Goal: Entertainment & Leisure: Consume media (video, audio)

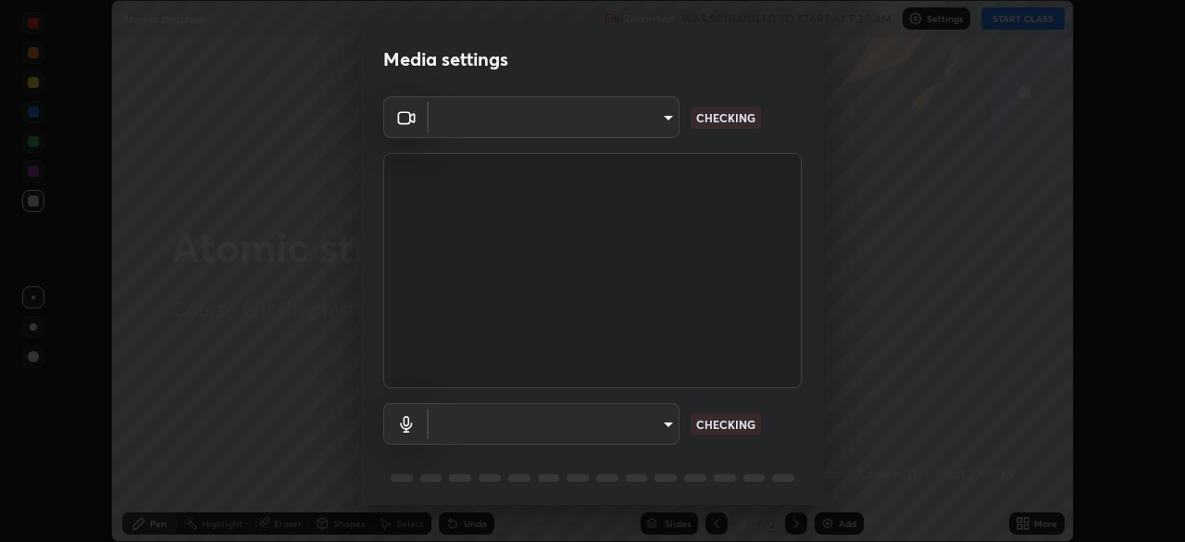
scroll to position [66, 0]
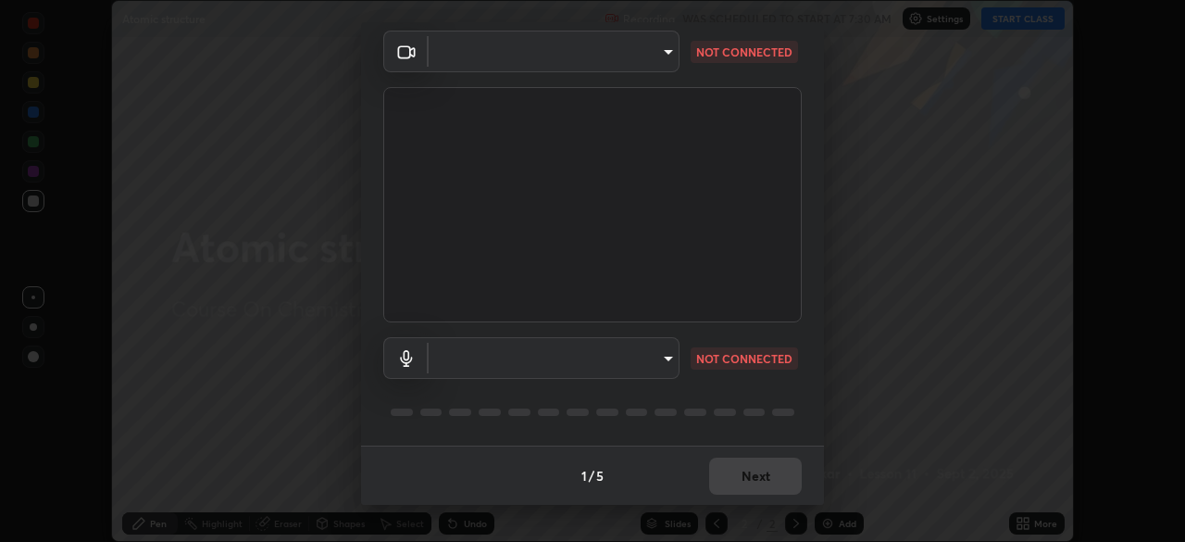
type input "ed5728659d4a2628327284da790eb6393f1623e3a82d583cb44db94038f4ead1"
type input "default"
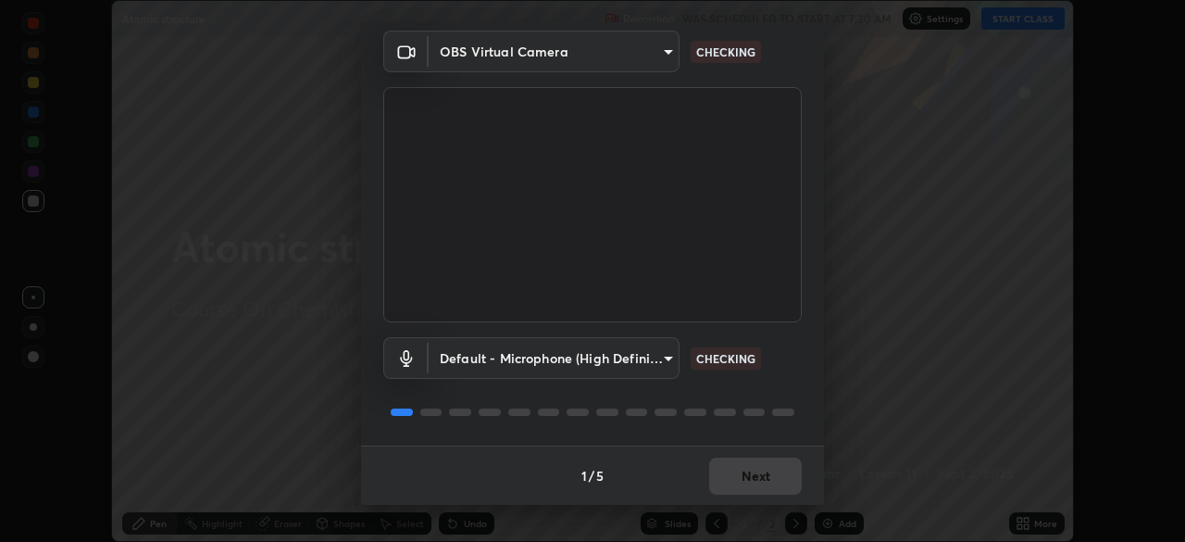
click at [790, 379] on div "Default - Microphone (High Definition Audio Device) default CHECKING" at bounding box center [592, 383] width 418 height 123
click at [790, 389] on div "Default - Microphone (High Definition Audio Device) default CHECKING" at bounding box center [592, 383] width 418 height 123
click at [794, 394] on div "Default - Microphone (High Definition Audio Device) default CHECKING" at bounding box center [592, 383] width 418 height 123
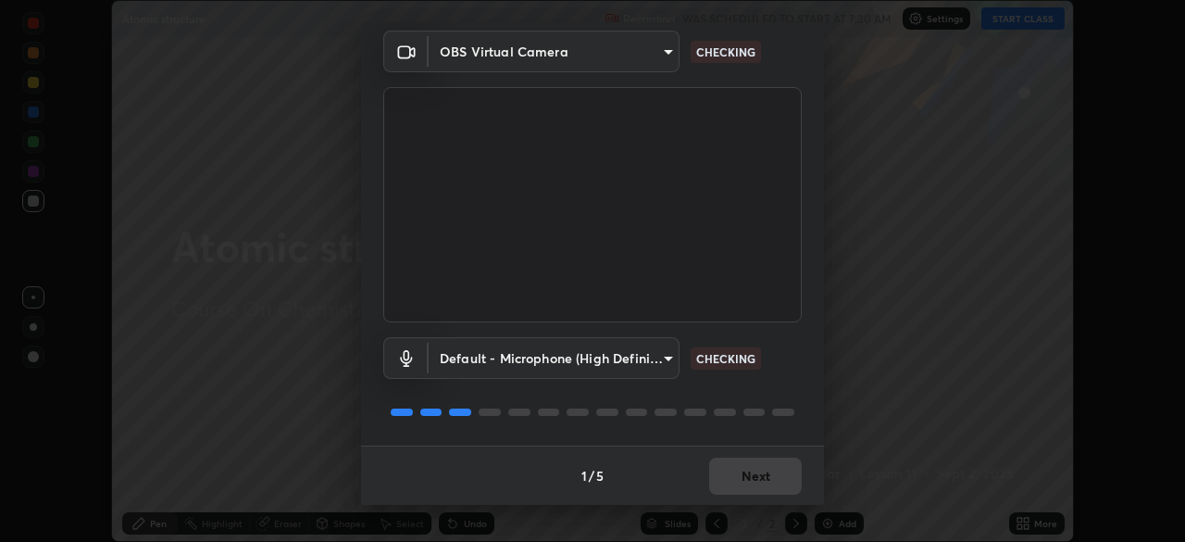
click at [793, 399] on div "Default - Microphone (High Definition Audio Device) default CHECKING" at bounding box center [592, 383] width 418 height 123
click at [795, 399] on div "Default - Microphone (High Definition Audio Device) default CHECKING" at bounding box center [592, 383] width 418 height 123
click at [790, 405] on div at bounding box center [592, 412] width 418 height 22
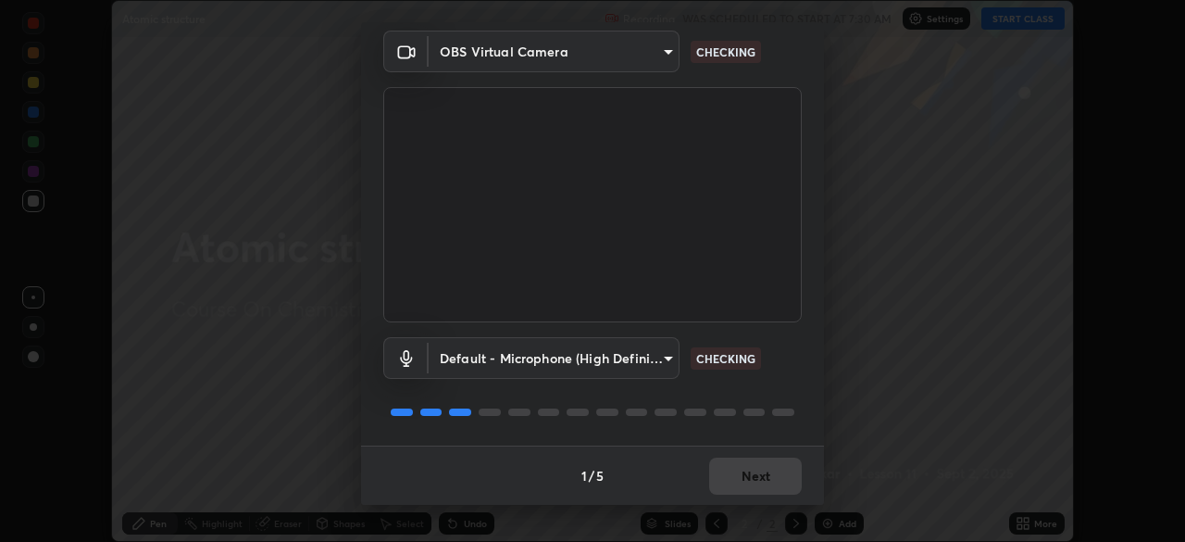
click at [792, 417] on div at bounding box center [592, 412] width 418 height 22
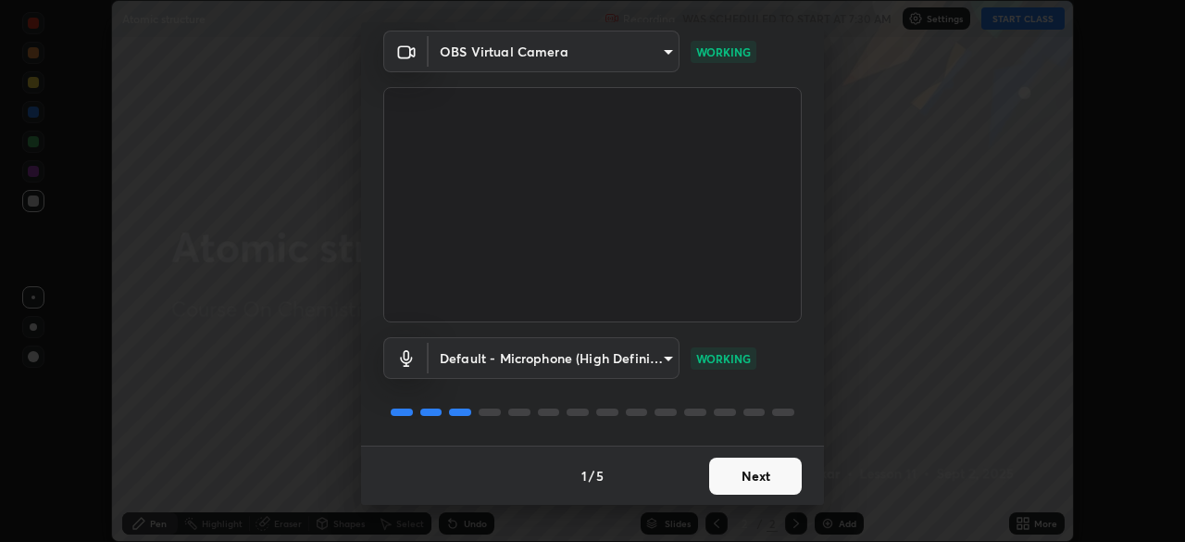
click at [767, 488] on button "Next" at bounding box center [755, 475] width 93 height 37
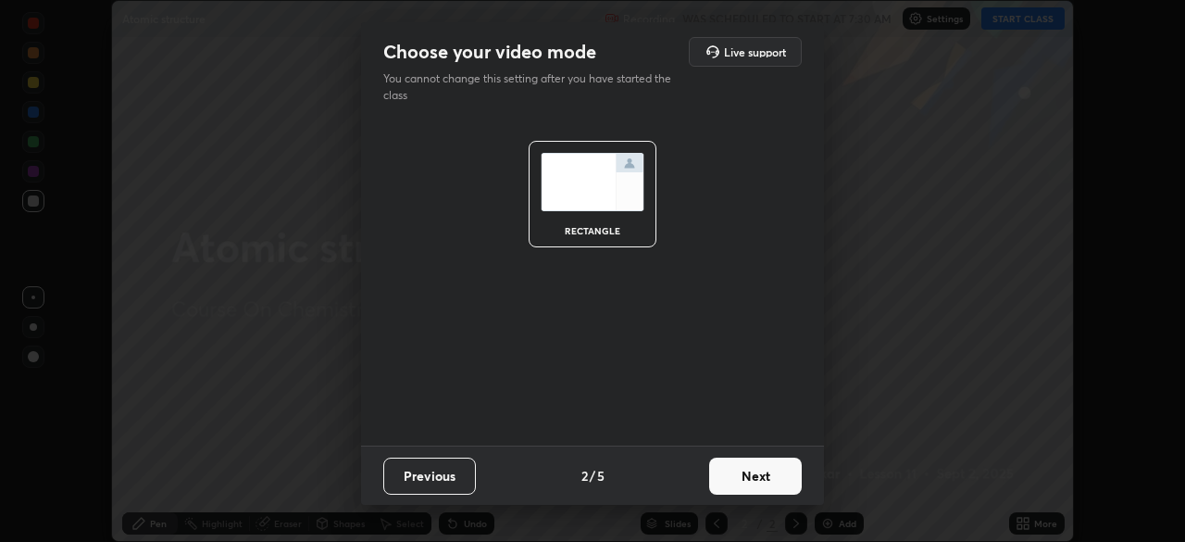
scroll to position [0, 0]
click at [769, 480] on button "Next" at bounding box center [755, 475] width 93 height 37
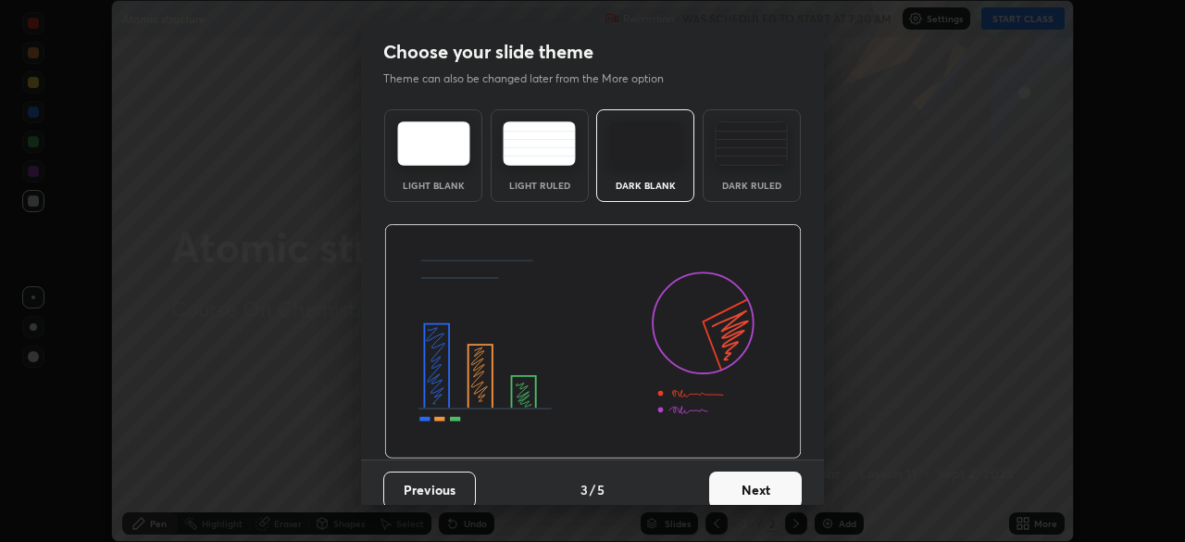
click at [774, 474] on button "Next" at bounding box center [755, 489] width 93 height 37
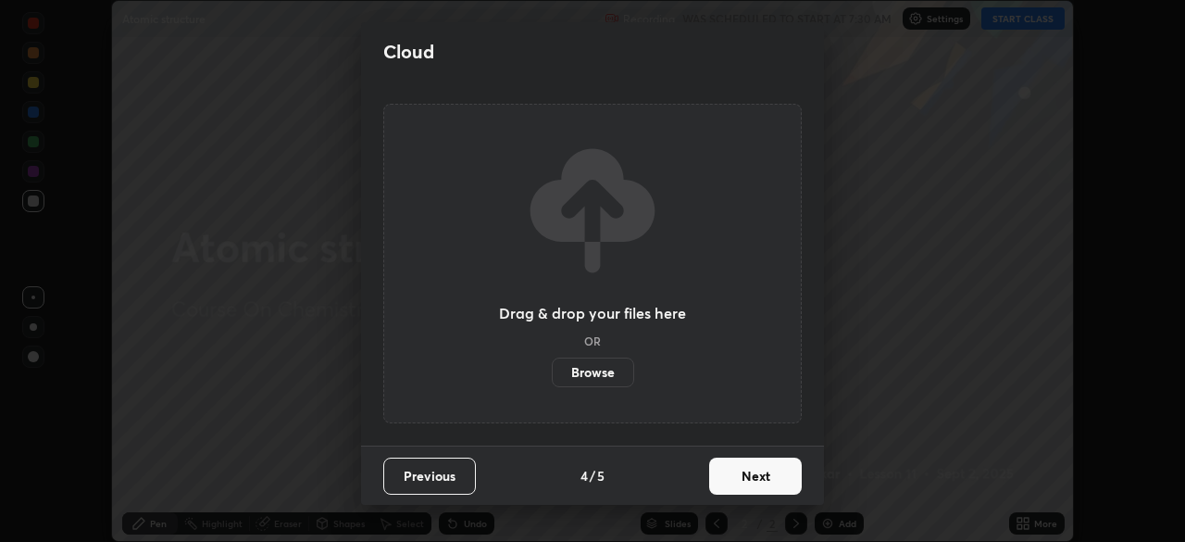
click at [775, 475] on button "Next" at bounding box center [755, 475] width 93 height 37
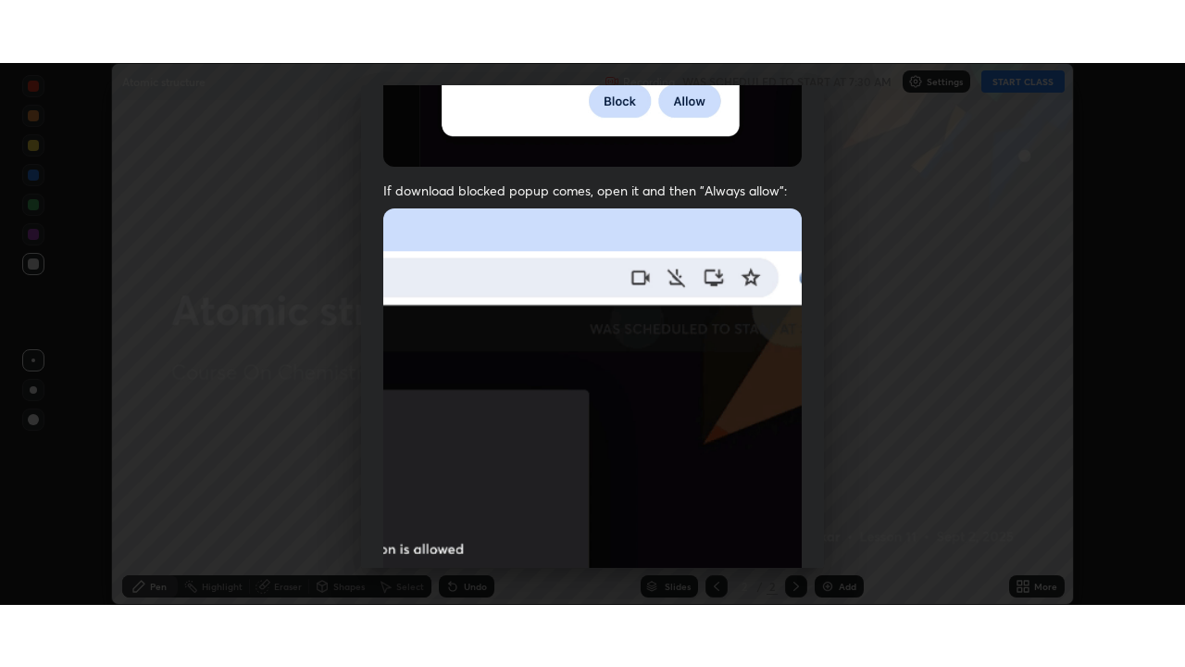
scroll to position [443, 0]
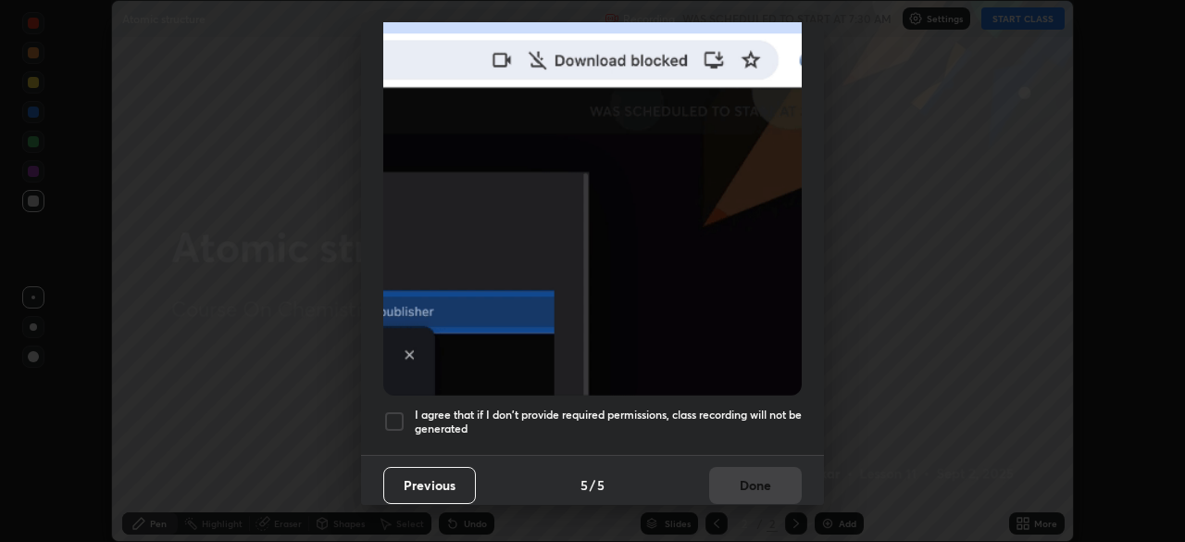
click at [746, 407] on h5 "I agree that if I don't provide required permissions, class recording will not …" at bounding box center [608, 421] width 387 height 29
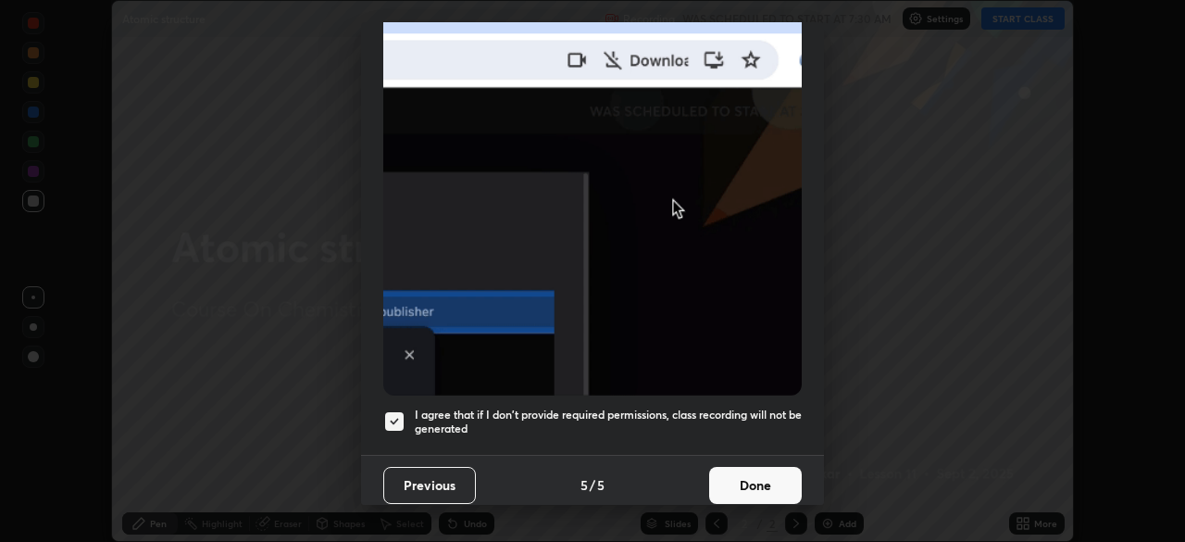
click at [747, 467] on button "Done" at bounding box center [755, 485] width 93 height 37
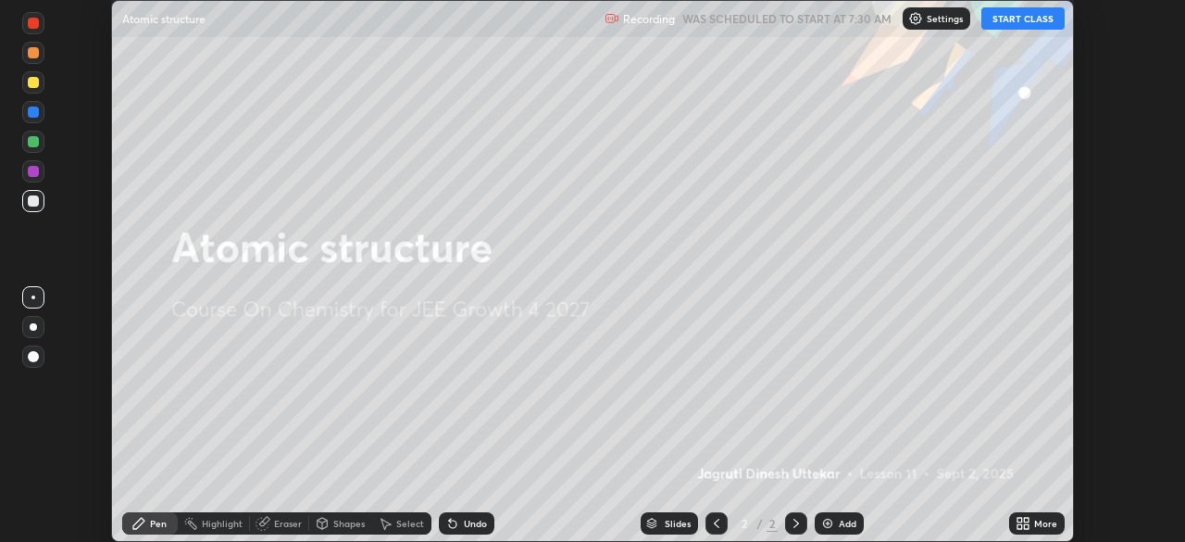
click at [1014, 20] on button "START CLASS" at bounding box center [1022, 18] width 83 height 22
click at [1033, 523] on div "More" at bounding box center [1037, 523] width 56 height 22
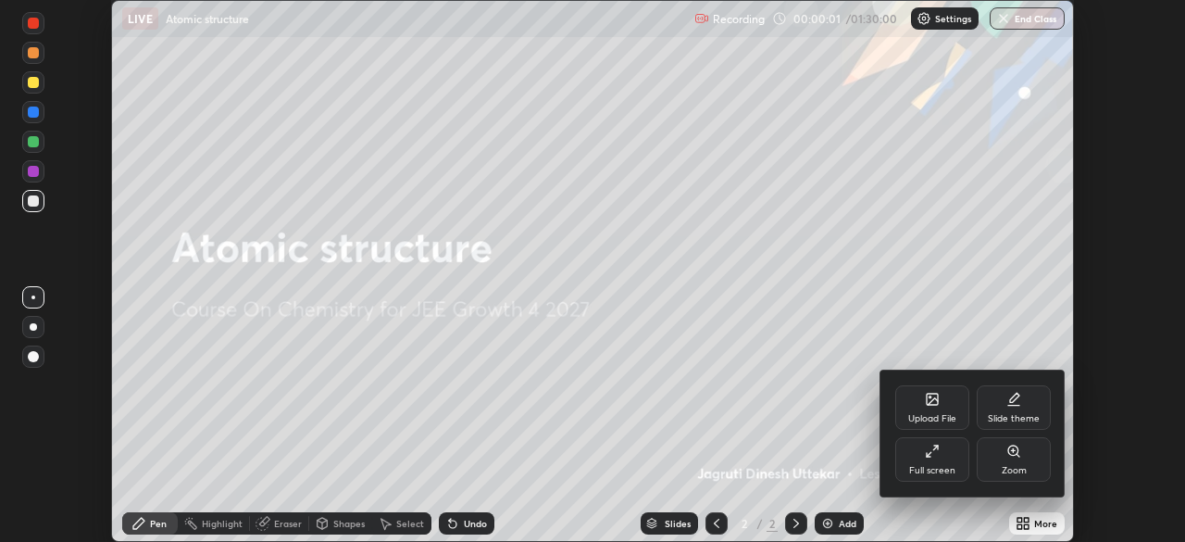
click at [927, 461] on div "Full screen" at bounding box center [932, 459] width 74 height 44
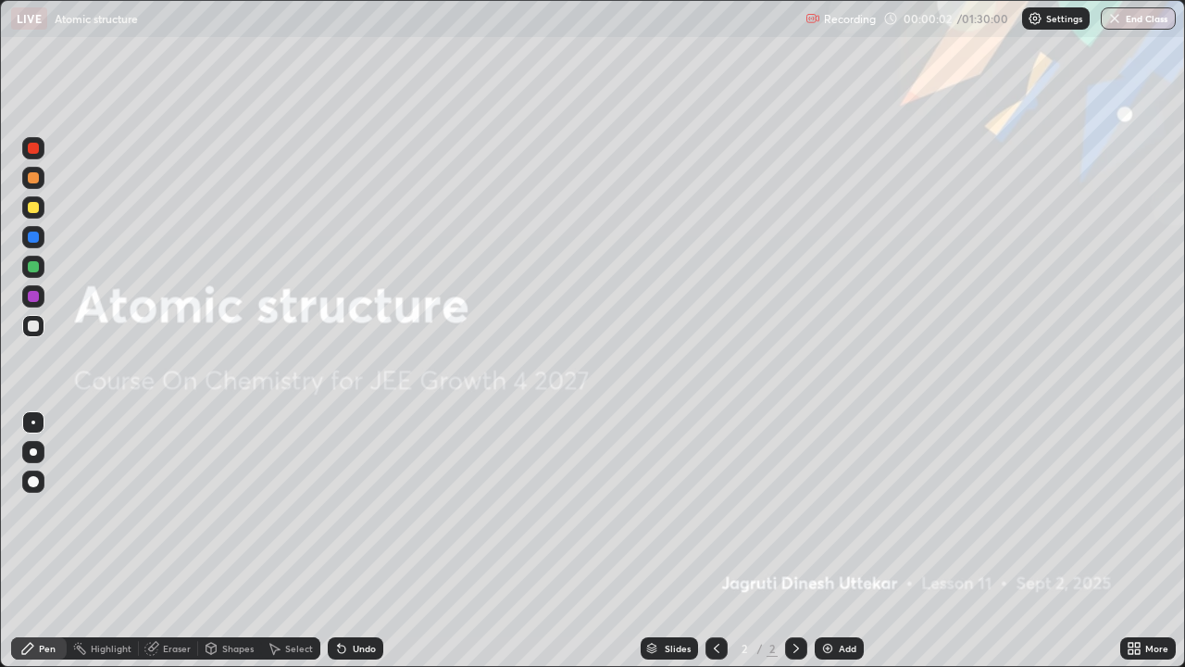
scroll to position [667, 1185]
click at [34, 140] on div at bounding box center [33, 148] width 22 height 22
click at [859, 541] on div "Add" at bounding box center [839, 648] width 49 height 22
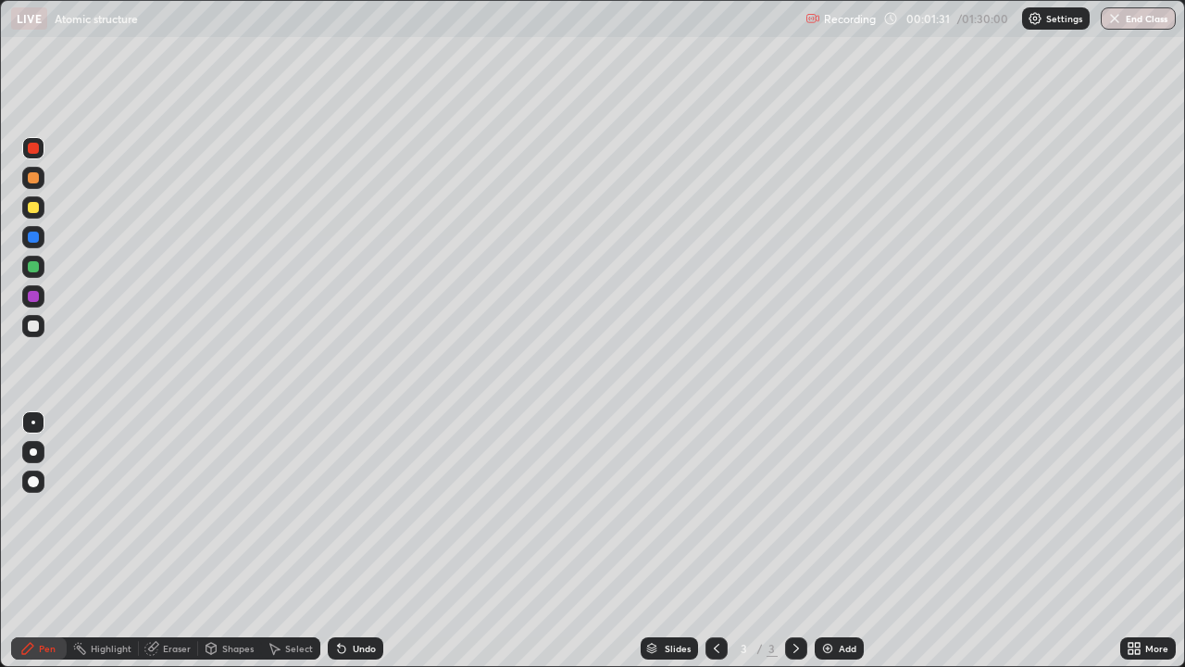
click at [34, 327] on div at bounding box center [33, 325] width 11 height 11
click at [358, 541] on div "Undo" at bounding box center [364, 647] width 23 height 9
click at [357, 541] on div "Undo" at bounding box center [364, 647] width 23 height 9
click at [353, 541] on div "Undo" at bounding box center [364, 647] width 23 height 9
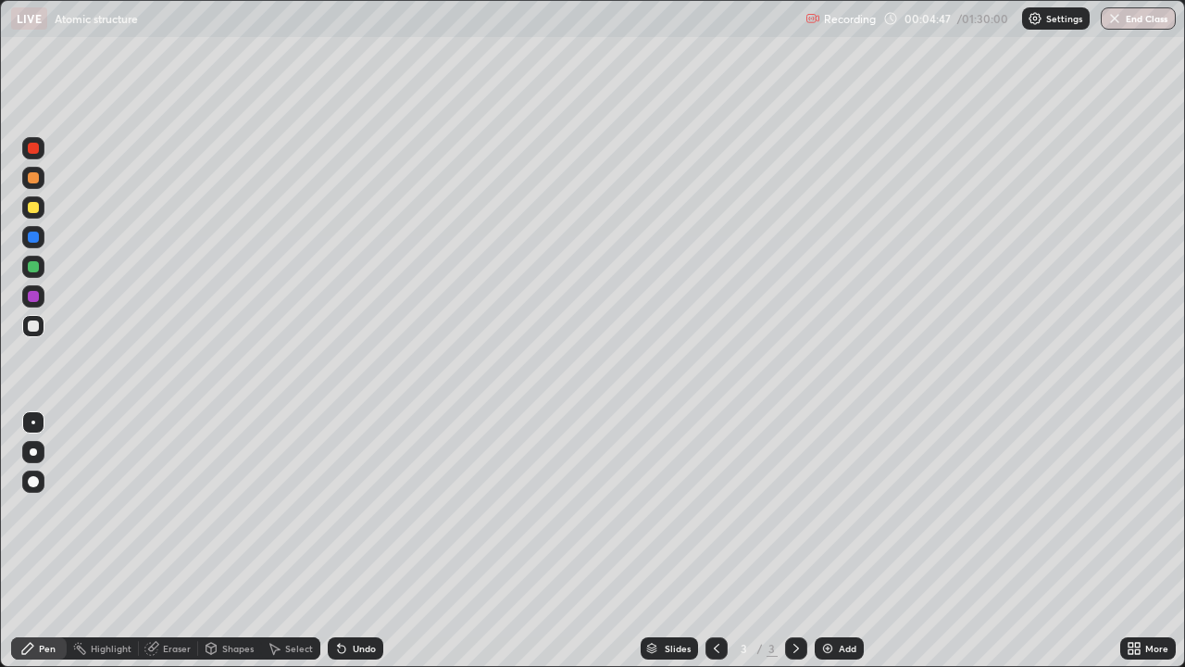
click at [341, 541] on icon at bounding box center [341, 648] width 7 height 7
click at [347, 541] on div "Undo" at bounding box center [356, 648] width 56 height 22
click at [348, 541] on div "Undo" at bounding box center [356, 648] width 56 height 22
click at [366, 541] on div "Undo" at bounding box center [364, 647] width 23 height 9
click at [361, 541] on div "Undo" at bounding box center [364, 647] width 23 height 9
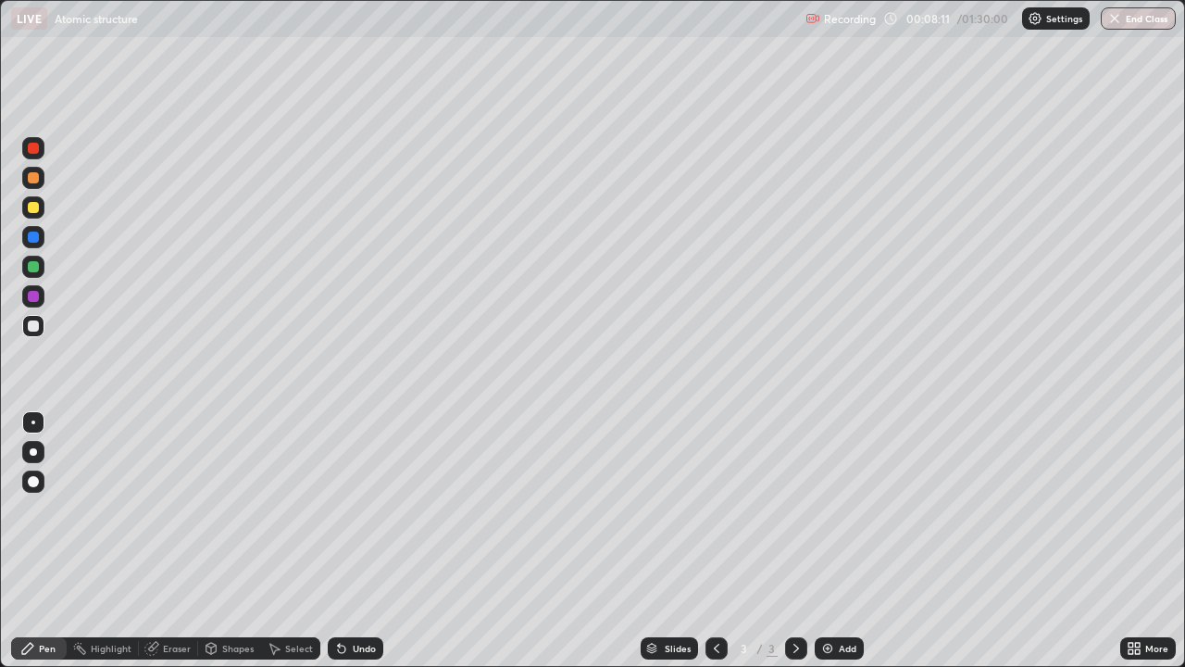
click at [353, 541] on div "Undo" at bounding box center [364, 647] width 23 height 9
click at [367, 541] on div "Undo" at bounding box center [356, 648] width 56 height 22
click at [829, 541] on img at bounding box center [827, 648] width 15 height 15
click at [361, 541] on div "Undo" at bounding box center [364, 647] width 23 height 9
click at [355, 541] on div "Undo" at bounding box center [364, 647] width 23 height 9
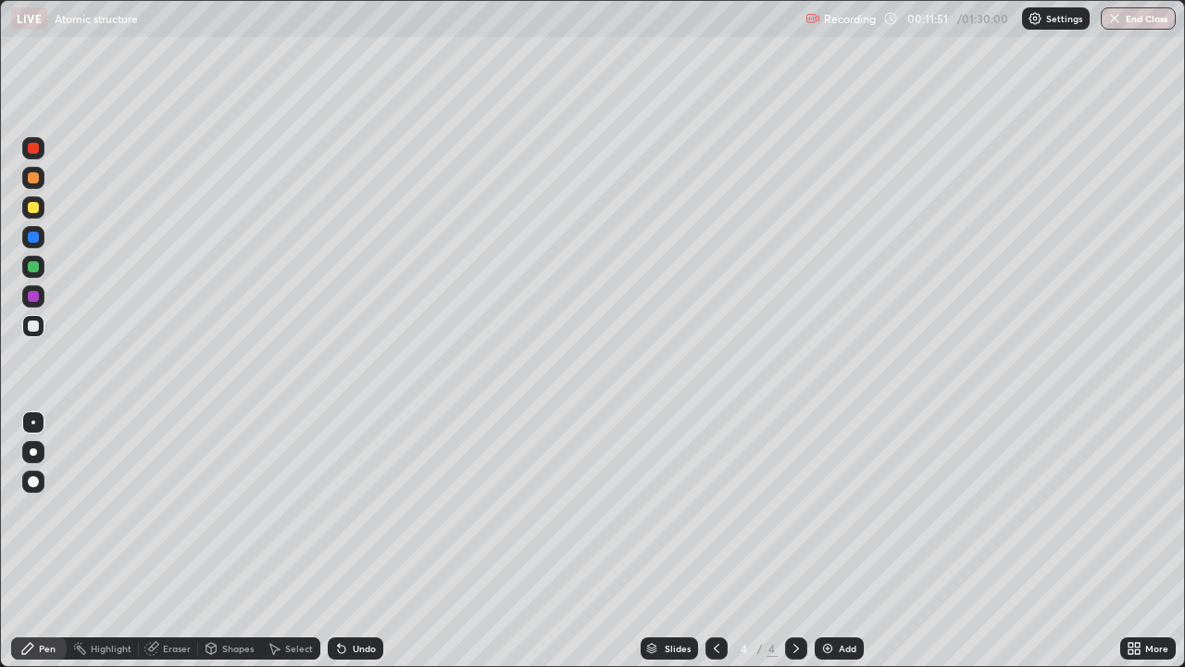
click at [357, 541] on div "Undo" at bounding box center [356, 648] width 56 height 22
click at [348, 541] on div "Undo" at bounding box center [356, 648] width 56 height 22
click at [380, 541] on div "Undo" at bounding box center [356, 648] width 56 height 22
click at [353, 541] on div "Undo" at bounding box center [364, 647] width 23 height 9
click at [353, 541] on div "Undo" at bounding box center [356, 648] width 56 height 22
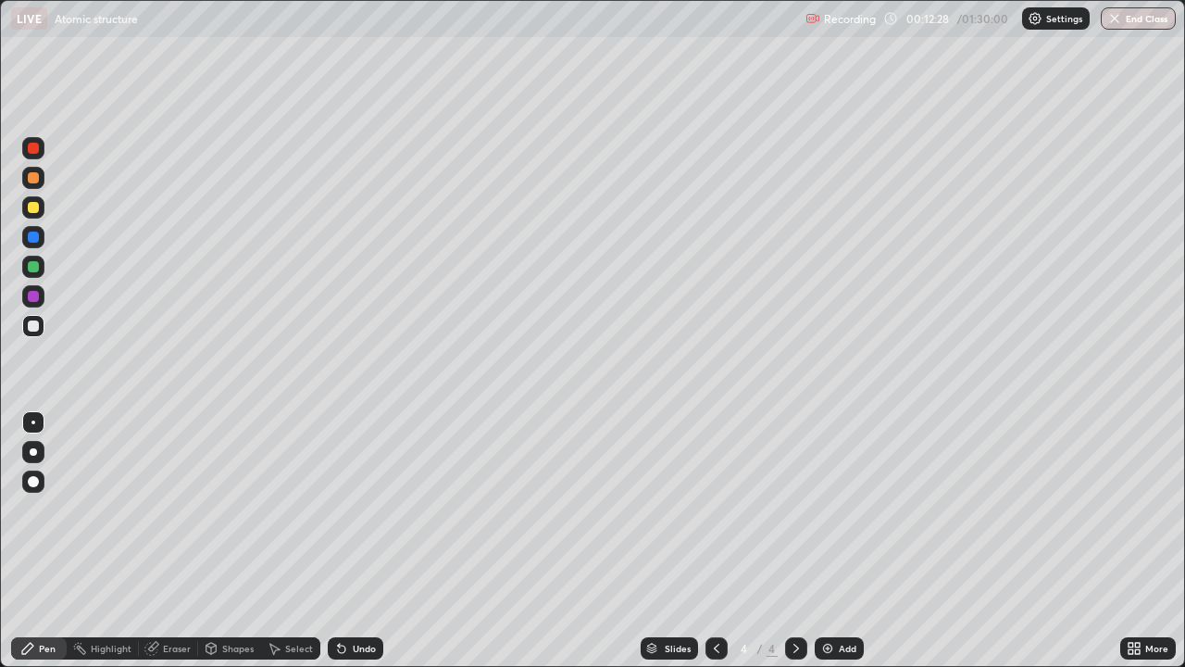
click at [354, 541] on div "Undo" at bounding box center [364, 647] width 23 height 9
click at [353, 541] on div "Undo" at bounding box center [364, 647] width 23 height 9
click at [359, 541] on div "Undo" at bounding box center [364, 647] width 23 height 9
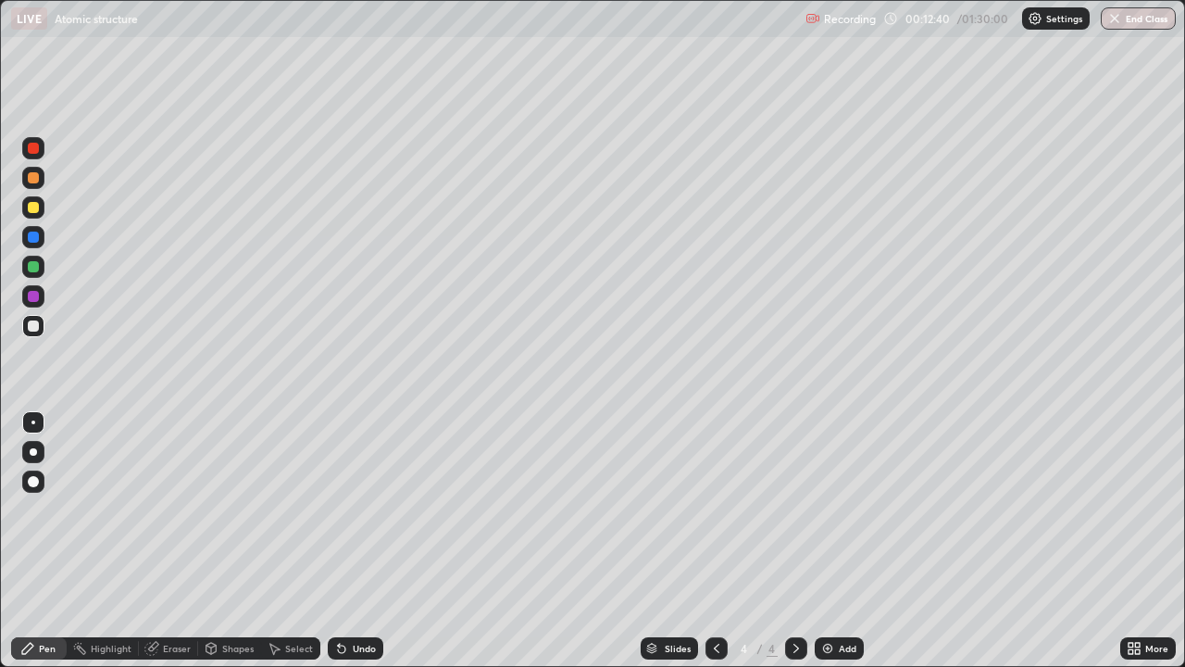
click at [366, 541] on div "Undo" at bounding box center [364, 647] width 23 height 9
click at [158, 541] on icon at bounding box center [151, 648] width 15 height 15
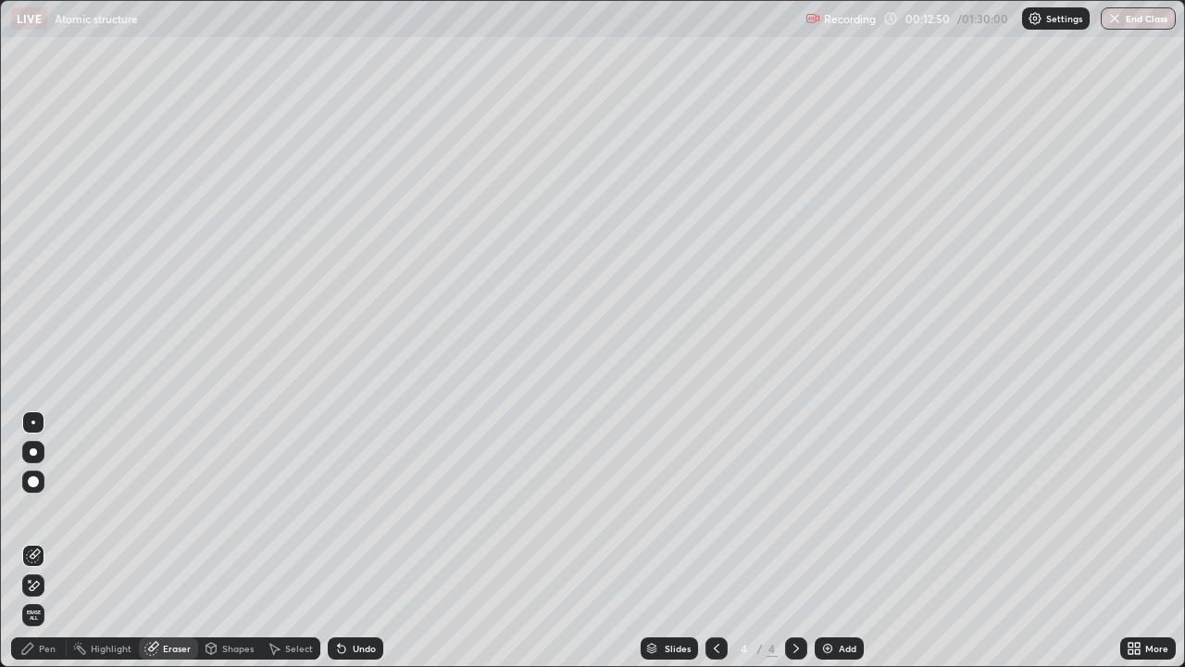
click at [47, 541] on div "Pen" at bounding box center [47, 647] width 17 height 9
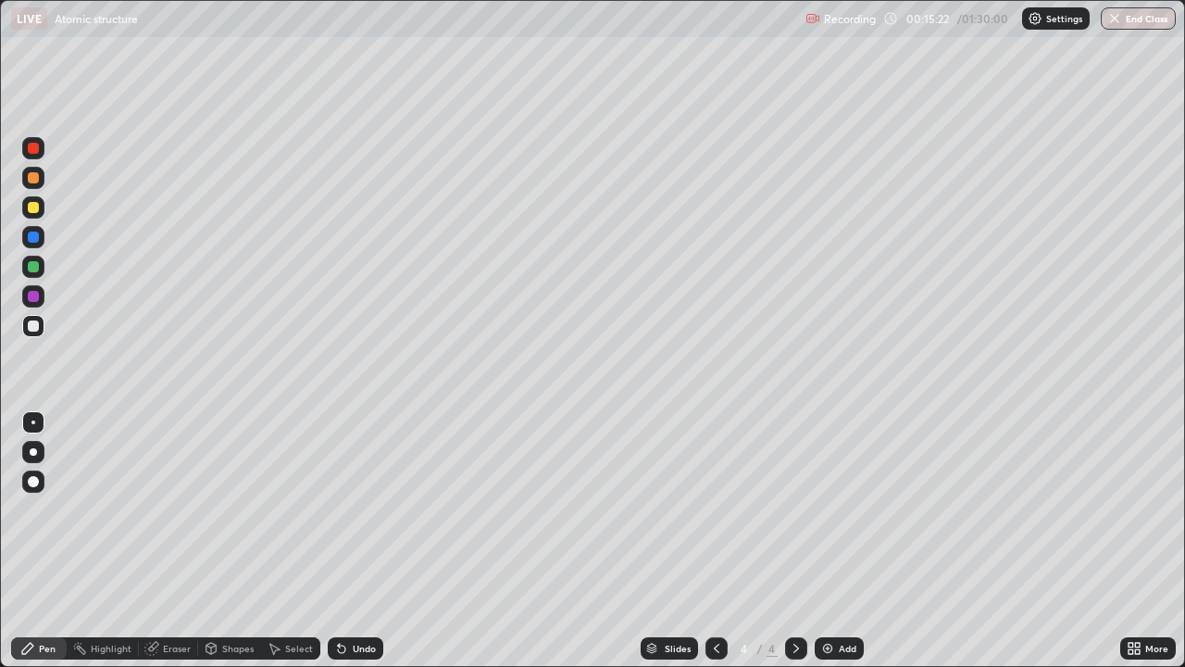
click at [356, 541] on div "Undo" at bounding box center [364, 647] width 23 height 9
click at [359, 541] on div "Undo" at bounding box center [356, 648] width 56 height 22
click at [347, 541] on div "Undo" at bounding box center [356, 648] width 56 height 22
click at [365, 541] on div "Undo" at bounding box center [364, 647] width 23 height 9
click at [355, 541] on div "Undo" at bounding box center [364, 647] width 23 height 9
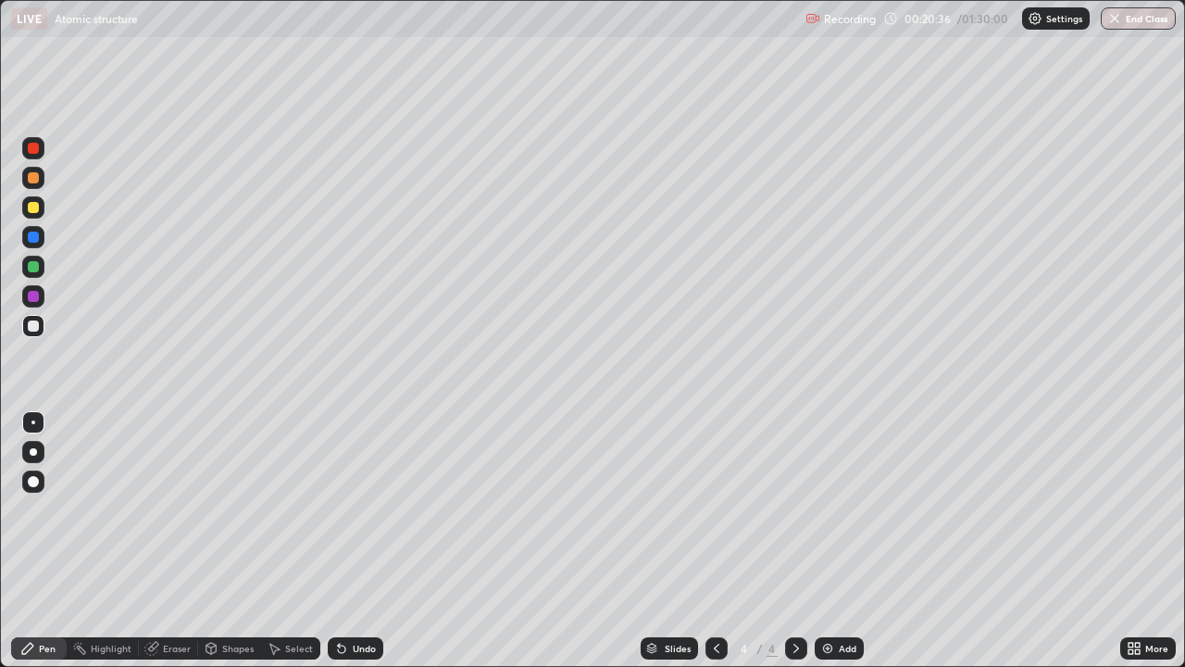
click at [26, 204] on div at bounding box center [33, 207] width 22 height 22
click at [830, 541] on img at bounding box center [827, 648] width 15 height 15
click at [717, 541] on icon at bounding box center [716, 648] width 15 height 15
click at [794, 541] on icon at bounding box center [796, 648] width 15 height 15
click at [353, 541] on div "Undo" at bounding box center [364, 647] width 23 height 9
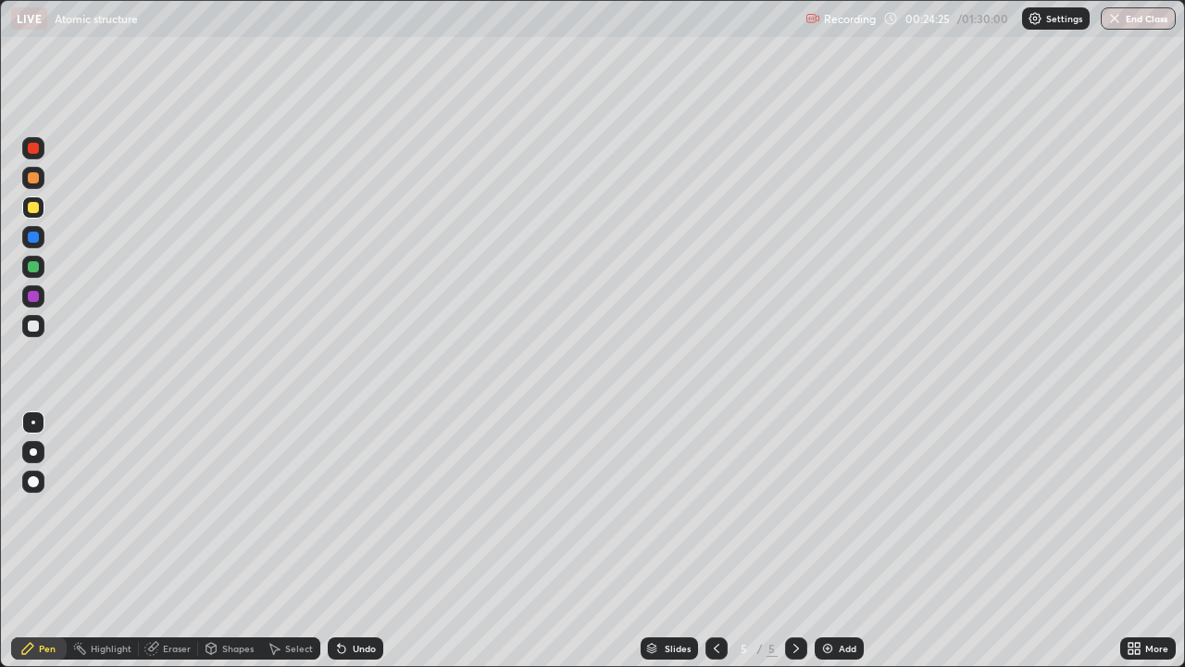
click at [160, 541] on div "Eraser" at bounding box center [168, 648] width 59 height 22
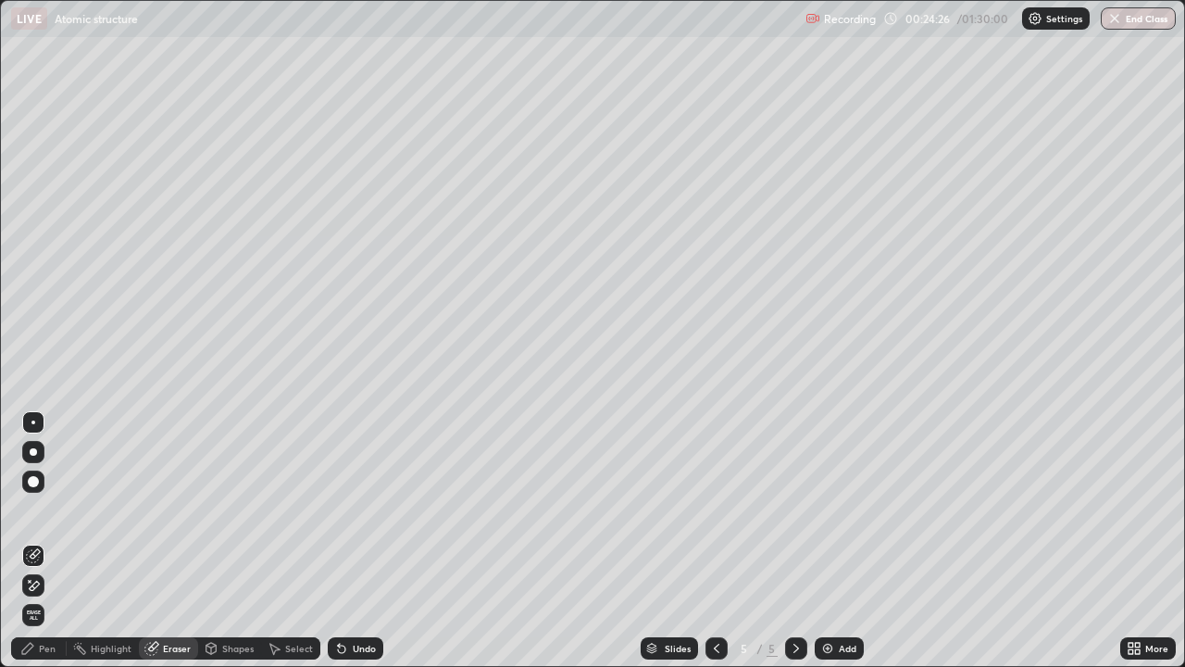
click at [47, 541] on div "Pen" at bounding box center [47, 647] width 17 height 9
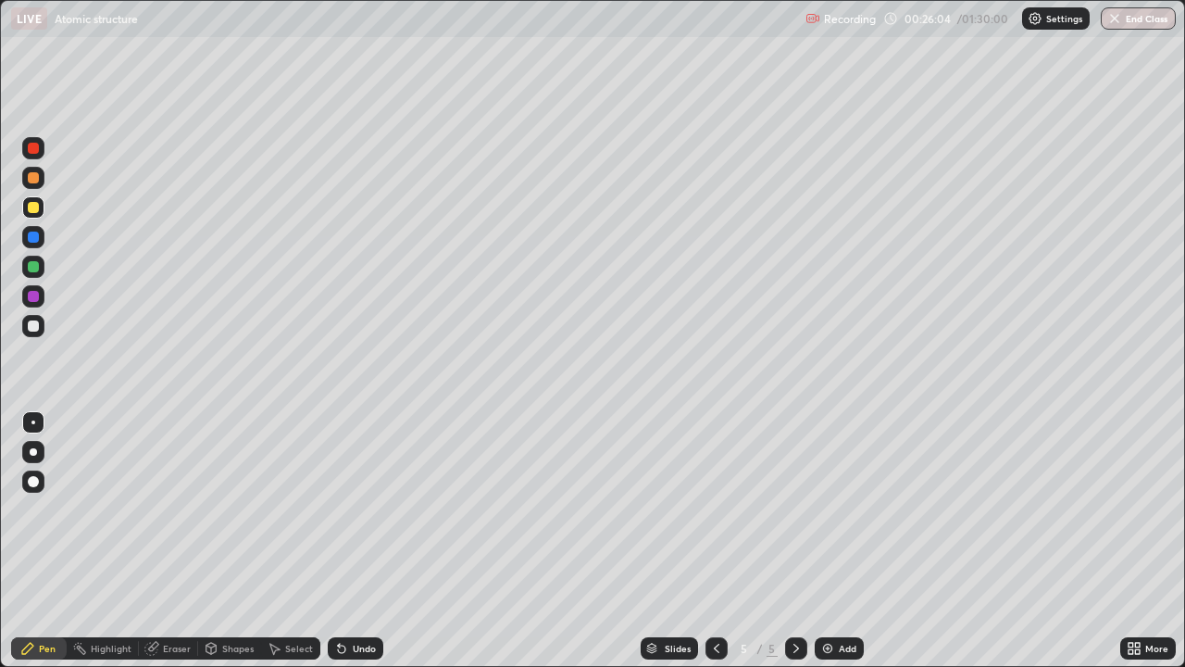
click at [345, 541] on div "Undo" at bounding box center [356, 648] width 56 height 22
click at [345, 541] on icon at bounding box center [341, 648] width 15 height 15
click at [31, 297] on div at bounding box center [33, 296] width 11 height 11
click at [364, 541] on div "Undo" at bounding box center [364, 647] width 23 height 9
click at [355, 541] on div "Undo" at bounding box center [356, 648] width 56 height 22
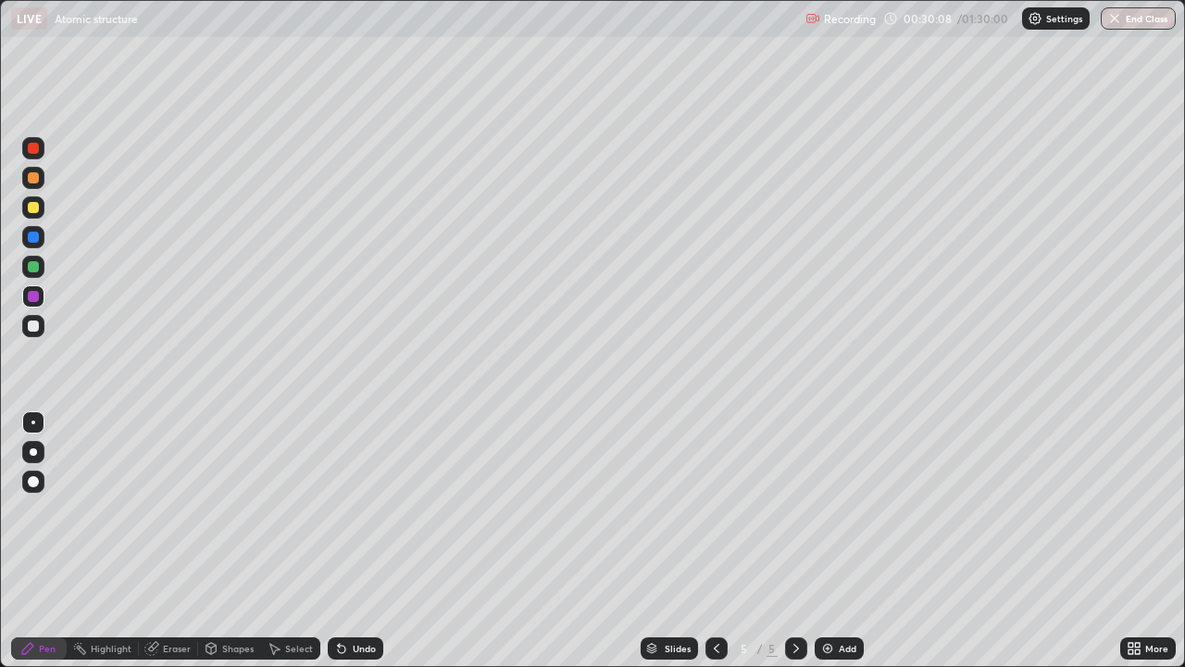
click at [350, 541] on div "Undo" at bounding box center [356, 648] width 56 height 22
click at [355, 541] on div "Undo" at bounding box center [356, 648] width 56 height 22
click at [358, 541] on div "Undo" at bounding box center [356, 648] width 56 height 22
click at [363, 541] on div "Undo" at bounding box center [356, 648] width 56 height 22
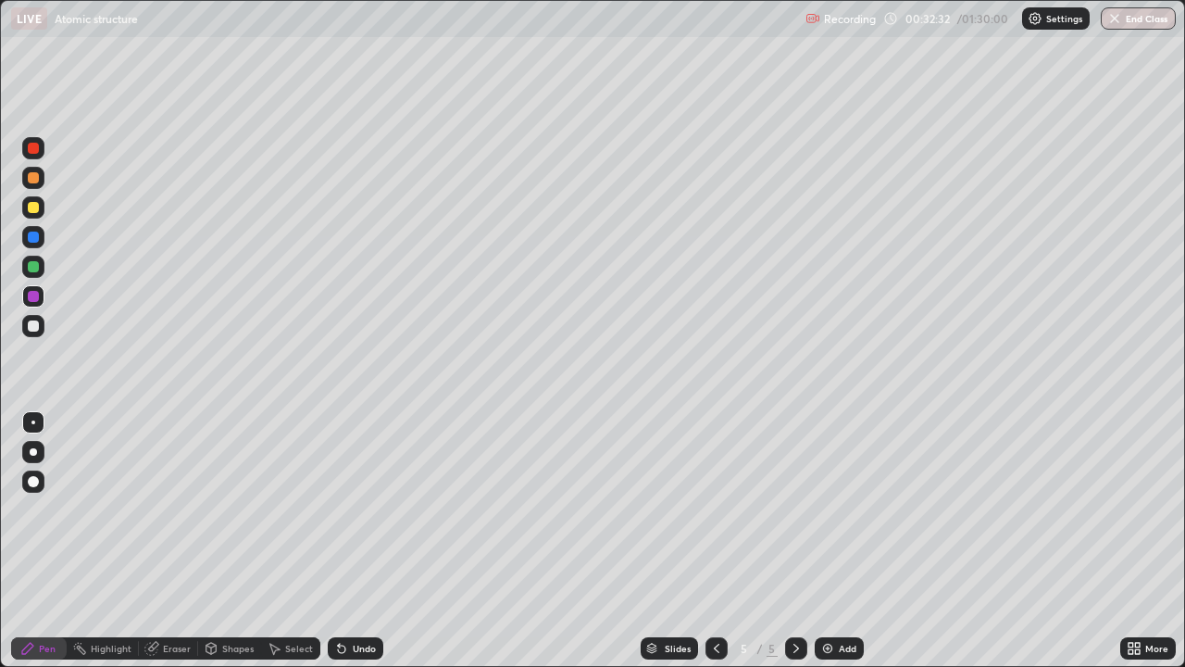
click at [373, 541] on div "Undo" at bounding box center [356, 648] width 56 height 22
click at [368, 541] on div "Undo" at bounding box center [356, 648] width 56 height 22
click at [831, 541] on img at bounding box center [827, 648] width 15 height 15
click at [348, 541] on div "Undo" at bounding box center [356, 648] width 56 height 22
click at [33, 324] on div at bounding box center [33, 325] width 11 height 11
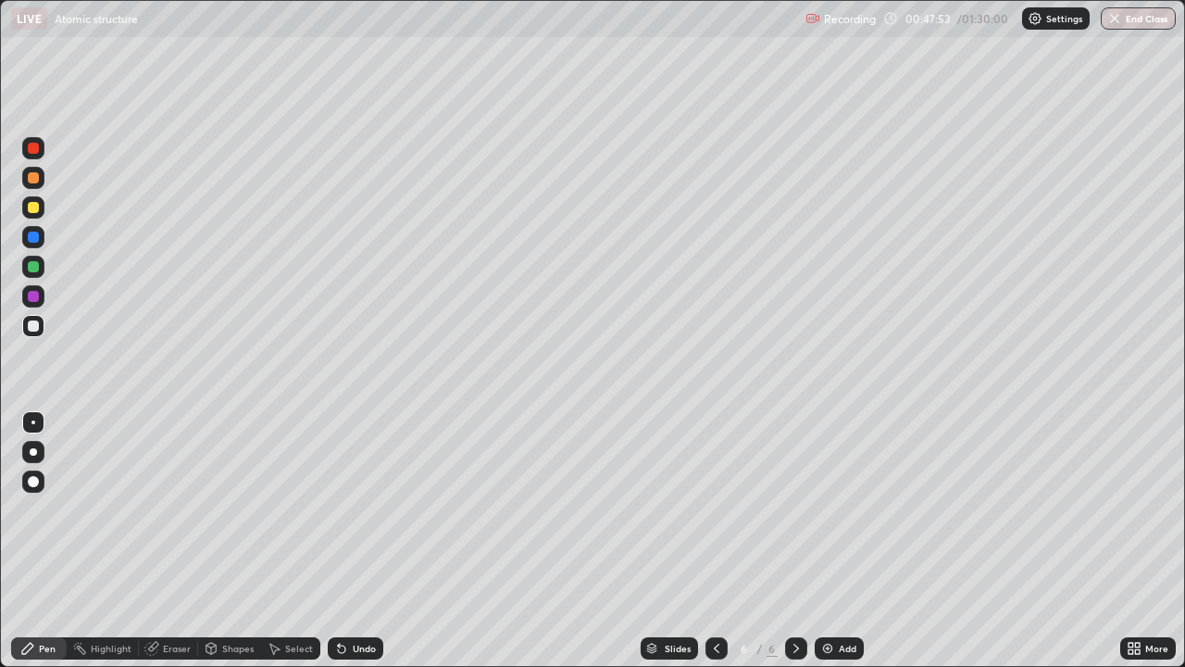
click at [367, 541] on div "Undo" at bounding box center [364, 647] width 23 height 9
click at [366, 541] on div "Undo" at bounding box center [364, 647] width 23 height 9
click at [829, 541] on img at bounding box center [827, 648] width 15 height 15
click at [362, 541] on div "Undo" at bounding box center [364, 647] width 23 height 9
click at [356, 541] on div "Undo" at bounding box center [364, 647] width 23 height 9
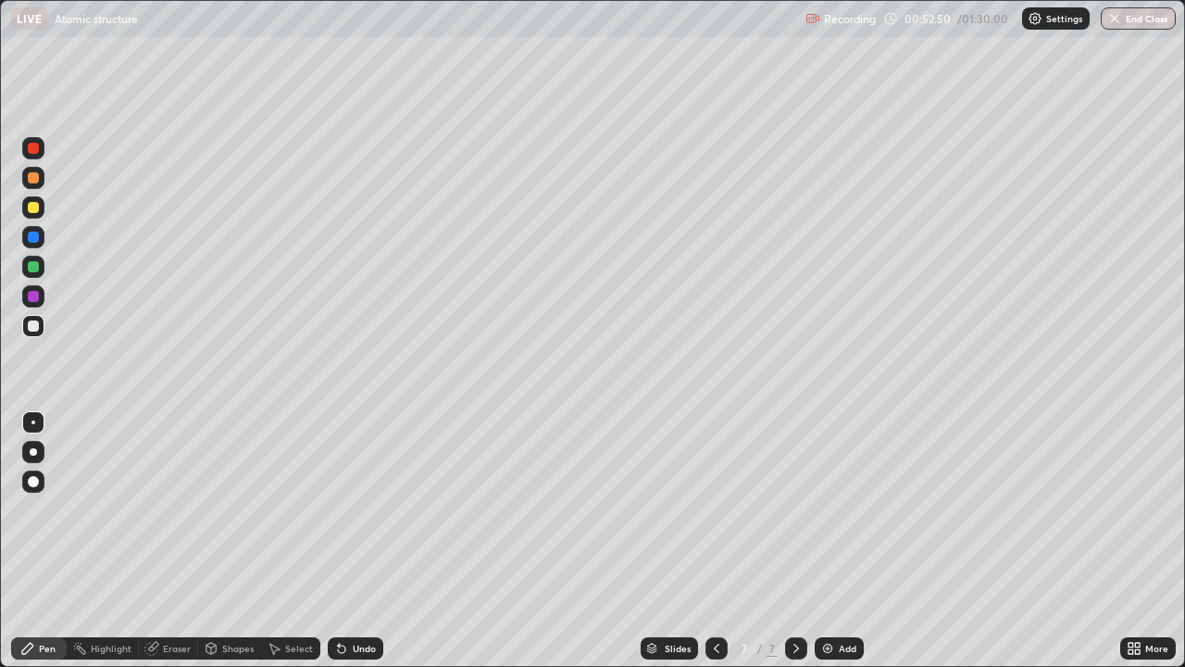
click at [355, 541] on div "Undo" at bounding box center [356, 648] width 56 height 22
click at [361, 541] on div "Undo" at bounding box center [364, 647] width 23 height 9
click at [32, 208] on div at bounding box center [33, 207] width 11 height 11
click at [706, 541] on div at bounding box center [716, 648] width 22 height 22
click at [794, 541] on icon at bounding box center [796, 648] width 15 height 15
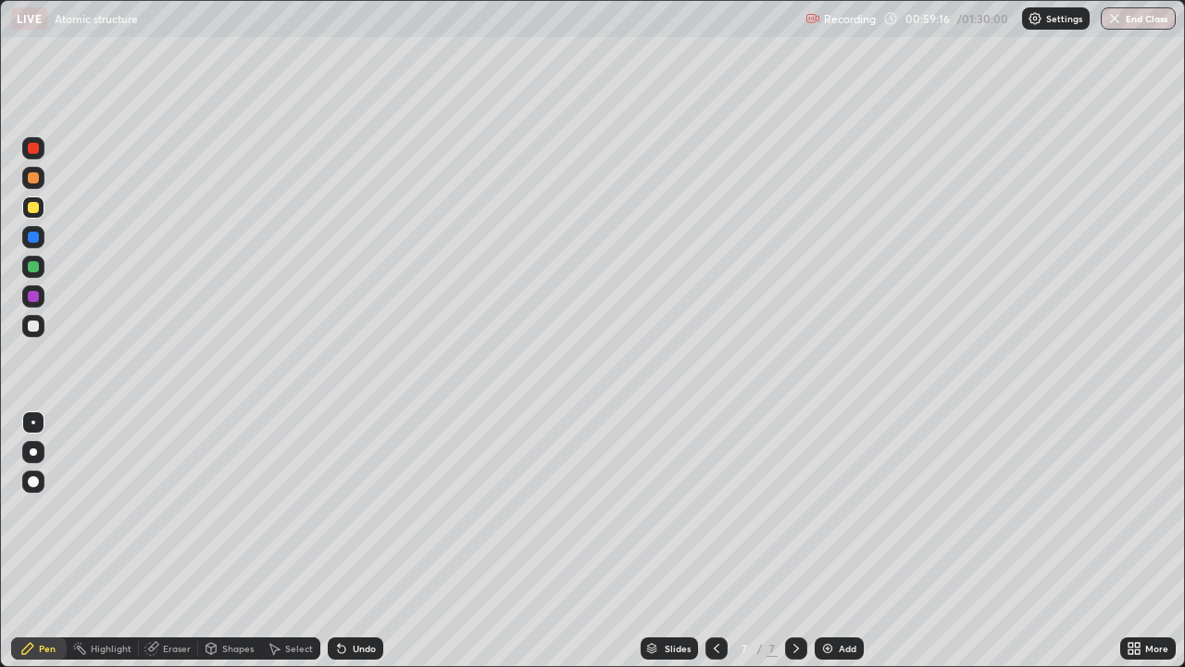
click at [714, 541] on icon at bounding box center [716, 648] width 15 height 15
click at [793, 541] on icon at bounding box center [796, 648] width 15 height 15
click at [35, 325] on div at bounding box center [33, 325] width 11 height 11
click at [426, 541] on div "Slides 7 / 7 Add" at bounding box center [751, 647] width 737 height 37
click at [356, 541] on div "Undo" at bounding box center [364, 647] width 23 height 9
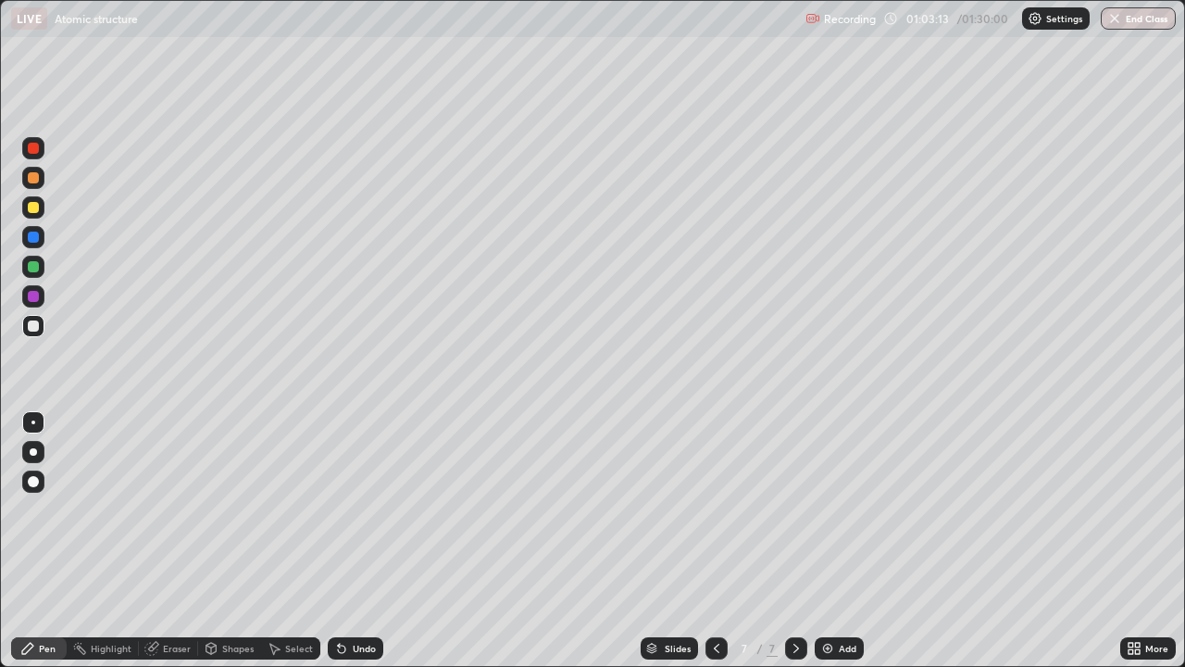
click at [520, 541] on div "Slides 7 / 7 Add" at bounding box center [751, 647] width 737 height 37
click at [841, 541] on div "Add" at bounding box center [848, 647] width 18 height 9
click at [362, 541] on div "Undo" at bounding box center [364, 647] width 23 height 9
click at [356, 541] on div "Undo" at bounding box center [364, 647] width 23 height 9
click at [359, 541] on div "Undo" at bounding box center [364, 647] width 23 height 9
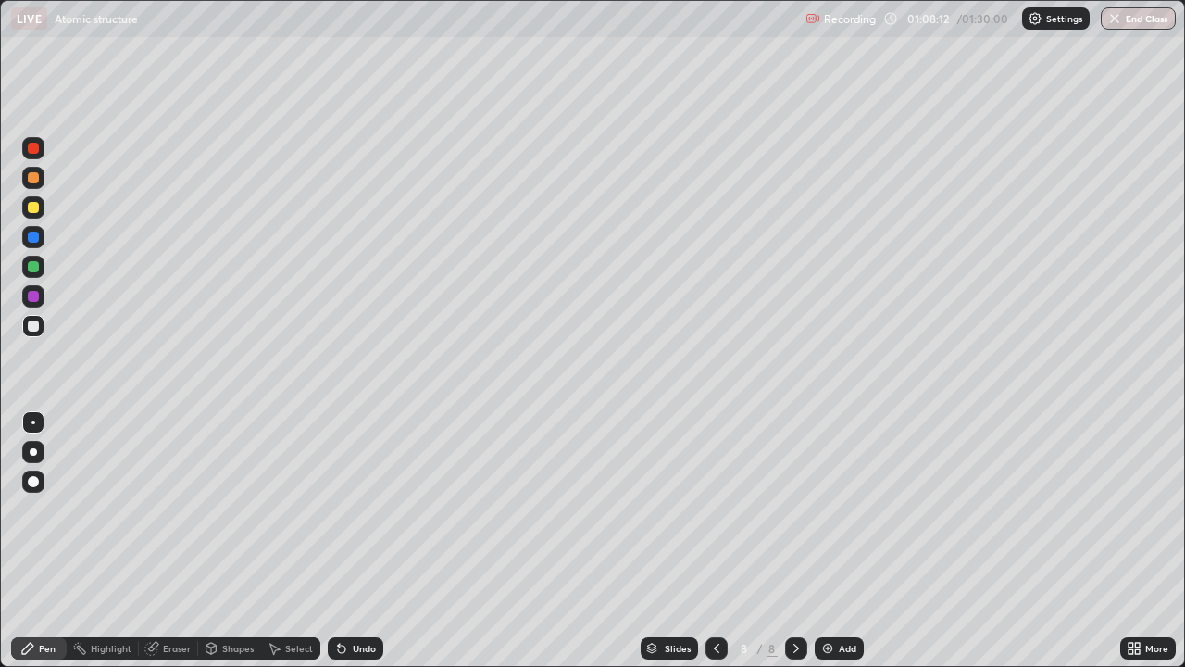
click at [342, 541] on icon at bounding box center [341, 648] width 7 height 7
click at [34, 202] on div at bounding box center [33, 207] width 11 height 11
click at [357, 541] on div "Undo" at bounding box center [364, 647] width 23 height 9
click at [353, 541] on div "Undo" at bounding box center [364, 647] width 23 height 9
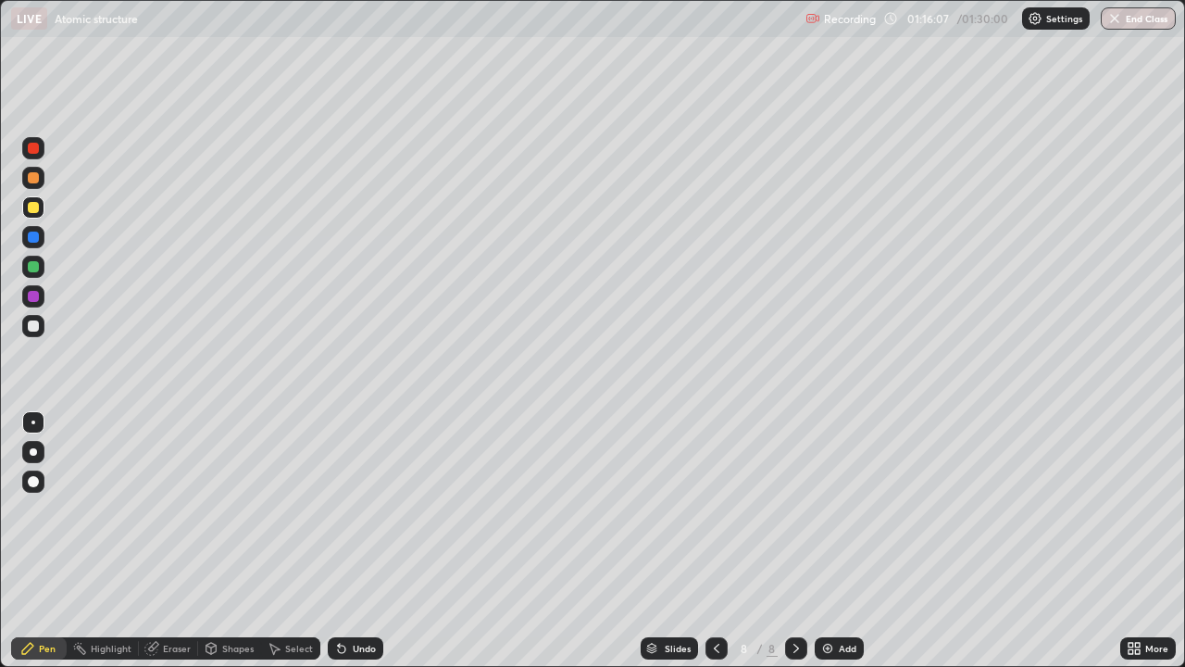
click at [171, 541] on div "Eraser" at bounding box center [168, 648] width 59 height 22
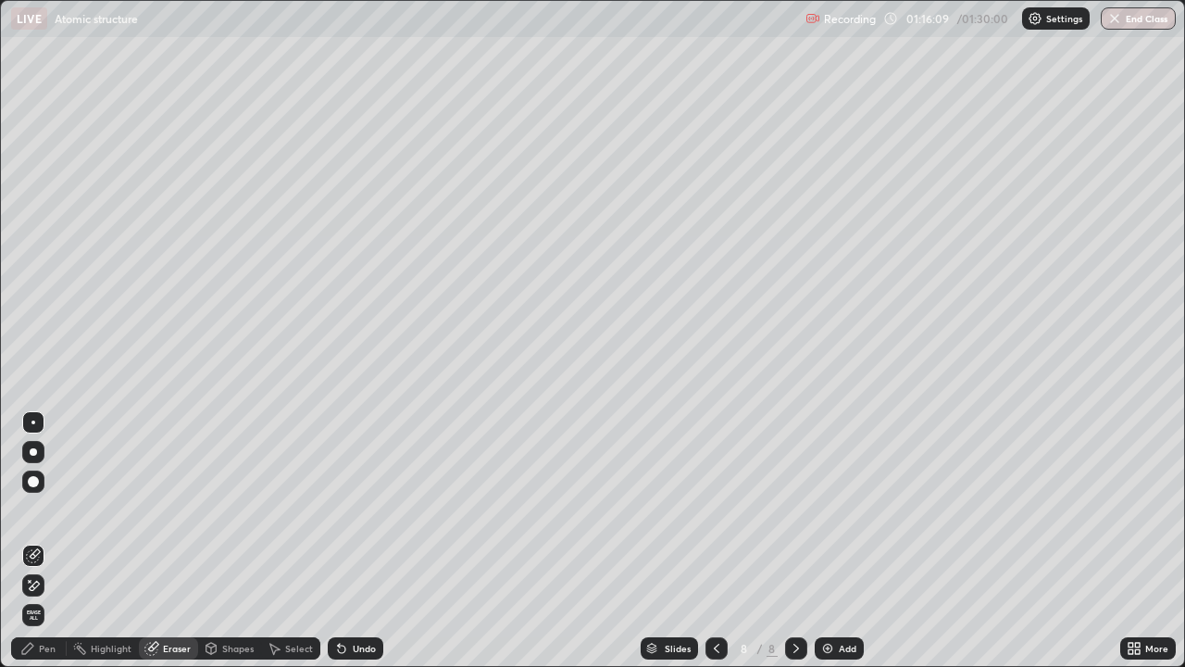
click at [41, 541] on div "Pen" at bounding box center [47, 647] width 17 height 9
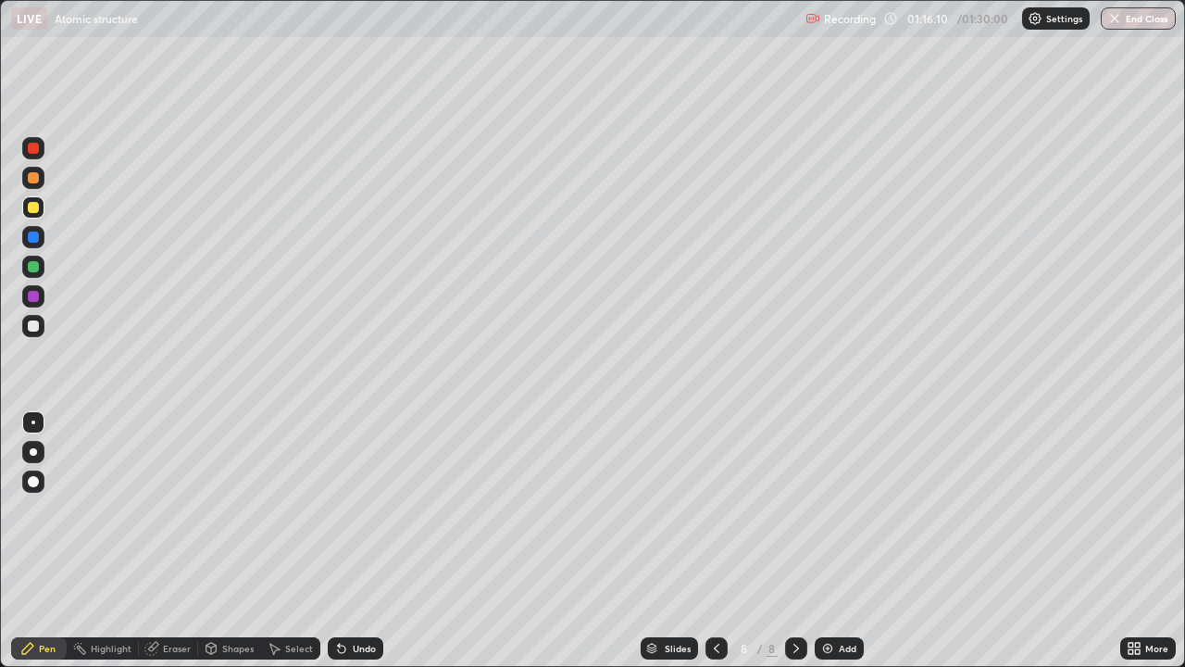
click at [169, 541] on div "Eraser" at bounding box center [168, 648] width 59 height 22
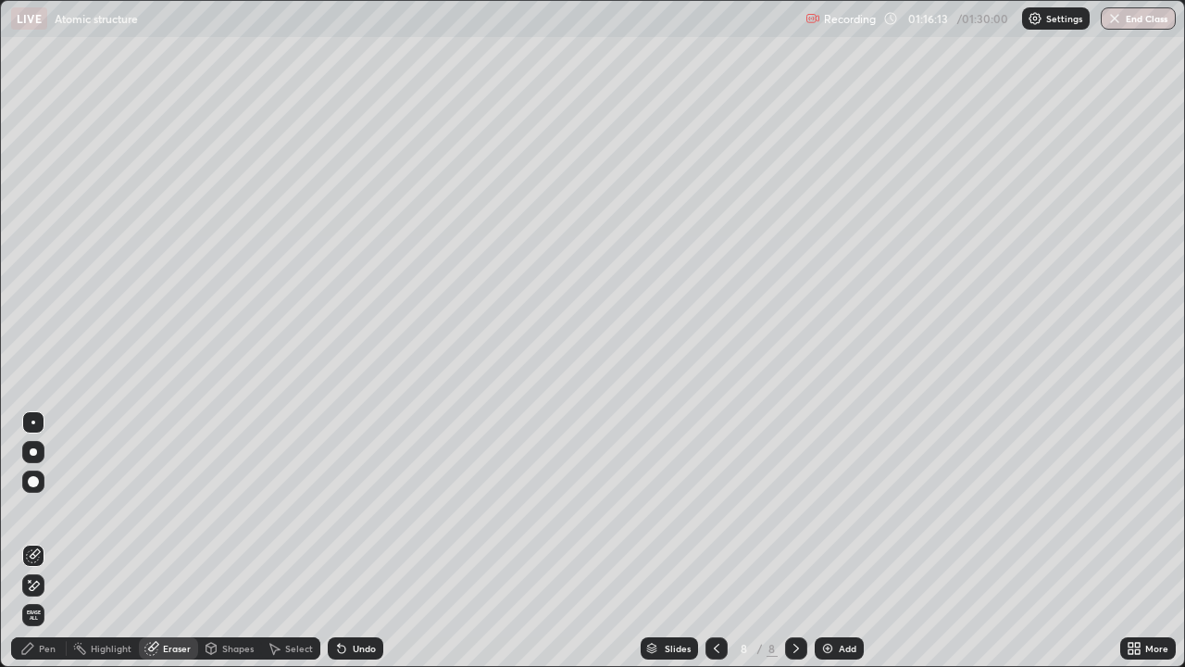
click at [53, 541] on div "Pen" at bounding box center [39, 648] width 56 height 22
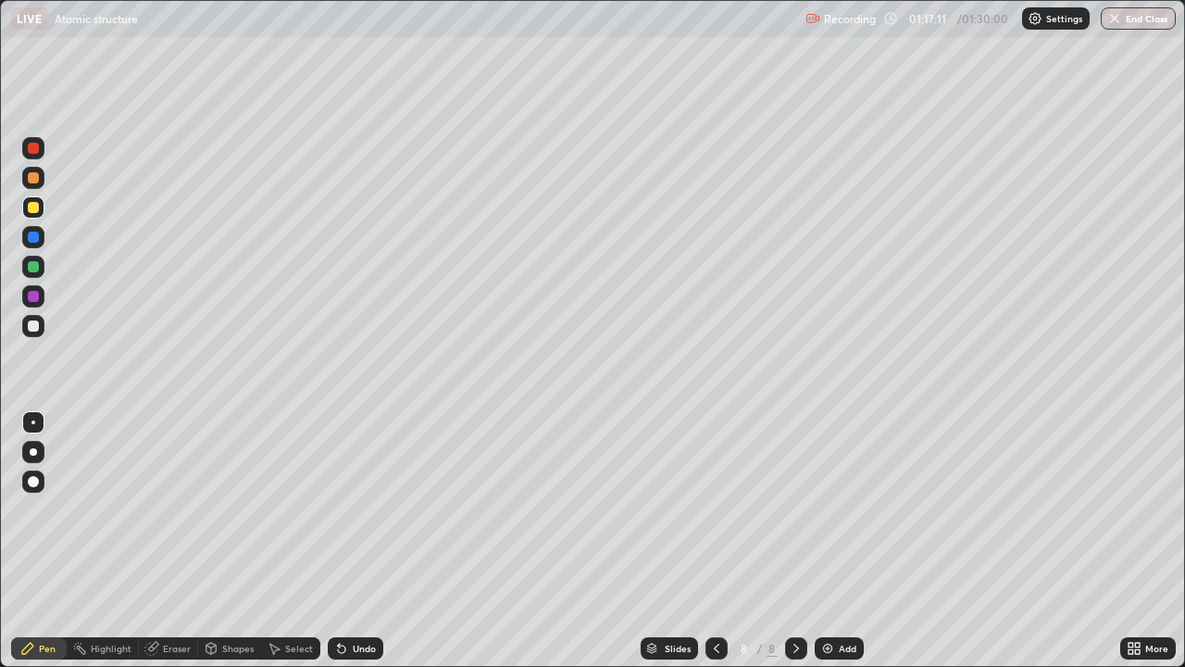
click at [836, 541] on div "Add" at bounding box center [839, 648] width 49 height 22
click at [359, 541] on div "Undo" at bounding box center [364, 647] width 23 height 9
click at [356, 541] on div "Undo" at bounding box center [364, 647] width 23 height 9
click at [716, 541] on icon at bounding box center [716, 648] width 15 height 15
click at [794, 541] on icon at bounding box center [796, 648] width 15 height 15
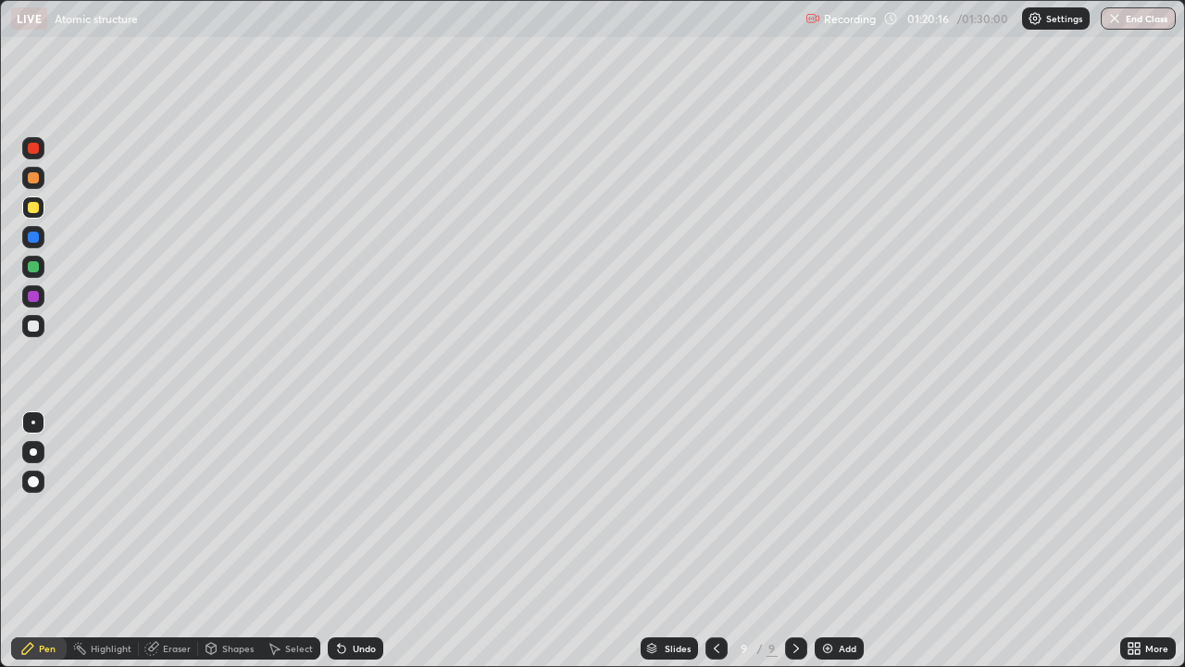
click at [714, 541] on icon at bounding box center [716, 648] width 15 height 15
click at [792, 541] on icon at bounding box center [796, 648] width 15 height 15
click at [359, 541] on div "Undo" at bounding box center [364, 647] width 23 height 9
click at [355, 541] on div "Undo" at bounding box center [356, 648] width 56 height 22
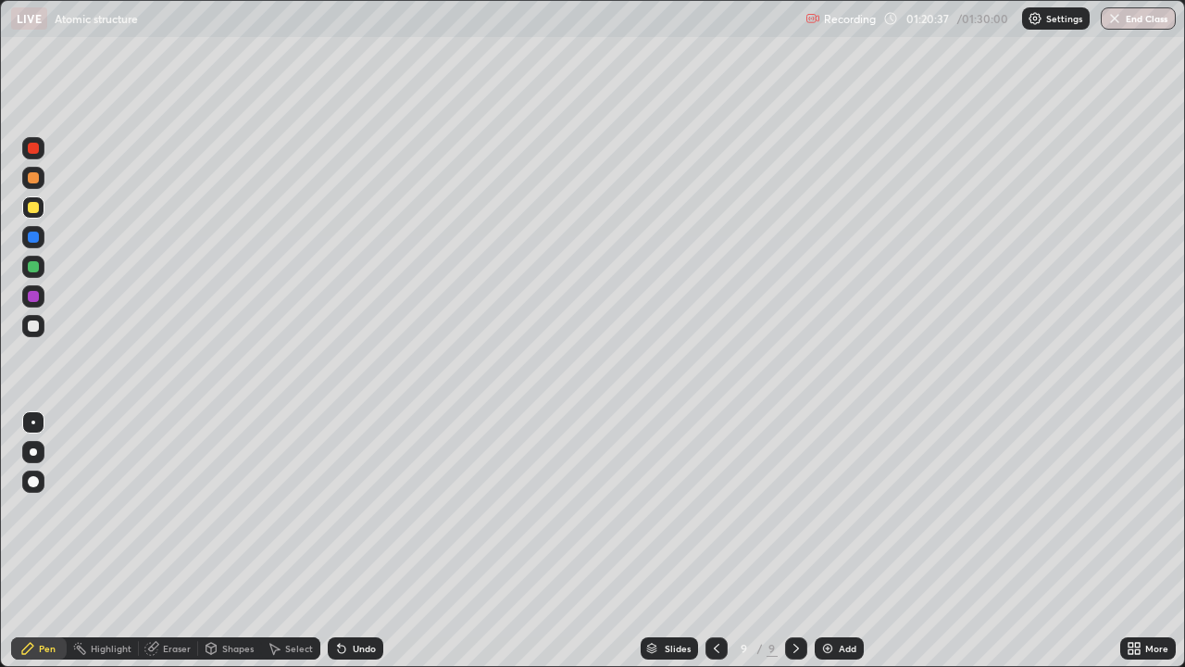
click at [356, 541] on div "Undo" at bounding box center [356, 648] width 56 height 22
click at [360, 541] on div "Undo" at bounding box center [356, 648] width 56 height 22
click at [29, 325] on div at bounding box center [33, 325] width 11 height 11
click at [356, 541] on div "Undo" at bounding box center [356, 648] width 56 height 22
click at [1121, 21] on img "button" at bounding box center [1115, 18] width 15 height 15
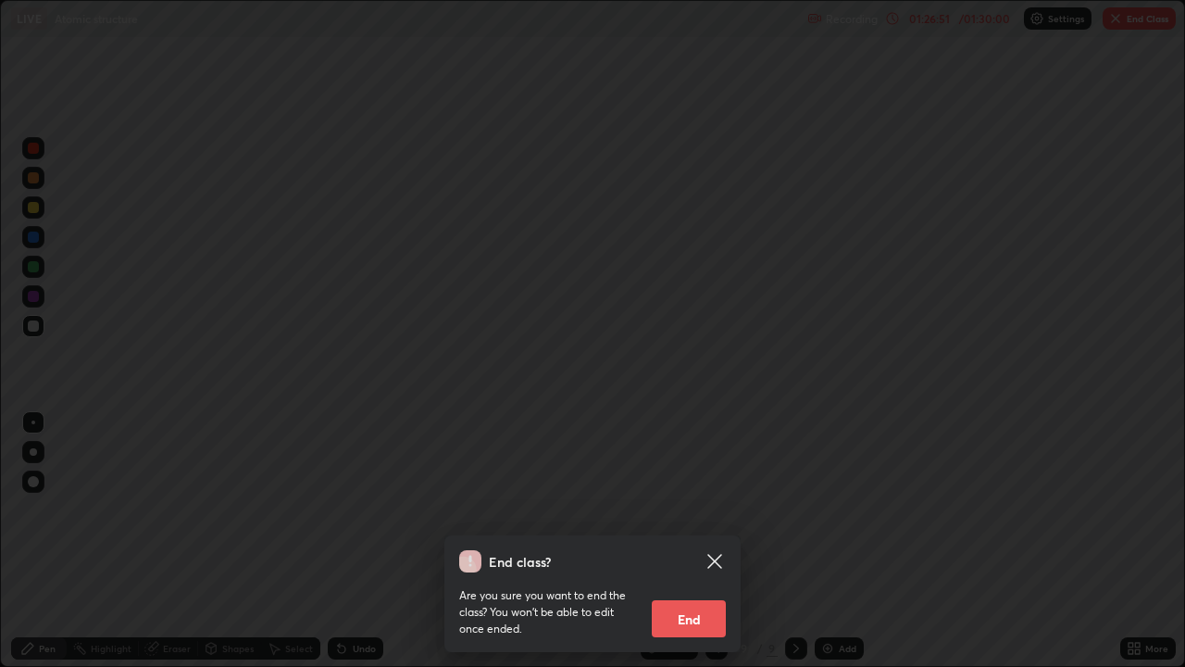
click at [695, 541] on button "End" at bounding box center [689, 618] width 74 height 37
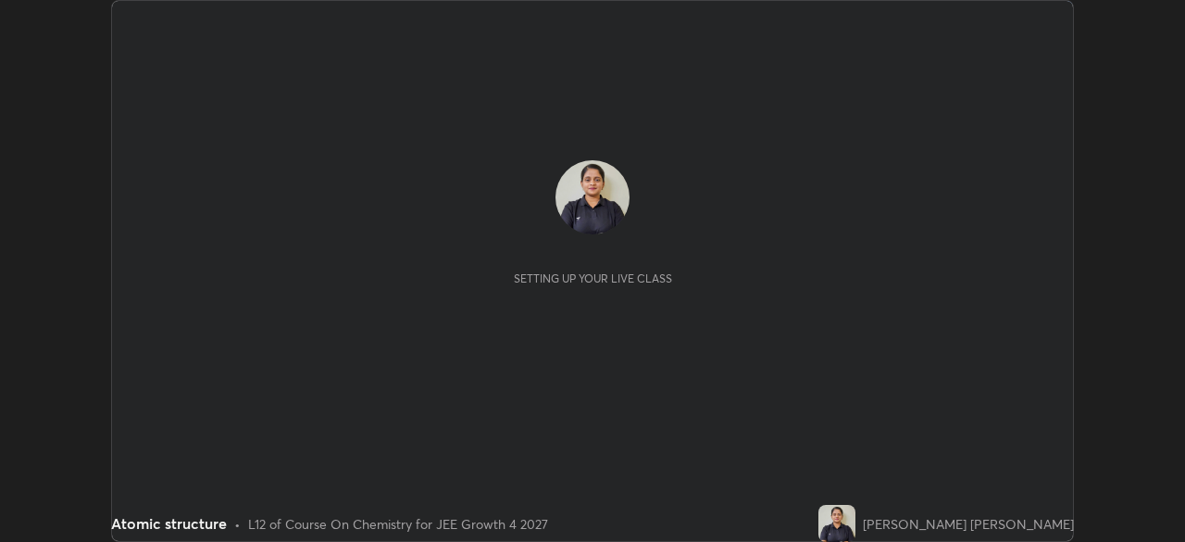
scroll to position [542, 1185]
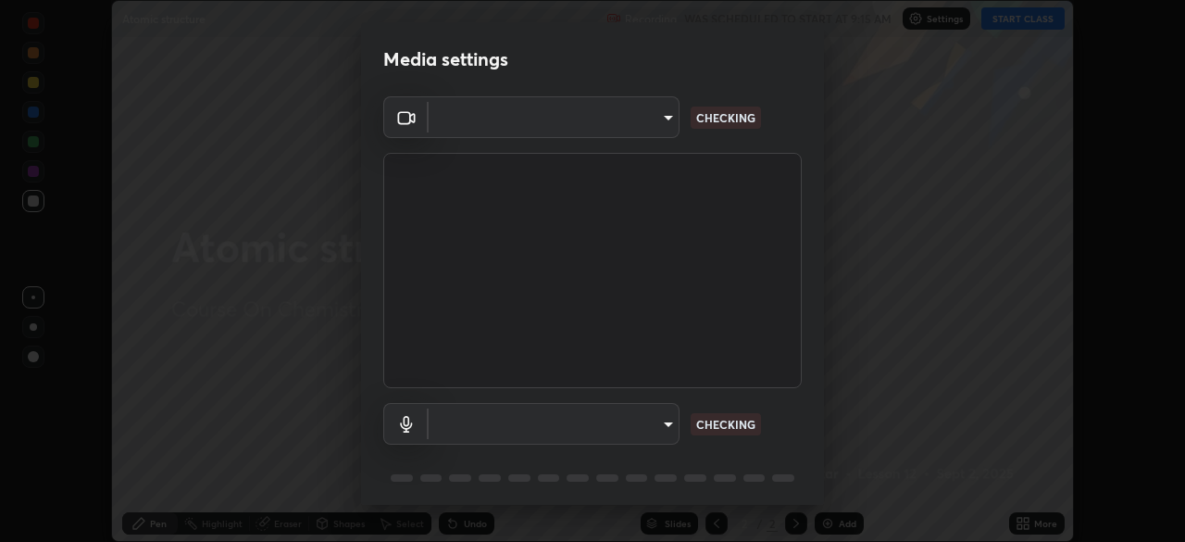
type input "ed5728659d4a2628327284da790eb6393f1623e3a82d583cb44db94038f4ead1"
type input "default"
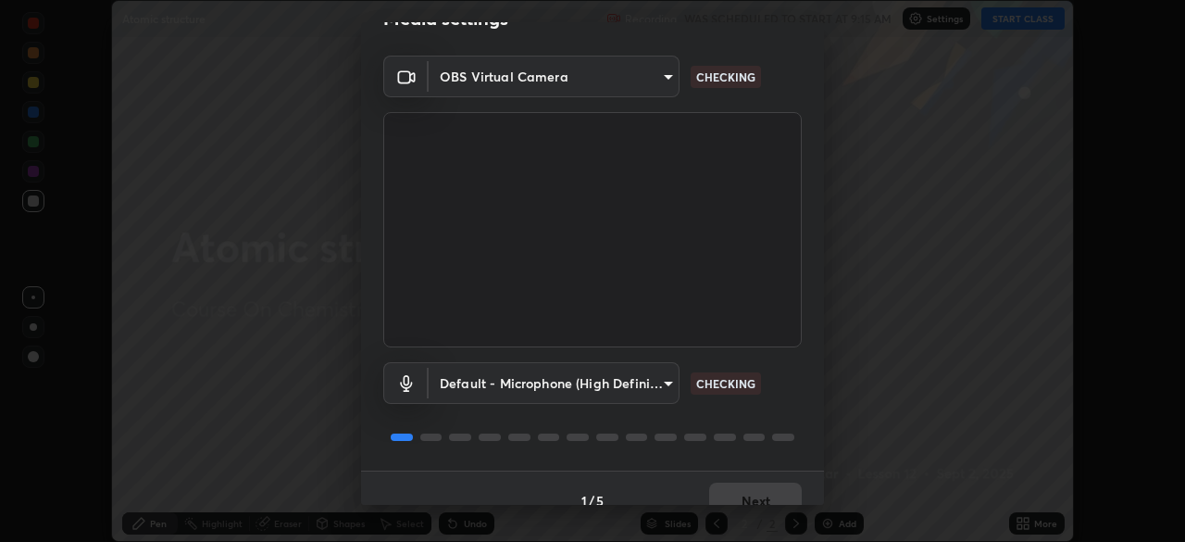
scroll to position [66, 0]
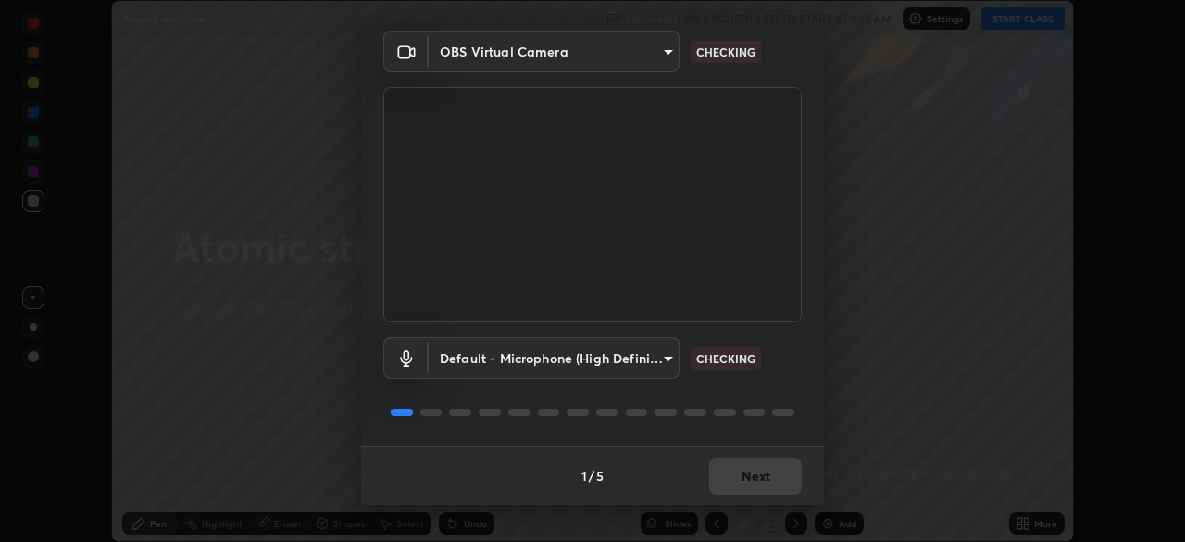
click at [759, 393] on div "Default - Microphone (High Definition Audio Device) default CHECKING" at bounding box center [592, 383] width 418 height 123
click at [754, 394] on div "Default - Microphone (High Definition Audio Device) default CHECKING" at bounding box center [592, 383] width 418 height 123
click at [750, 389] on div "Default - Microphone (High Definition Audio Device) default CHECKING" at bounding box center [592, 383] width 418 height 123
click at [771, 352] on div "Default - Microphone (High Definition Audio Device) default CHECKING" at bounding box center [592, 358] width 418 height 42
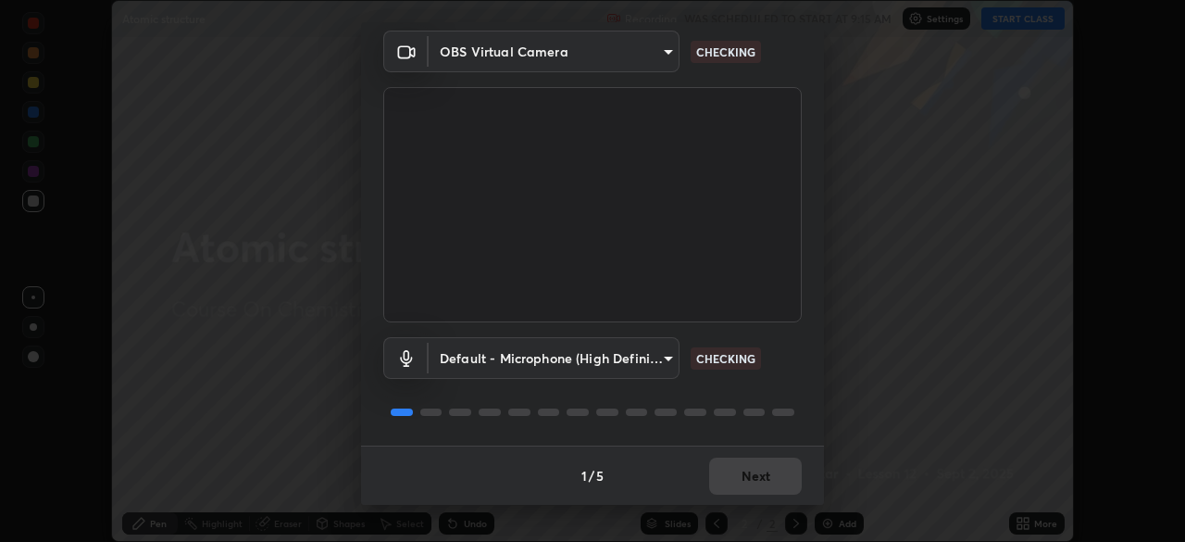
click at [769, 355] on div "Default - Microphone (High Definition Audio Device) default CHECKING" at bounding box center [592, 358] width 418 height 42
click at [772, 359] on div "Default - Microphone (High Definition Audio Device) default CHECKING" at bounding box center [592, 358] width 418 height 42
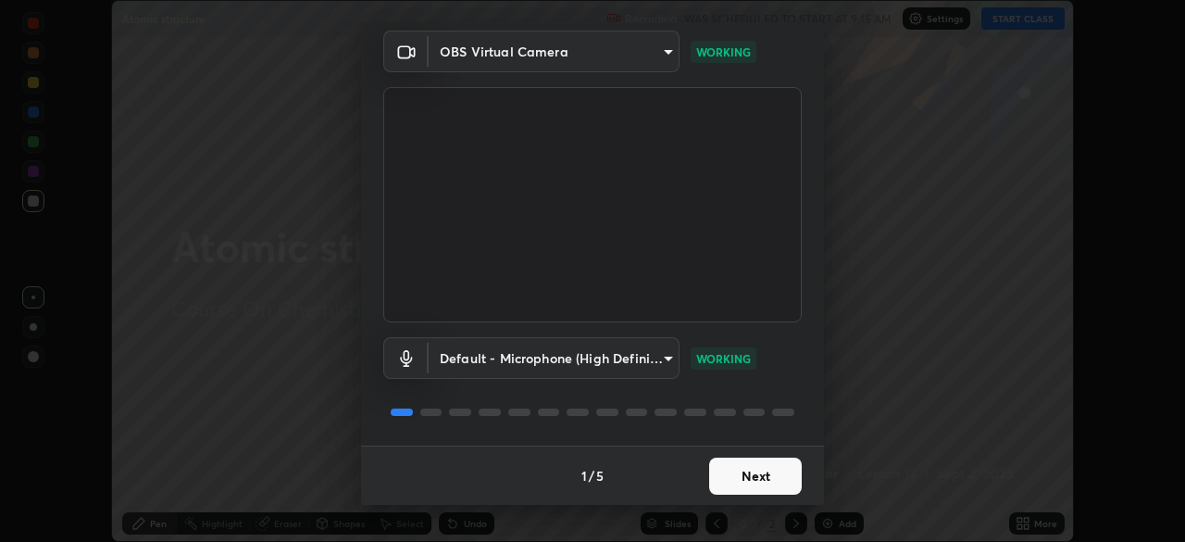
click at [776, 355] on div "Default - Microphone (High Definition Audio Device) default WORKING" at bounding box center [592, 358] width 418 height 42
click at [756, 475] on button "Next" at bounding box center [755, 475] width 93 height 37
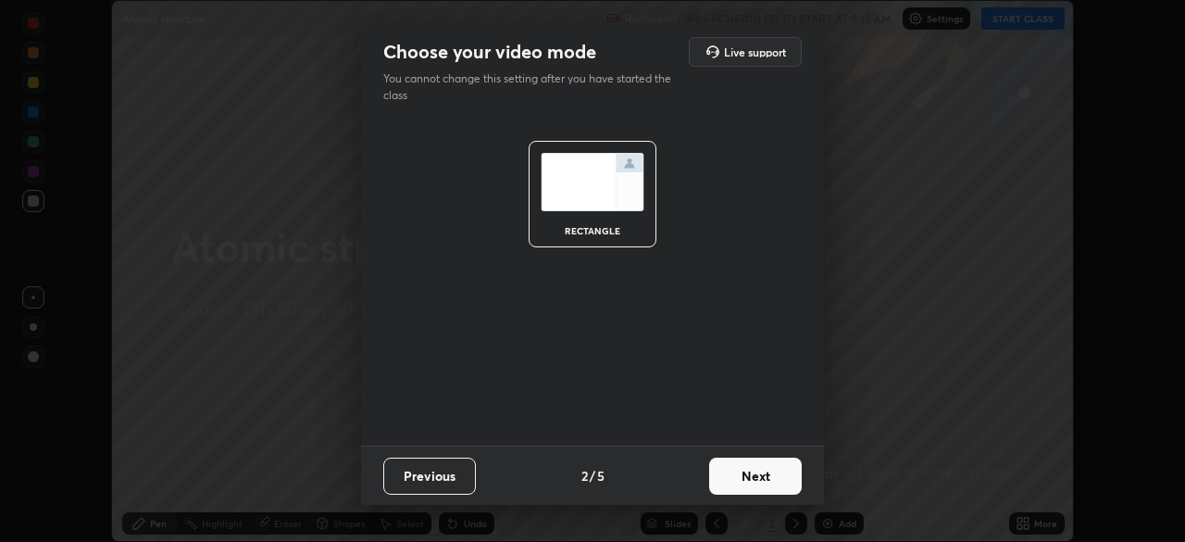
scroll to position [0, 0]
click at [752, 474] on button "Next" at bounding box center [755, 475] width 93 height 37
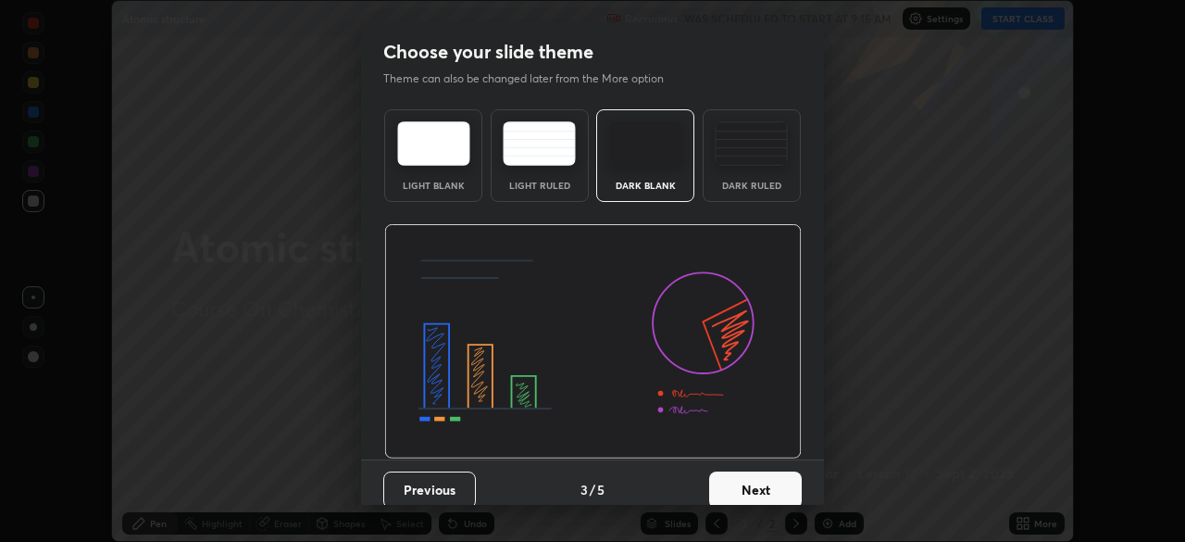
click at [752, 474] on button "Next" at bounding box center [755, 489] width 93 height 37
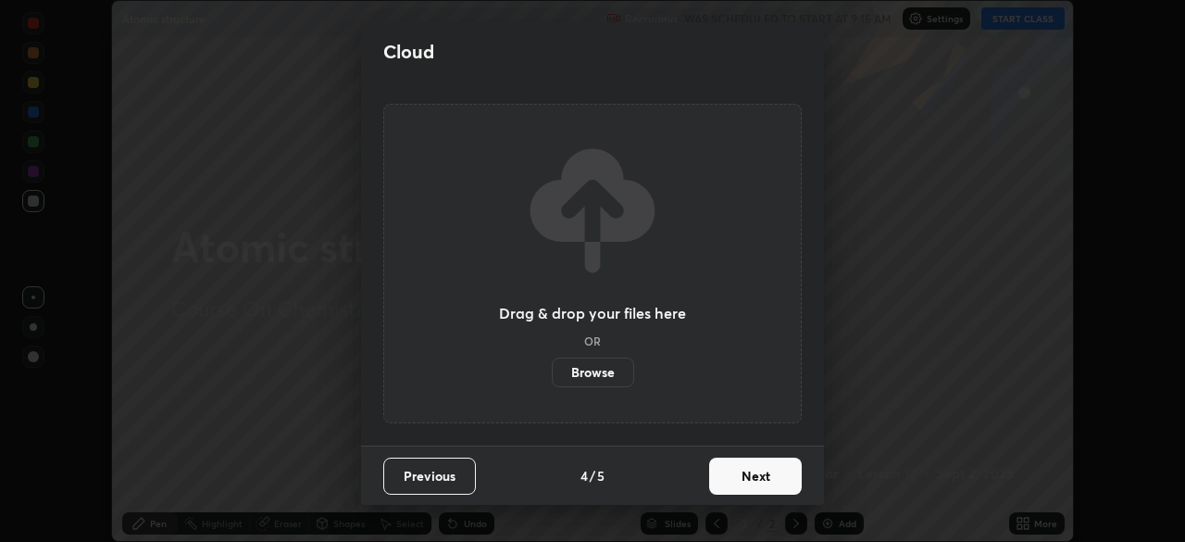
click at [750, 469] on button "Next" at bounding box center [755, 475] width 93 height 37
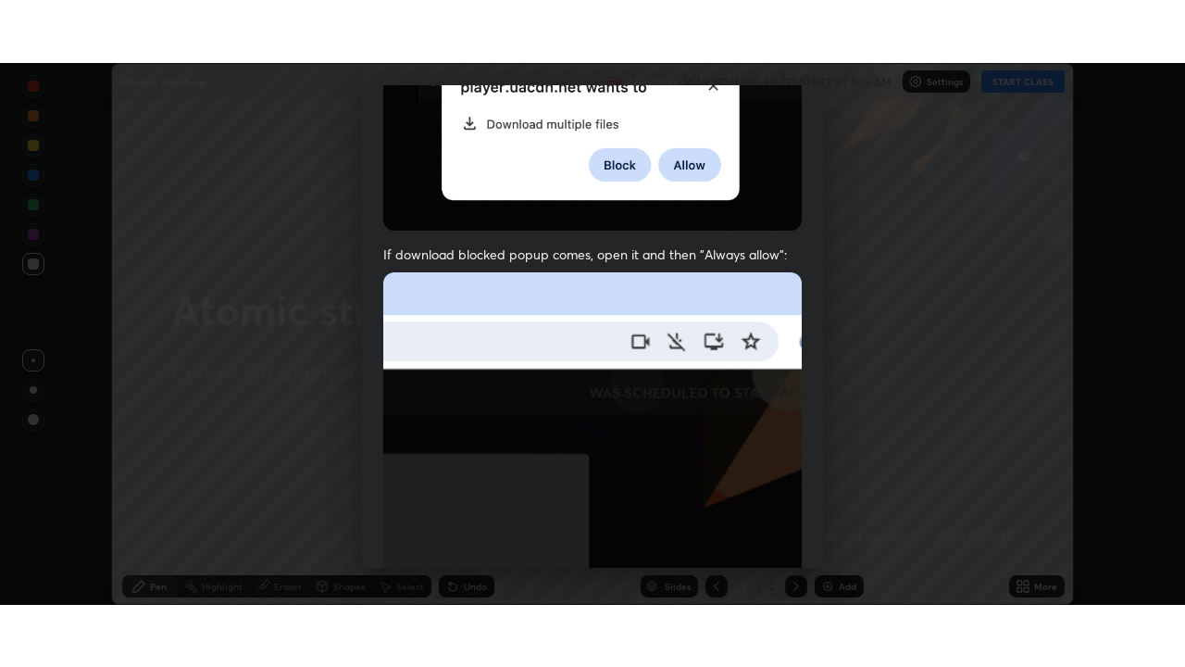
scroll to position [443, 0]
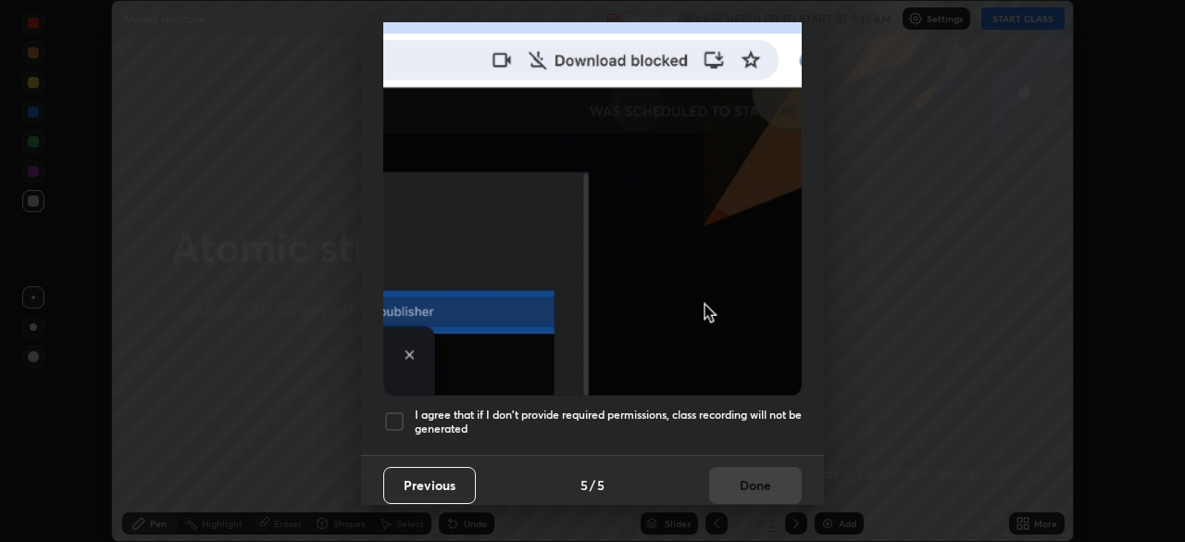
click at [759, 407] on h5 "I agree that if I don't provide required permissions, class recording will not …" at bounding box center [608, 421] width 387 height 29
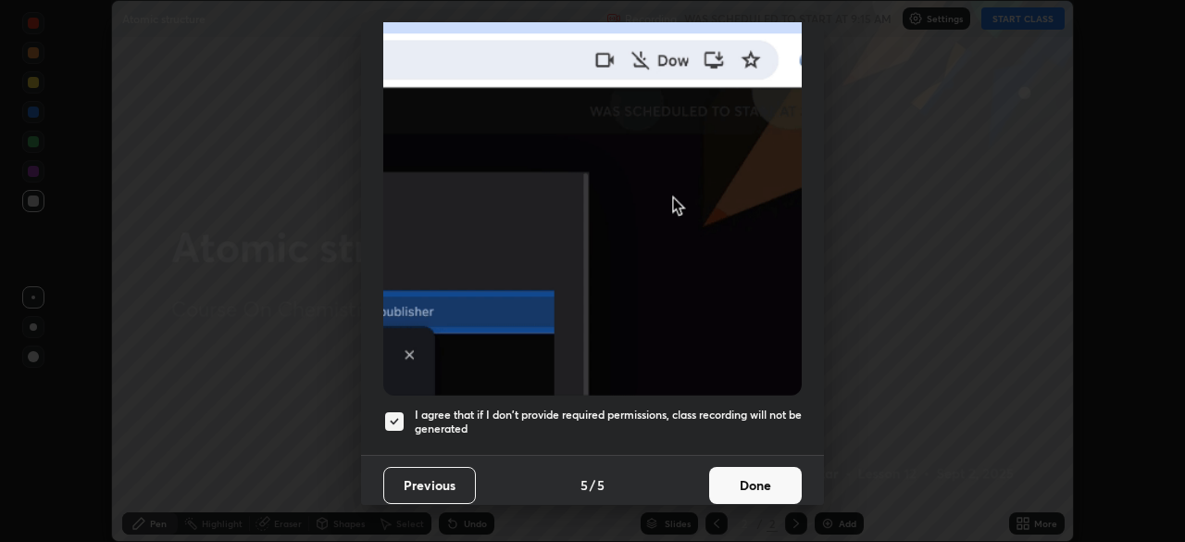
click at [754, 473] on button "Done" at bounding box center [755, 485] width 93 height 37
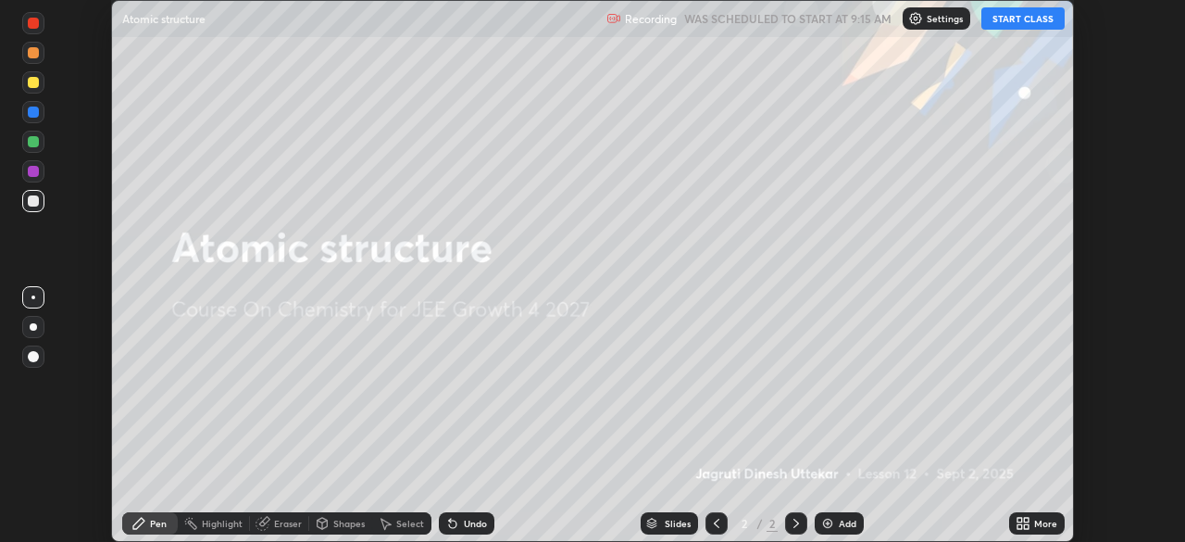
click at [1006, 19] on button "START CLASS" at bounding box center [1022, 18] width 83 height 22
click at [1025, 520] on icon at bounding box center [1026, 519] width 5 height 5
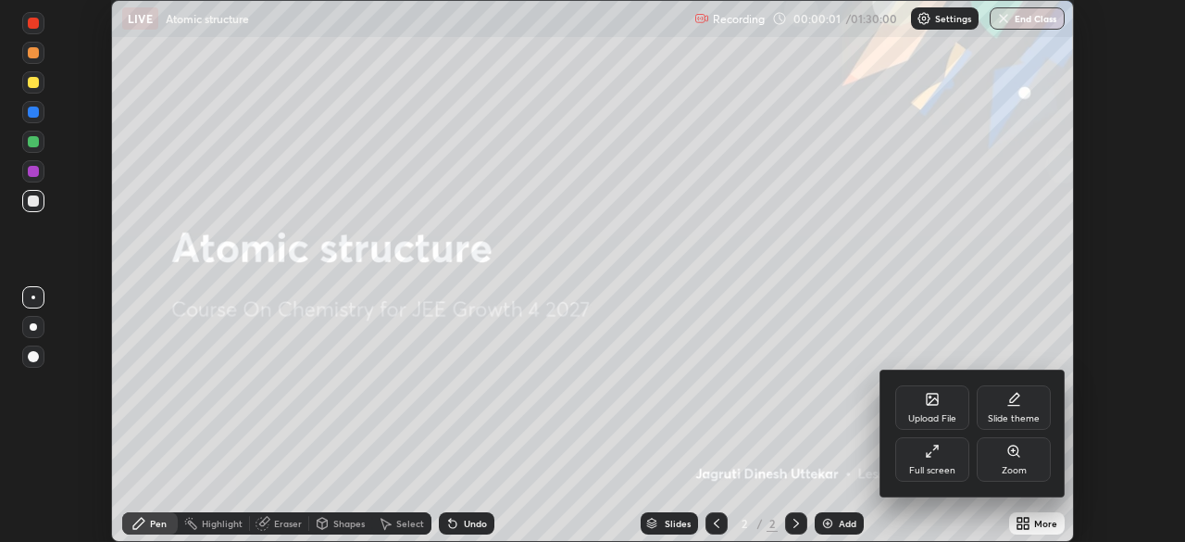
click at [930, 466] on div "Full screen" at bounding box center [932, 470] width 46 height 9
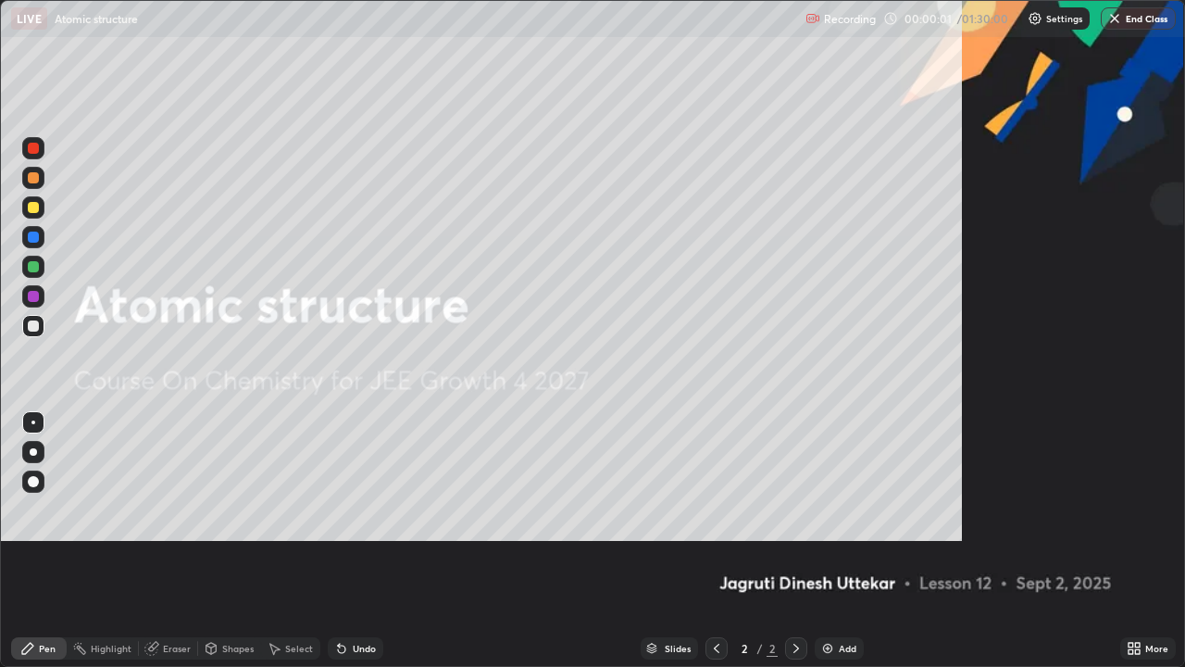
scroll to position [667, 1185]
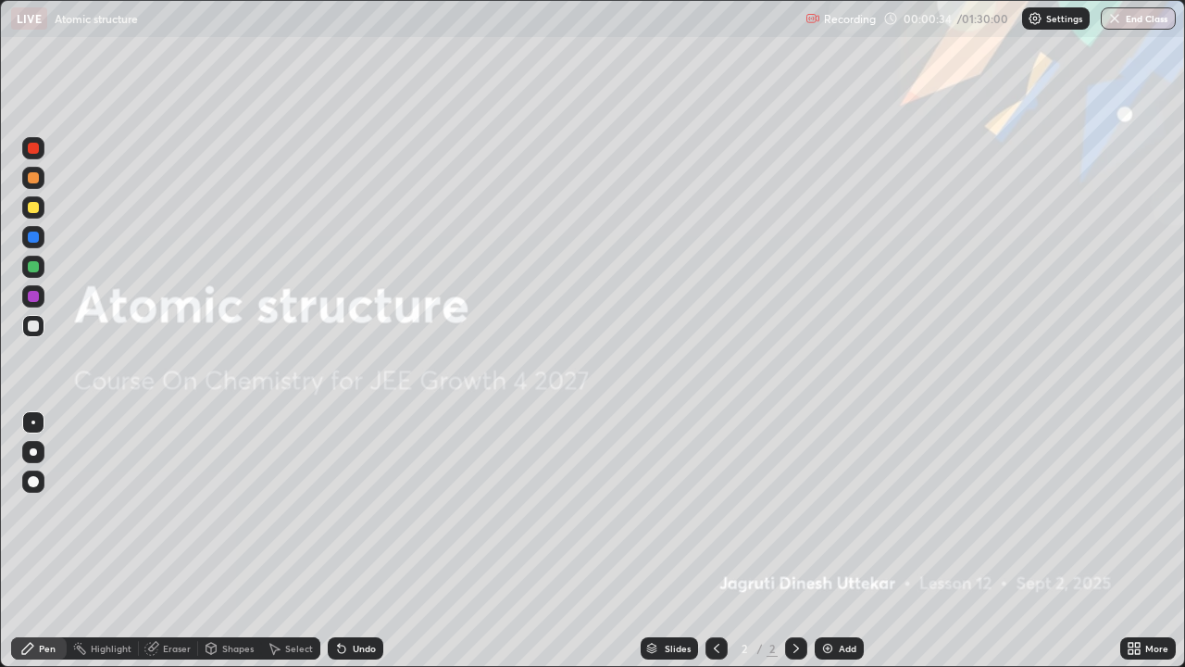
click at [830, 541] on img at bounding box center [827, 648] width 15 height 15
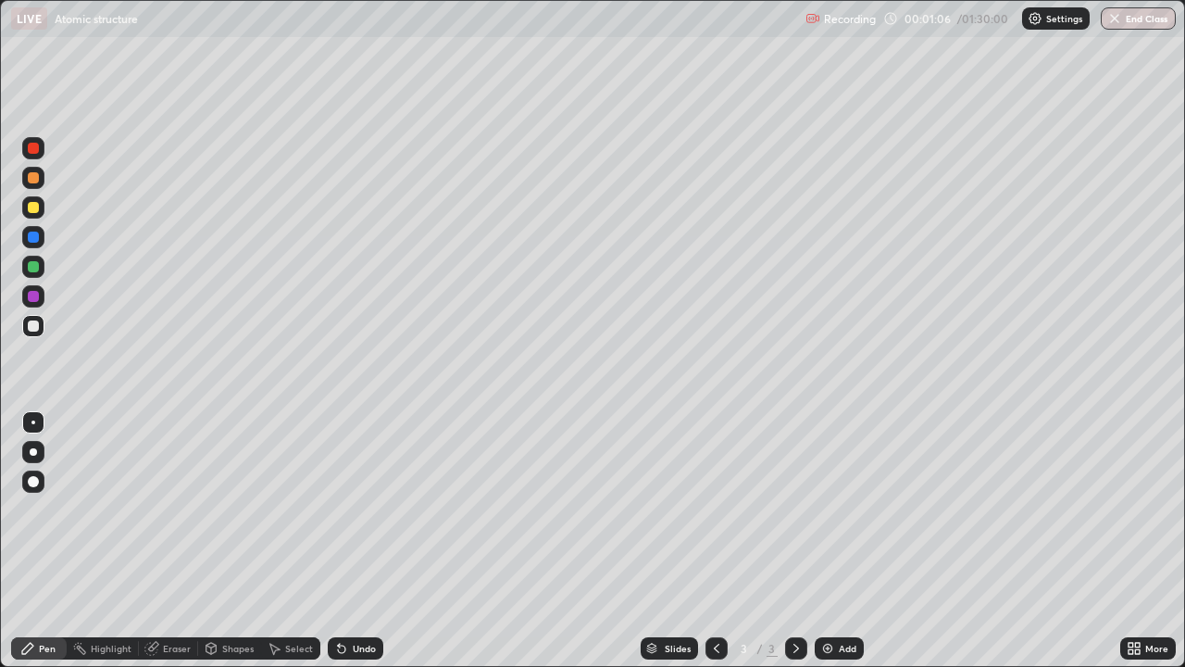
click at [175, 541] on div "Eraser" at bounding box center [168, 648] width 59 height 22
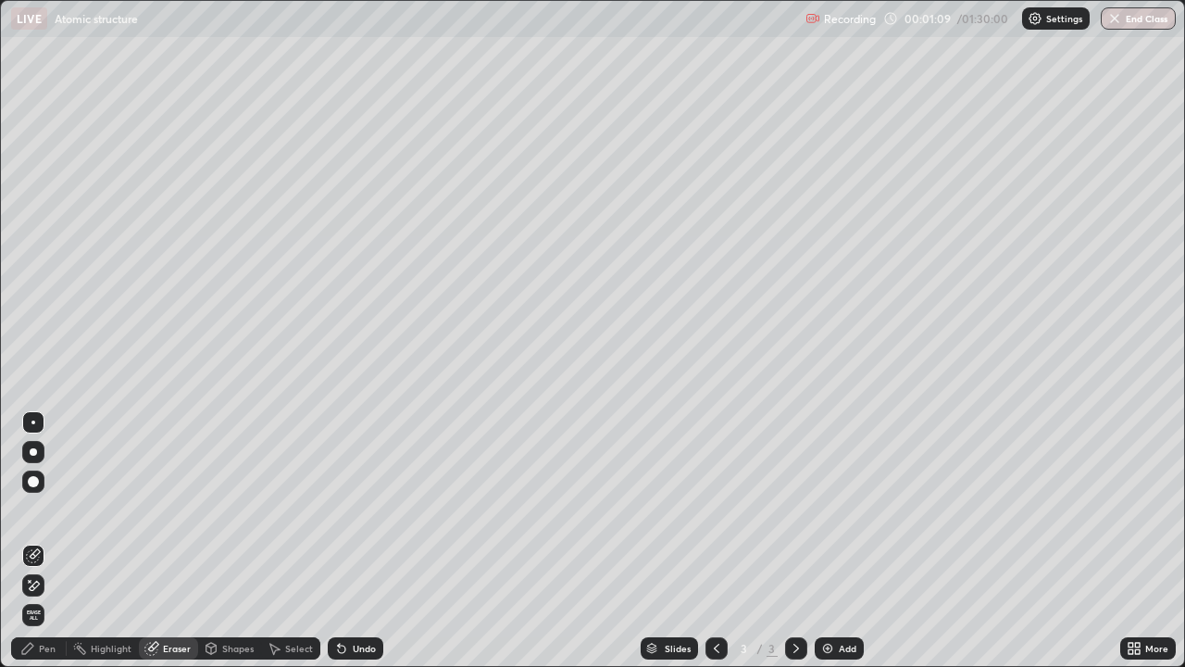
click at [30, 541] on icon at bounding box center [27, 648] width 15 height 15
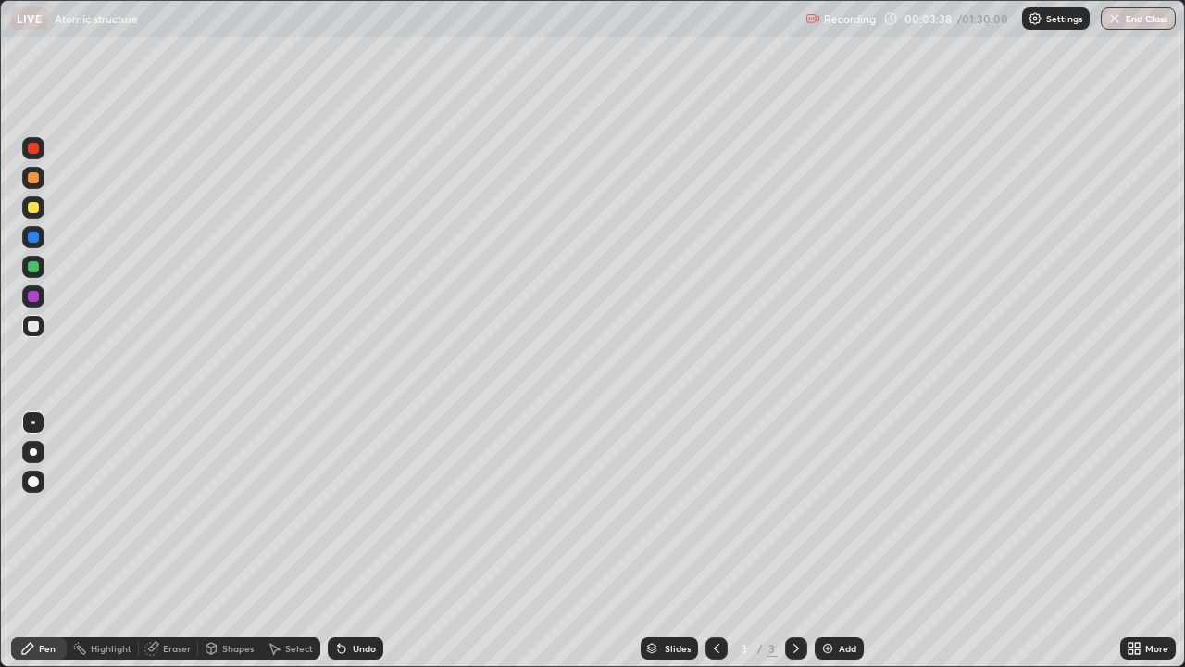
click at [352, 541] on div "Undo" at bounding box center [356, 648] width 56 height 22
click at [34, 203] on div at bounding box center [33, 207] width 11 height 11
click at [34, 263] on div at bounding box center [33, 266] width 11 height 11
click at [347, 541] on div "Undo" at bounding box center [356, 648] width 56 height 22
click at [360, 541] on div "Undo" at bounding box center [364, 647] width 23 height 9
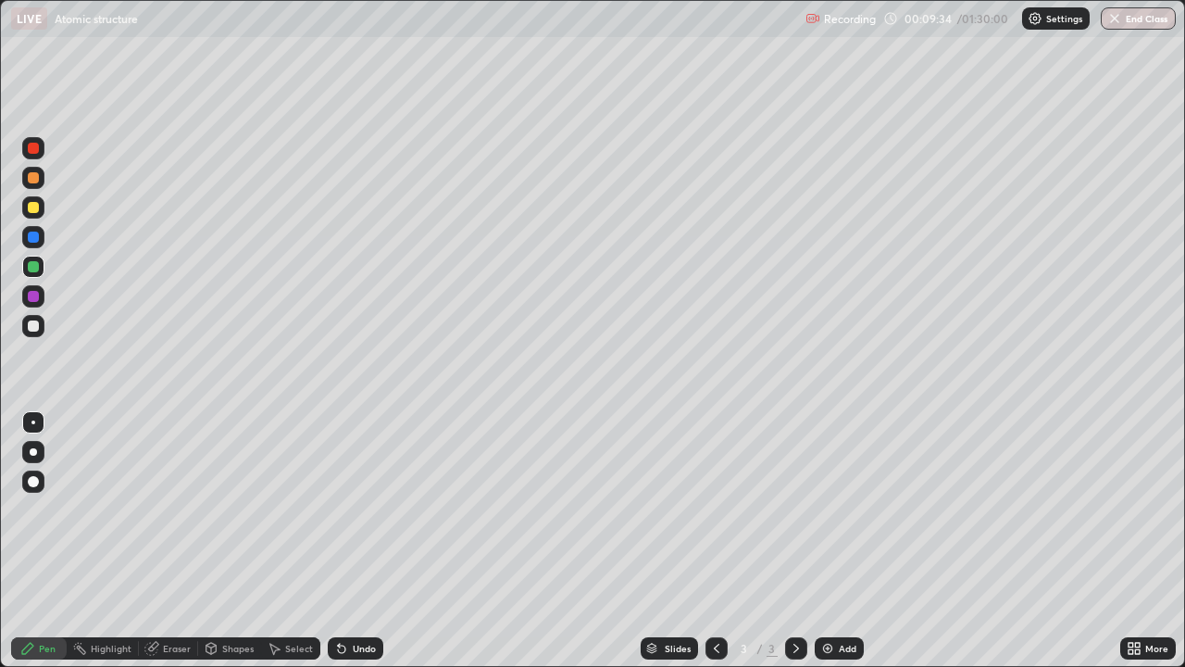
click at [355, 541] on div "Undo" at bounding box center [356, 648] width 56 height 22
click at [359, 541] on div "Undo" at bounding box center [364, 647] width 23 height 9
click at [353, 541] on div "Undo" at bounding box center [364, 647] width 23 height 9
click at [360, 541] on div "Undo" at bounding box center [356, 648] width 56 height 22
click at [370, 541] on div "Undo" at bounding box center [364, 647] width 23 height 9
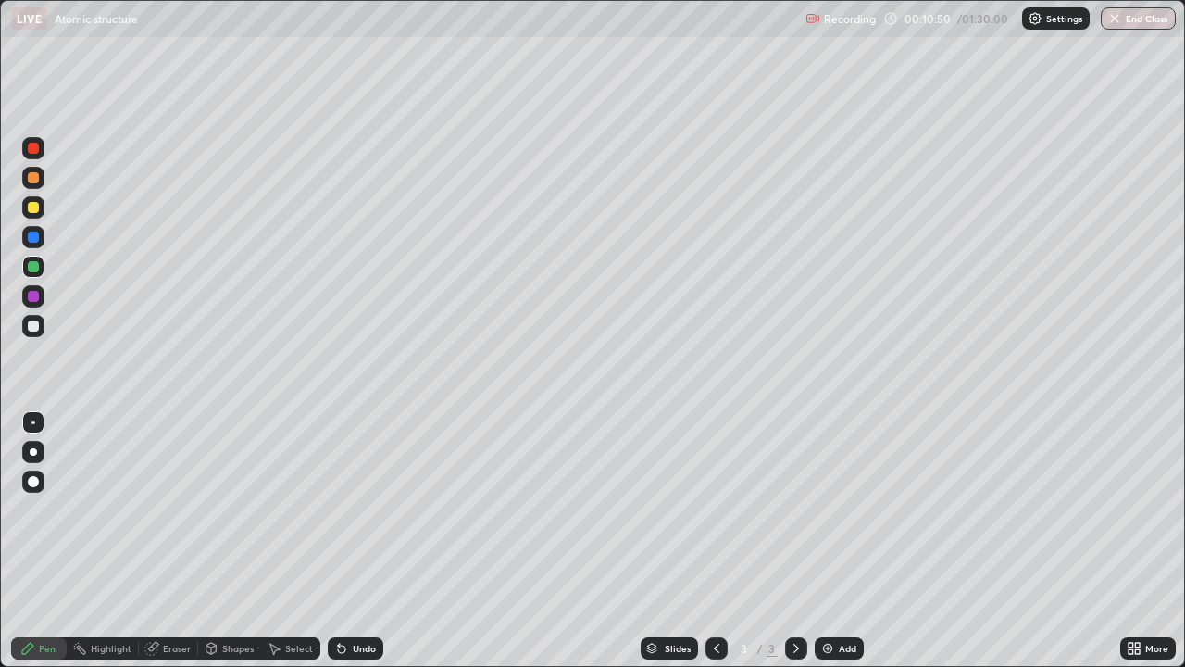
click at [375, 541] on div "Undo" at bounding box center [356, 648] width 56 height 22
click at [378, 541] on div "Undo" at bounding box center [356, 648] width 56 height 22
click at [377, 541] on div "Undo" at bounding box center [356, 648] width 56 height 22
click at [371, 541] on div "Undo" at bounding box center [364, 647] width 23 height 9
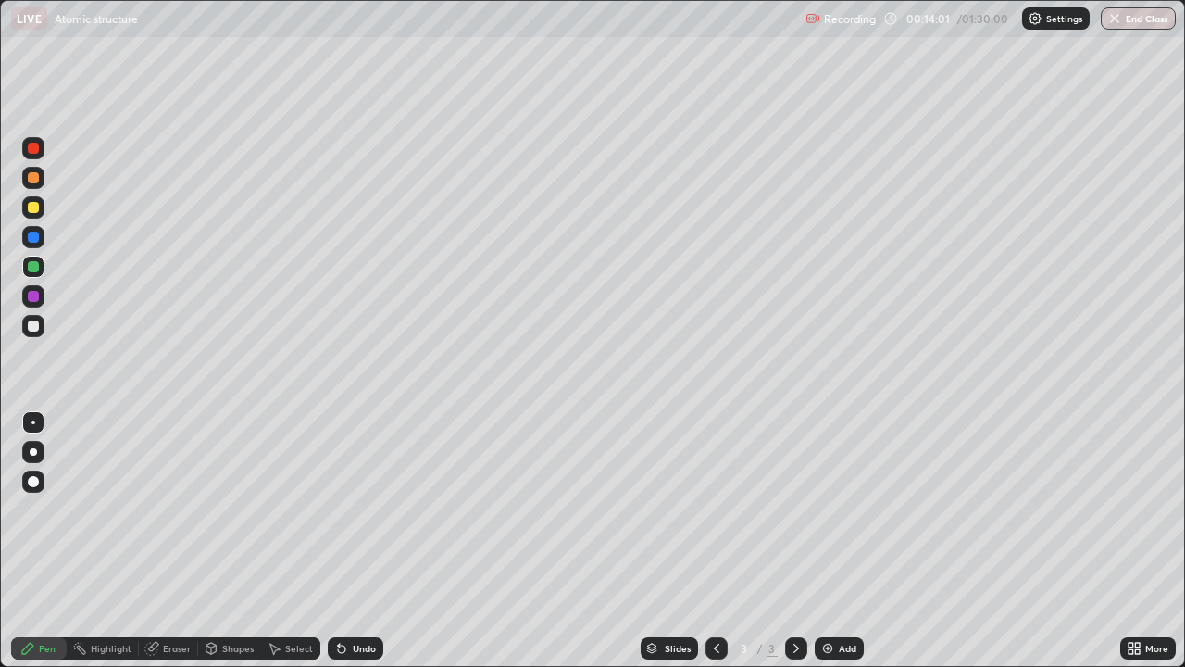
click at [832, 541] on img at bounding box center [827, 648] width 15 height 15
click at [35, 209] on div at bounding box center [33, 207] width 11 height 11
click at [349, 541] on div "Undo" at bounding box center [356, 648] width 56 height 22
click at [709, 541] on icon at bounding box center [716, 648] width 15 height 15
click at [793, 541] on icon at bounding box center [796, 647] width 6 height 9
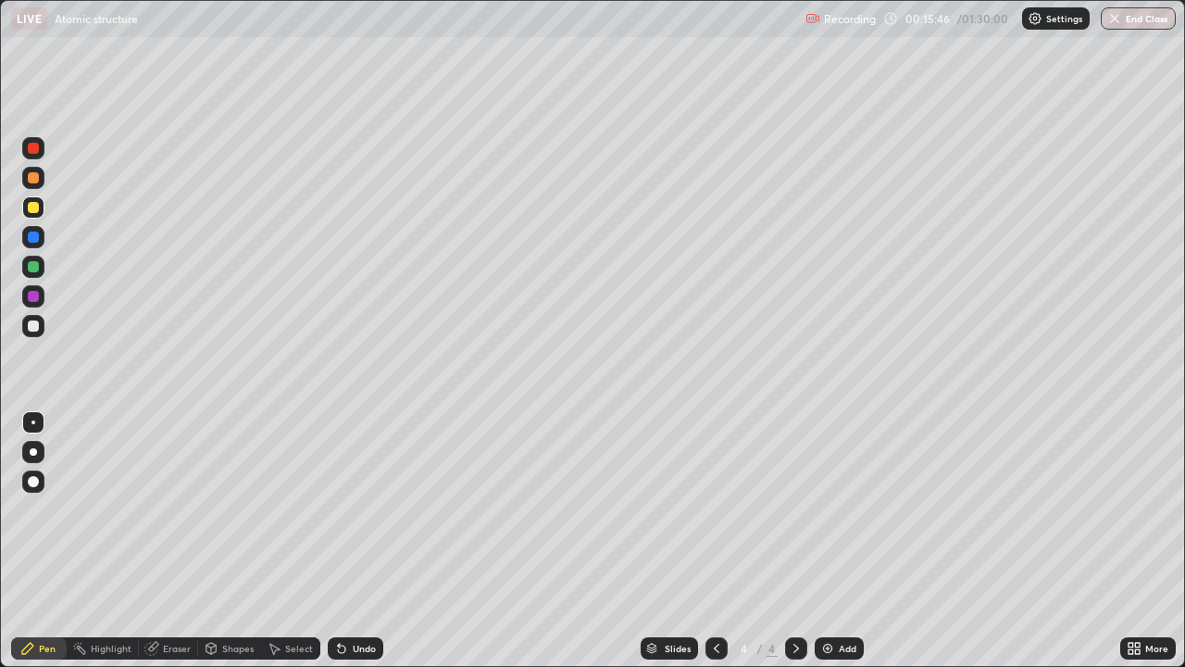
click at [165, 541] on div "Eraser" at bounding box center [177, 647] width 28 height 9
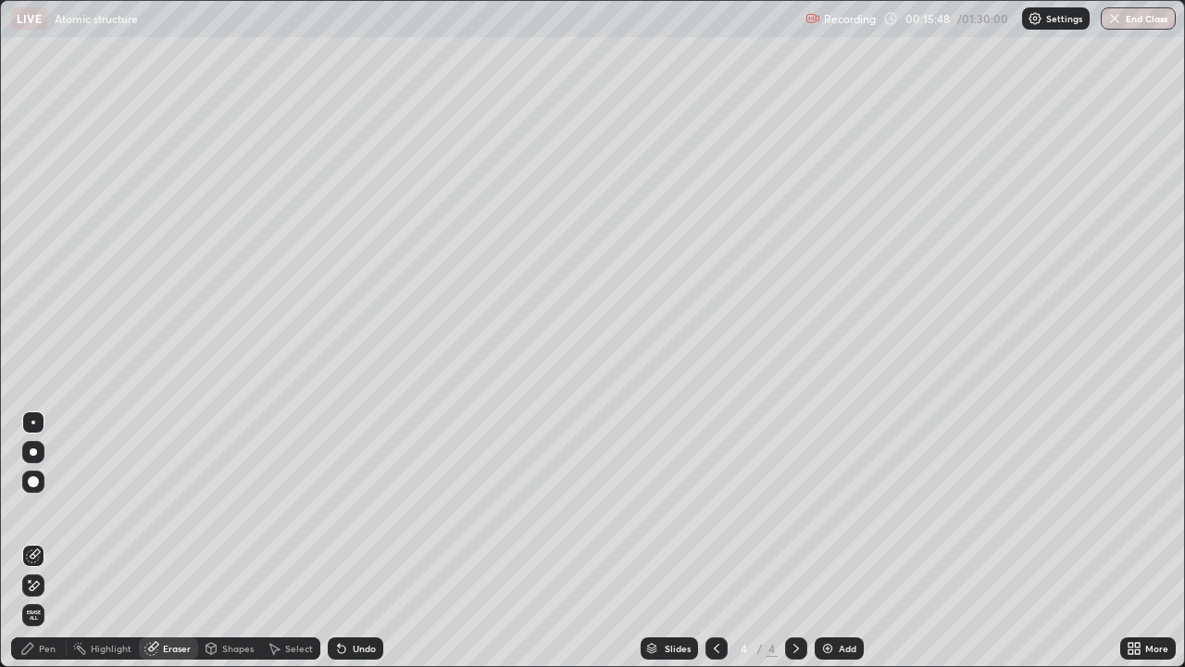
click at [36, 541] on div "Pen" at bounding box center [39, 648] width 56 height 22
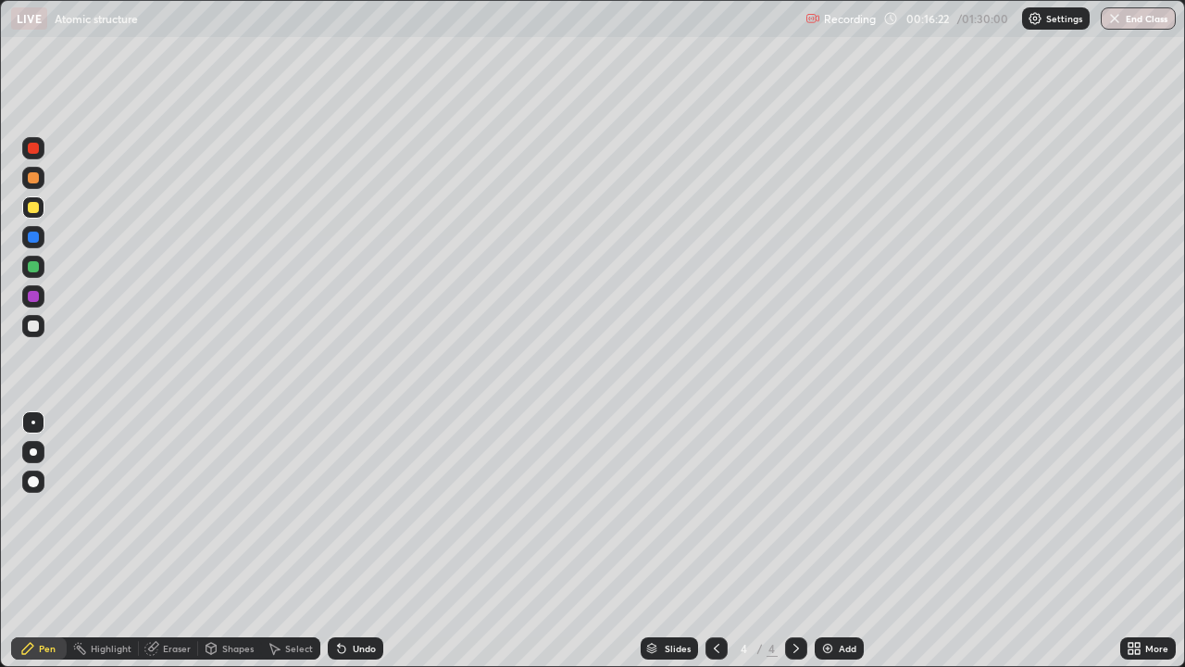
click at [342, 541] on icon at bounding box center [341, 648] width 7 height 7
click at [349, 541] on div "Undo" at bounding box center [356, 648] width 56 height 22
click at [357, 541] on div "Undo" at bounding box center [364, 647] width 23 height 9
click at [174, 541] on div "Eraser" at bounding box center [177, 647] width 28 height 9
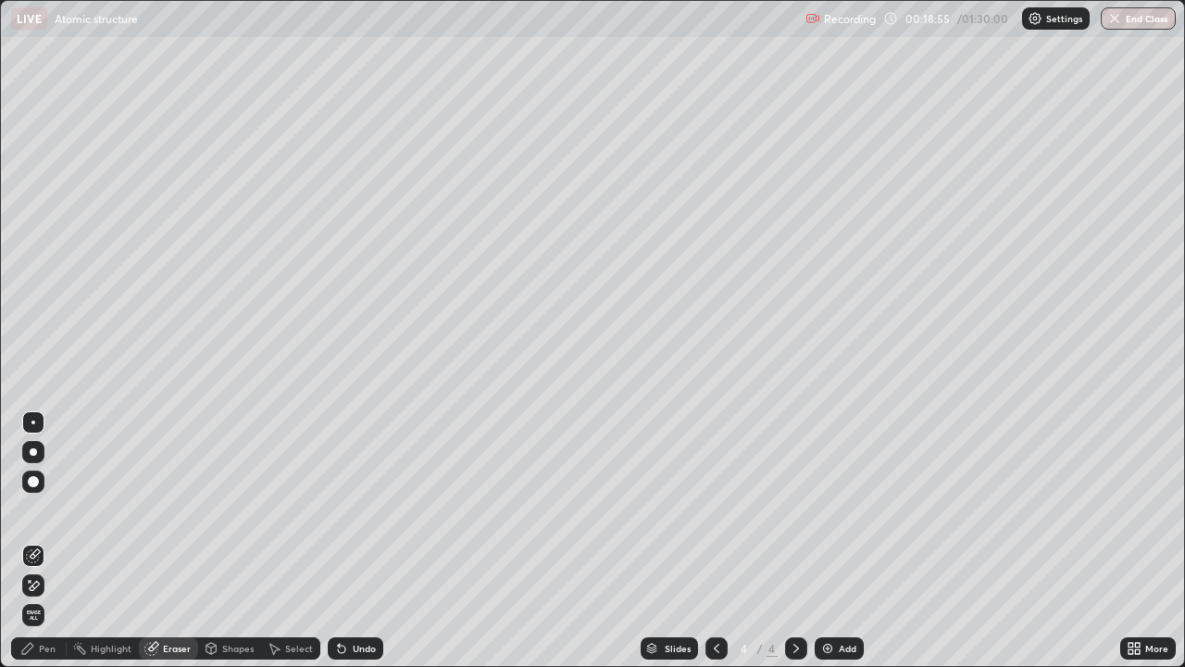
click at [54, 541] on div "Pen" at bounding box center [47, 647] width 17 height 9
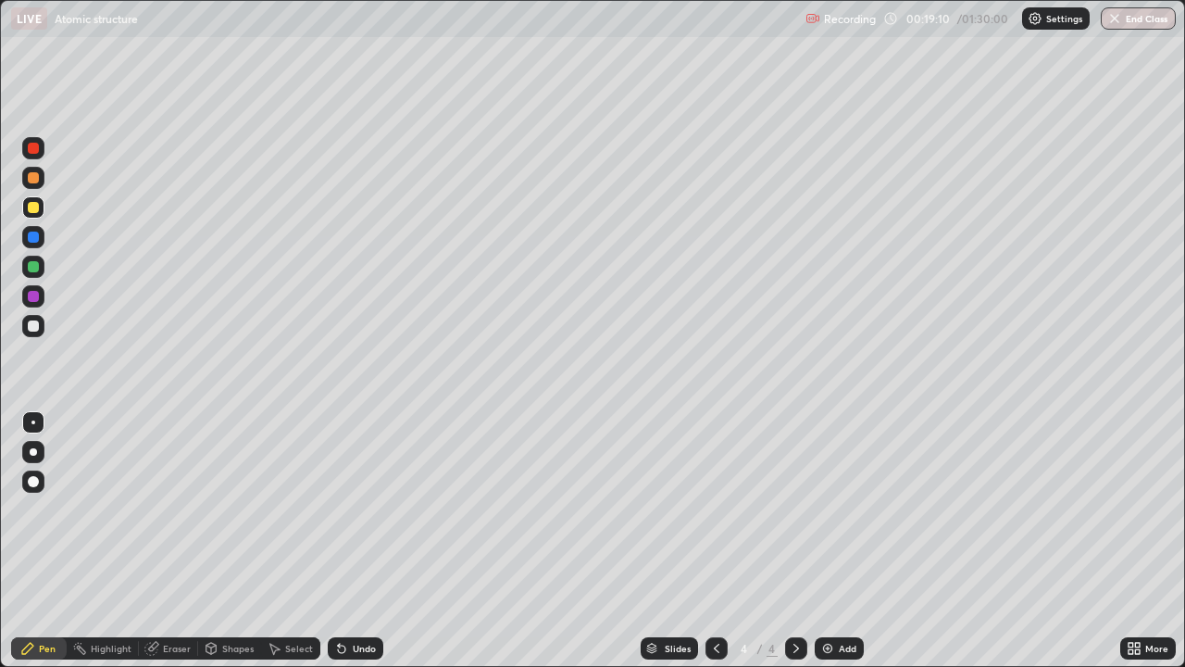
click at [356, 541] on div "Undo" at bounding box center [356, 648] width 56 height 22
click at [359, 541] on div "Undo" at bounding box center [356, 648] width 56 height 22
click at [362, 541] on div "Undo" at bounding box center [364, 647] width 23 height 9
click at [363, 541] on div "Undo" at bounding box center [364, 647] width 23 height 9
click at [339, 541] on icon at bounding box center [341, 648] width 7 height 7
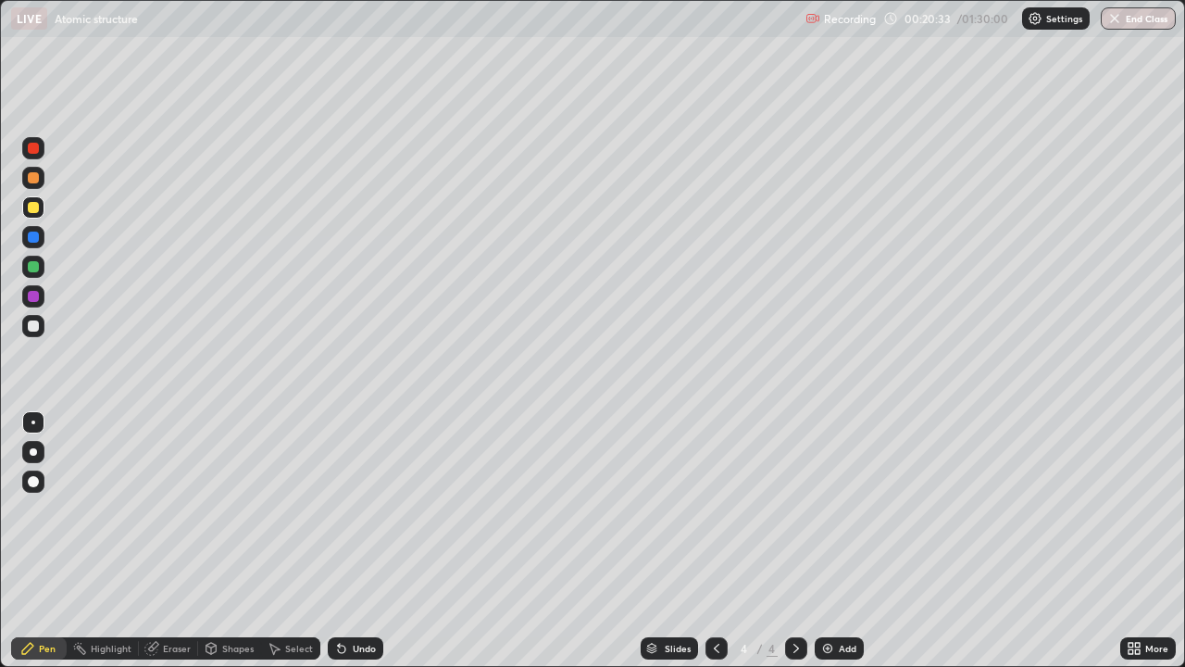
click at [345, 541] on icon at bounding box center [341, 648] width 15 height 15
click at [360, 541] on div "Undo" at bounding box center [364, 647] width 23 height 9
click at [357, 541] on div "Undo" at bounding box center [356, 648] width 56 height 22
click at [356, 541] on div "Undo" at bounding box center [356, 648] width 56 height 22
click at [362, 541] on div "Undo" at bounding box center [364, 647] width 23 height 9
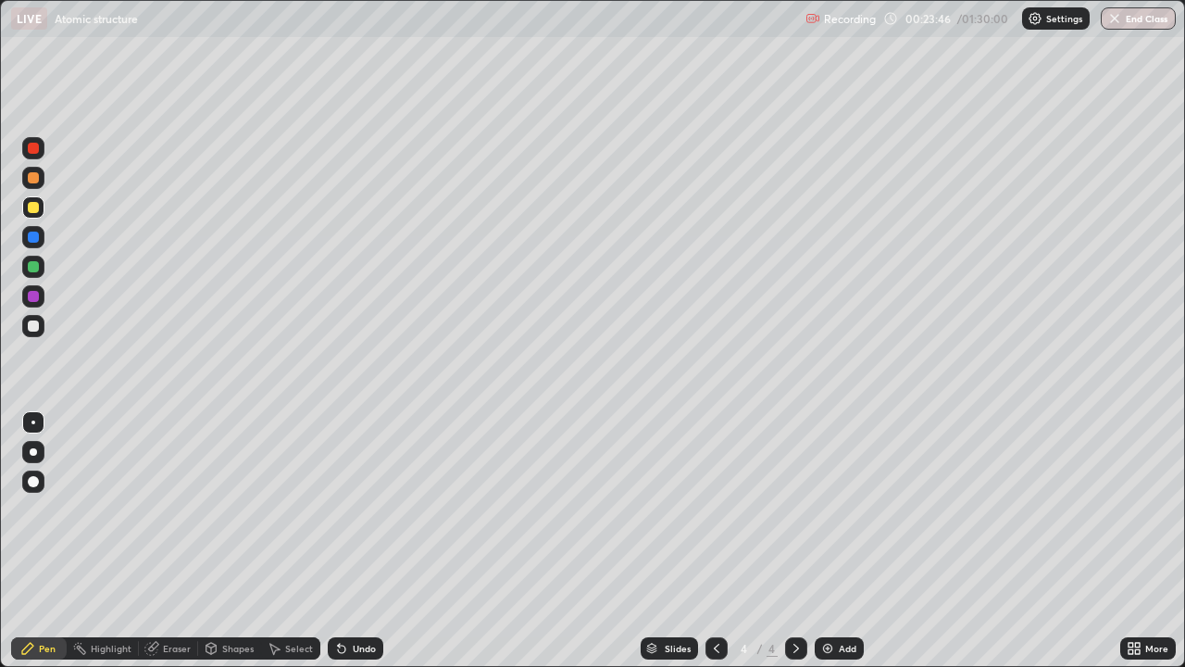
click at [366, 541] on div "Undo" at bounding box center [356, 648] width 56 height 22
click at [836, 541] on div "Add" at bounding box center [839, 648] width 49 height 22
click at [709, 541] on icon at bounding box center [716, 648] width 15 height 15
click at [785, 541] on div at bounding box center [796, 648] width 22 height 22
click at [365, 541] on div "Undo" at bounding box center [356, 648] width 56 height 22
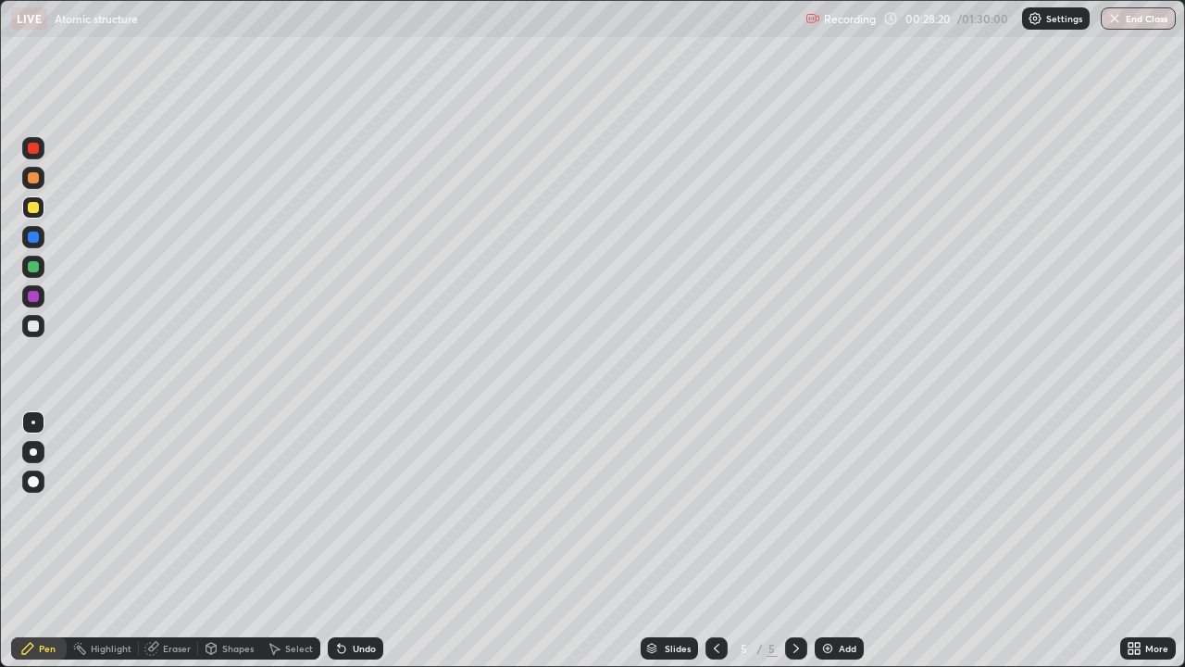
click at [358, 541] on div "Undo" at bounding box center [364, 647] width 23 height 9
click at [380, 541] on div "Undo" at bounding box center [356, 648] width 56 height 22
click at [353, 541] on div "Undo" at bounding box center [364, 647] width 23 height 9
click at [343, 541] on icon at bounding box center [341, 648] width 15 height 15
click at [32, 320] on div at bounding box center [33, 325] width 11 height 11
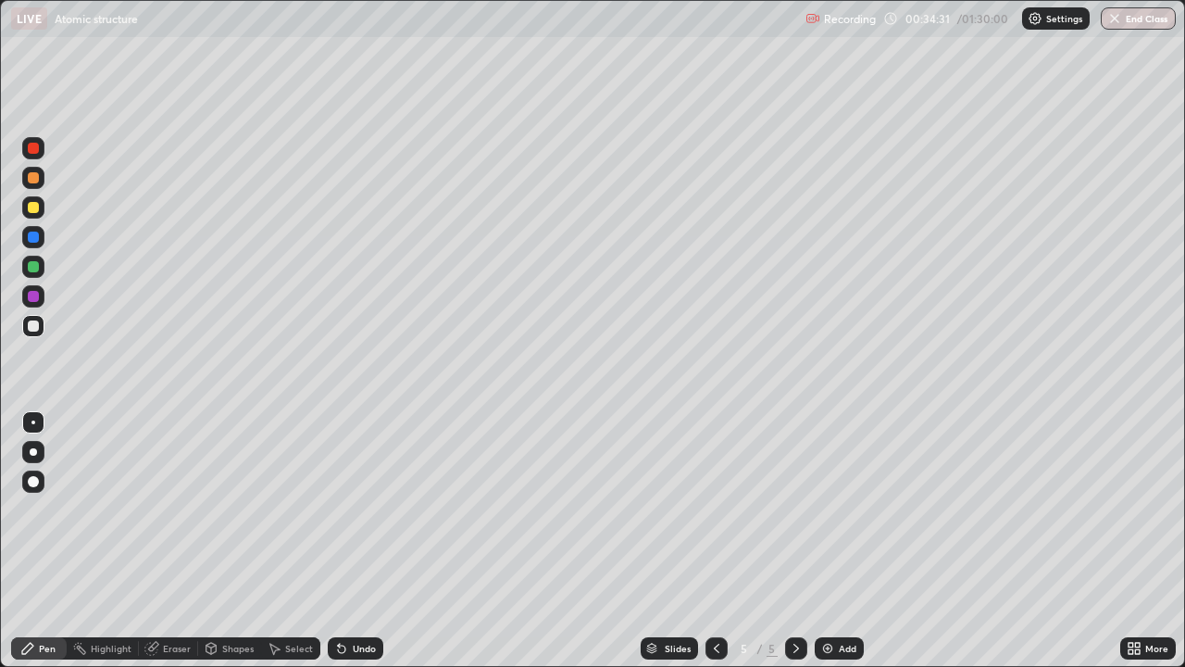
click at [176, 541] on div "Eraser" at bounding box center [177, 647] width 28 height 9
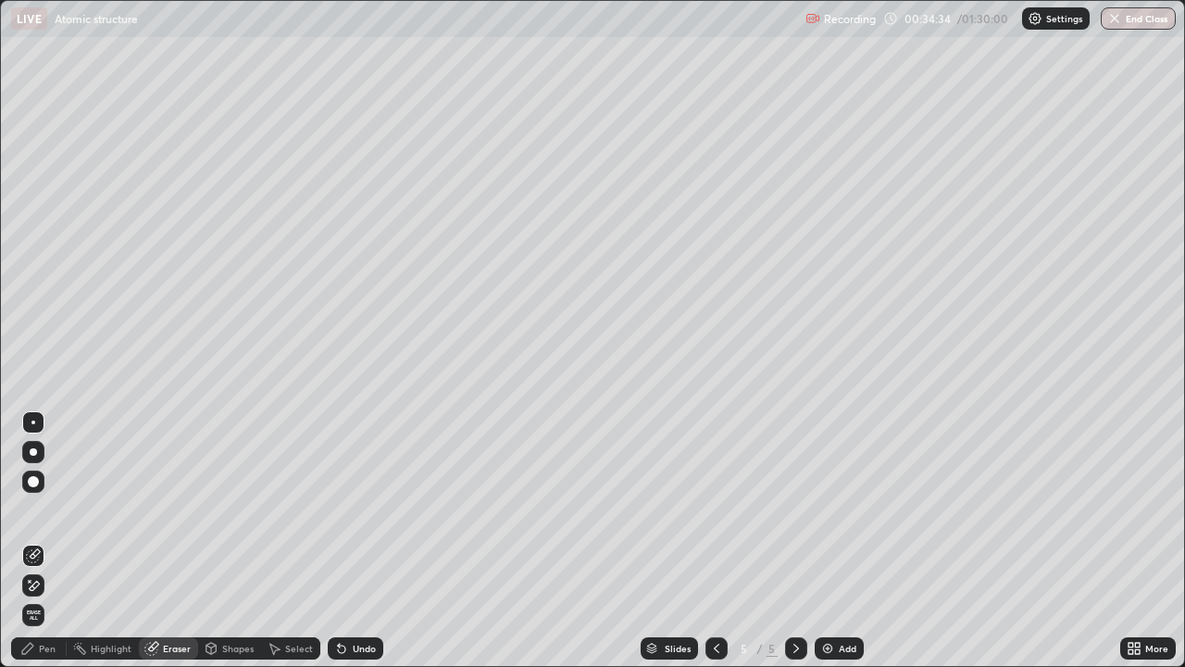
click at [41, 541] on div "Pen" at bounding box center [47, 647] width 17 height 9
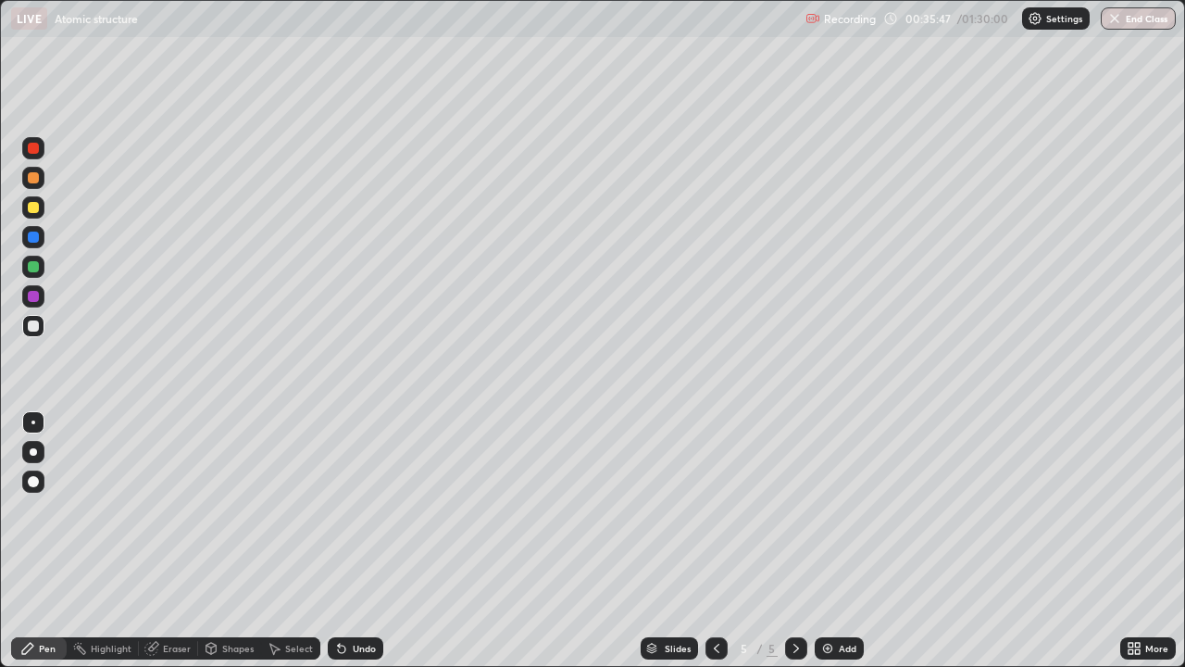
click at [359, 541] on div "Undo" at bounding box center [356, 648] width 56 height 22
click at [360, 541] on div "Undo" at bounding box center [364, 647] width 23 height 9
click at [363, 541] on div "Undo" at bounding box center [364, 647] width 23 height 9
click at [356, 541] on div "Undo" at bounding box center [364, 647] width 23 height 9
click at [370, 541] on div "Undo" at bounding box center [364, 647] width 23 height 9
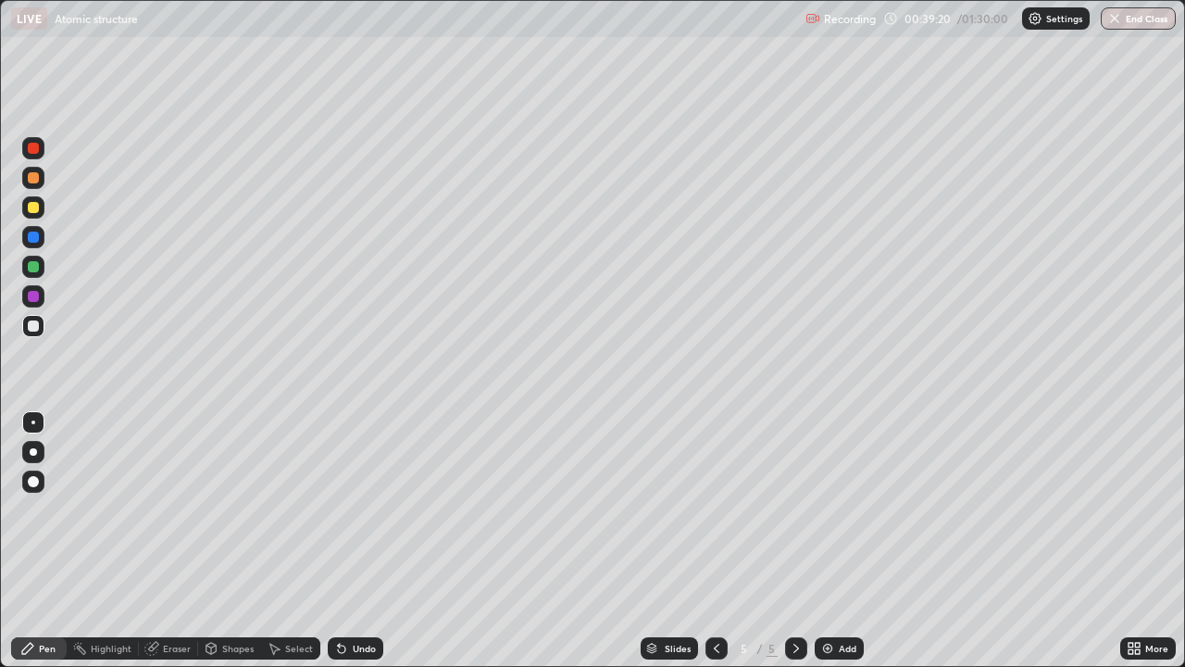
click at [354, 541] on div "Undo" at bounding box center [356, 648] width 56 height 22
click at [353, 541] on div "Undo" at bounding box center [364, 647] width 23 height 9
click at [363, 541] on div "Undo" at bounding box center [356, 648] width 56 height 22
click at [359, 541] on div "Undo" at bounding box center [364, 647] width 23 height 9
click at [357, 541] on div "Undo" at bounding box center [364, 647] width 23 height 9
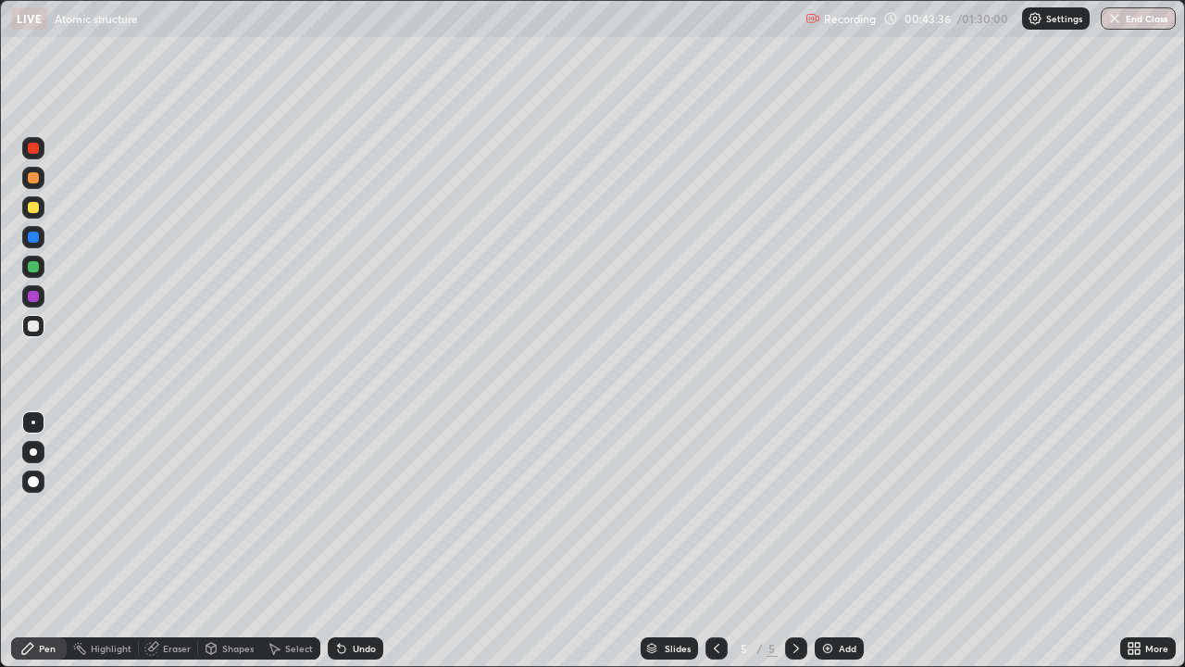
click at [839, 541] on div "Add" at bounding box center [848, 647] width 18 height 9
click at [30, 237] on div at bounding box center [33, 236] width 11 height 11
click at [347, 541] on div "Undo" at bounding box center [356, 648] width 56 height 22
click at [350, 541] on div "Undo" at bounding box center [356, 648] width 56 height 22
click at [368, 541] on div "Undo" at bounding box center [364, 647] width 23 height 9
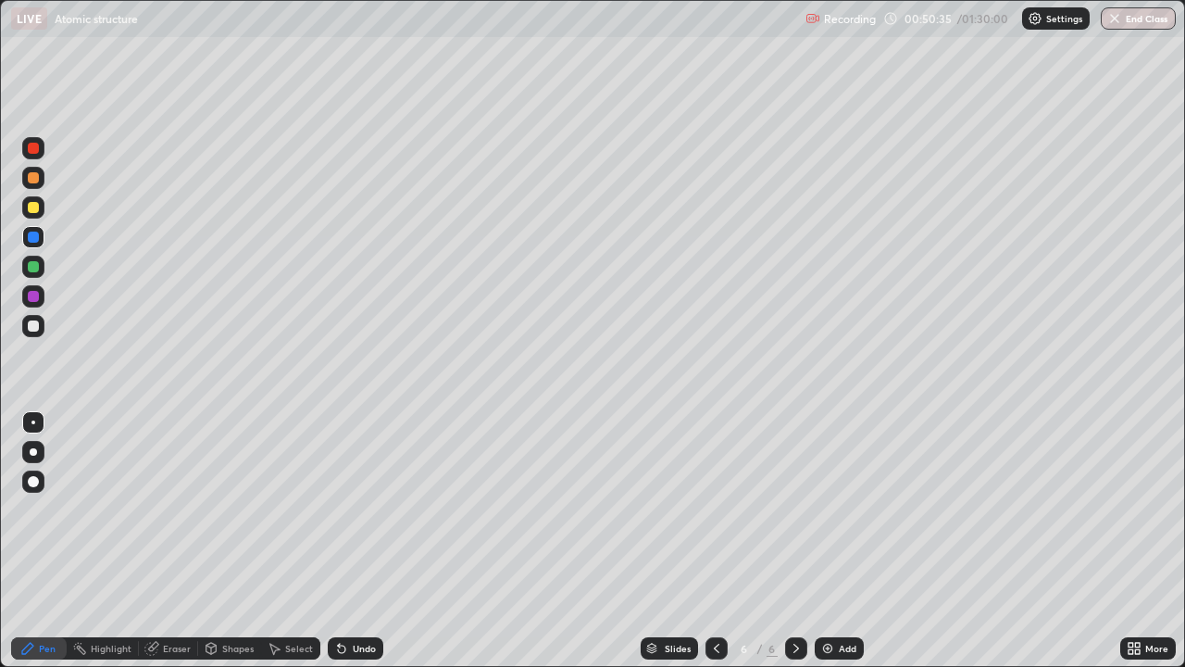
click at [364, 541] on div "Undo" at bounding box center [364, 647] width 23 height 9
click at [355, 541] on div "Undo" at bounding box center [356, 648] width 56 height 22
click at [466, 541] on div "Slides 6 / 6 Add" at bounding box center [751, 647] width 737 height 37
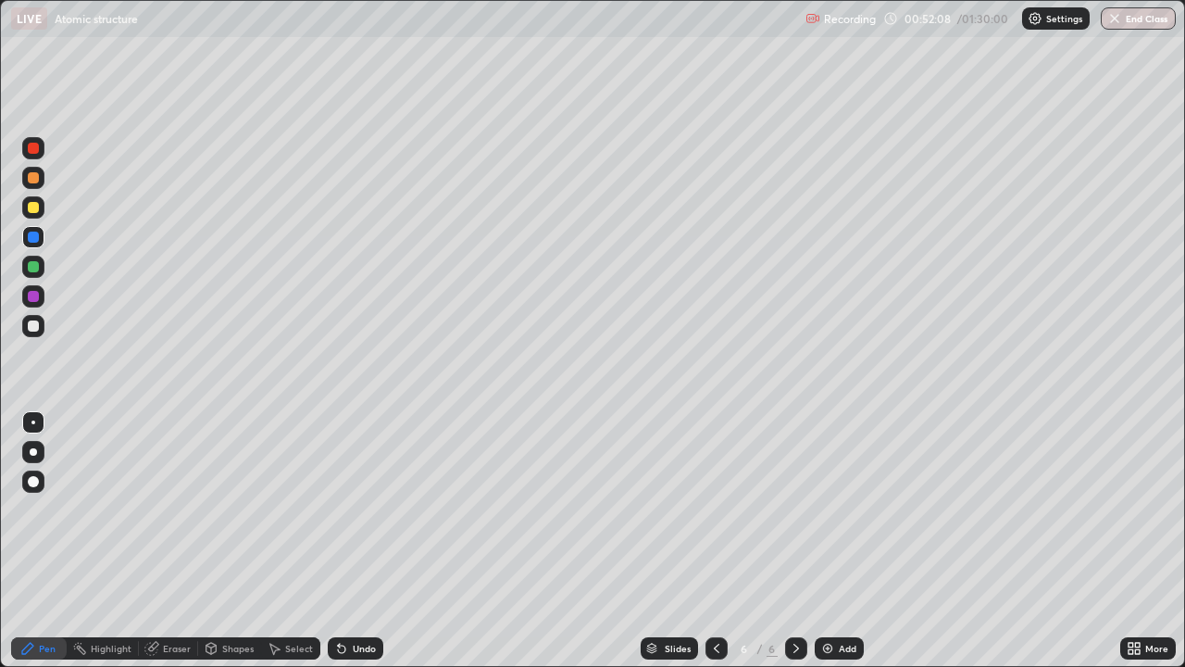
click at [358, 541] on div "Undo" at bounding box center [364, 647] width 23 height 9
click at [171, 541] on div "Eraser" at bounding box center [177, 647] width 28 height 9
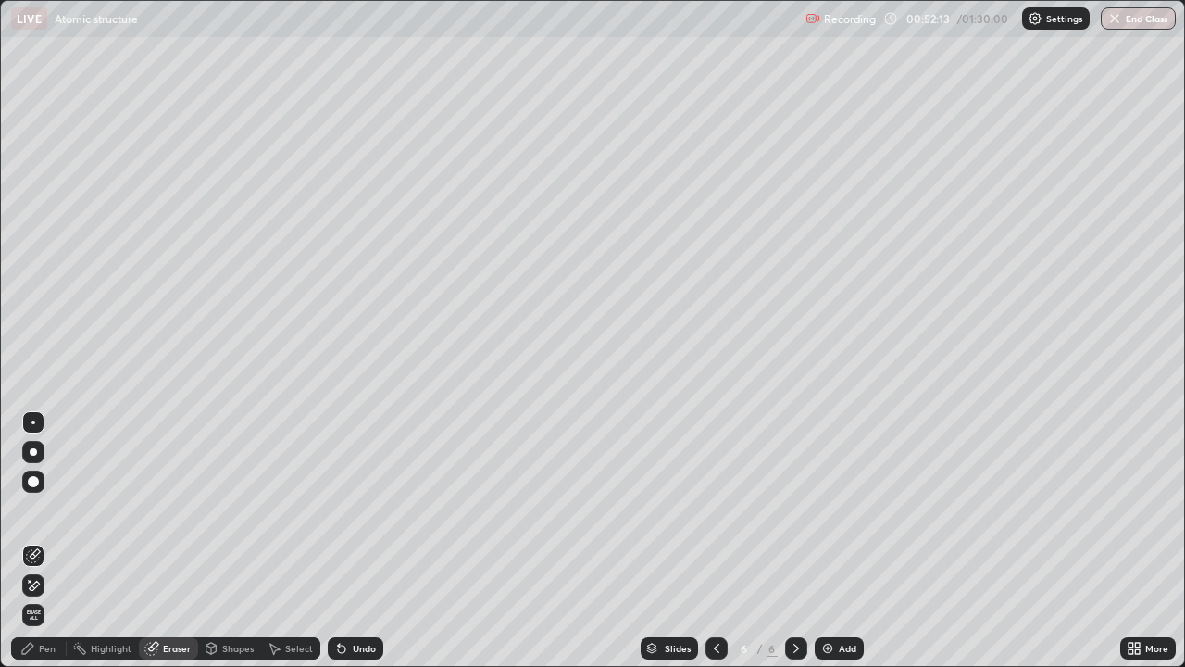
click at [45, 541] on div "Pen" at bounding box center [47, 647] width 17 height 9
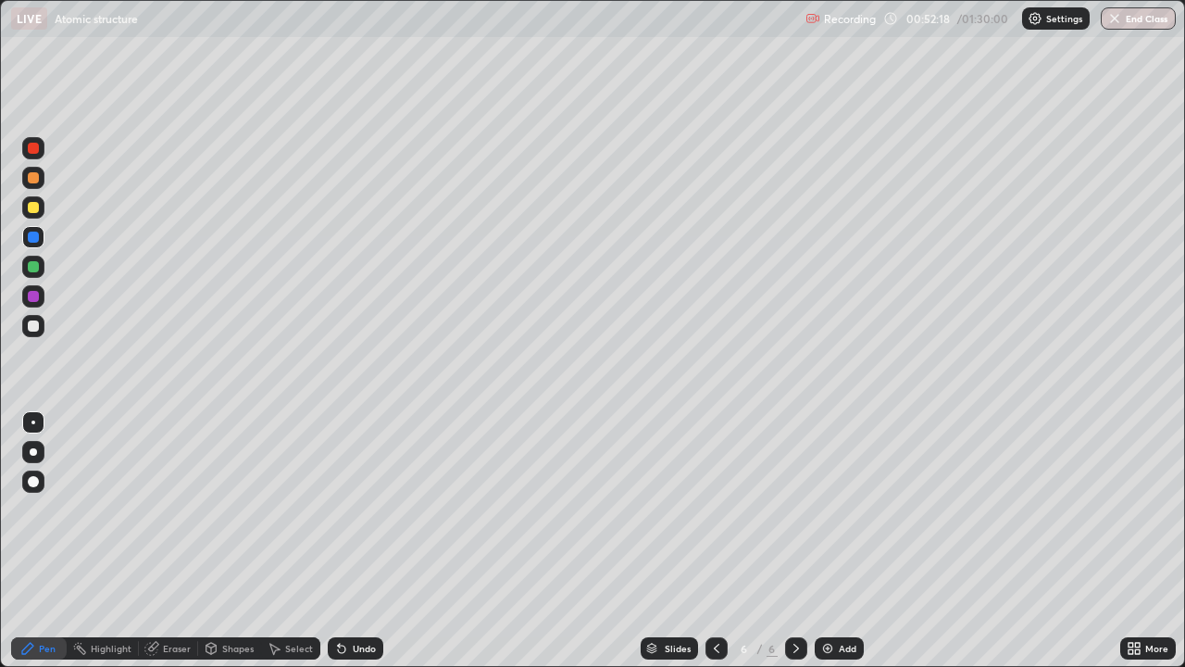
click at [355, 541] on div "Undo" at bounding box center [364, 647] width 23 height 9
click at [359, 541] on div "Undo" at bounding box center [356, 648] width 56 height 22
click at [357, 541] on div "Undo" at bounding box center [356, 648] width 56 height 22
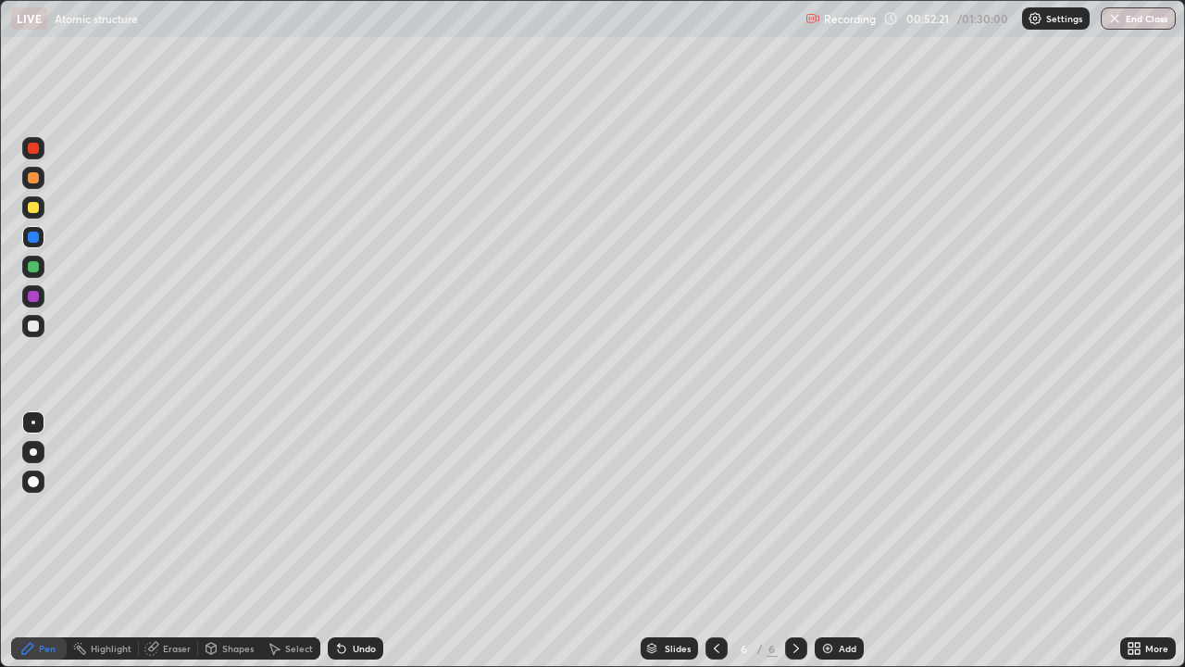
click at [358, 541] on div "Undo" at bounding box center [356, 648] width 56 height 22
click at [355, 541] on div "Undo" at bounding box center [356, 648] width 56 height 22
click at [822, 541] on img at bounding box center [827, 648] width 15 height 15
click at [34, 326] on div at bounding box center [33, 325] width 11 height 11
click at [355, 541] on div "Undo" at bounding box center [364, 647] width 23 height 9
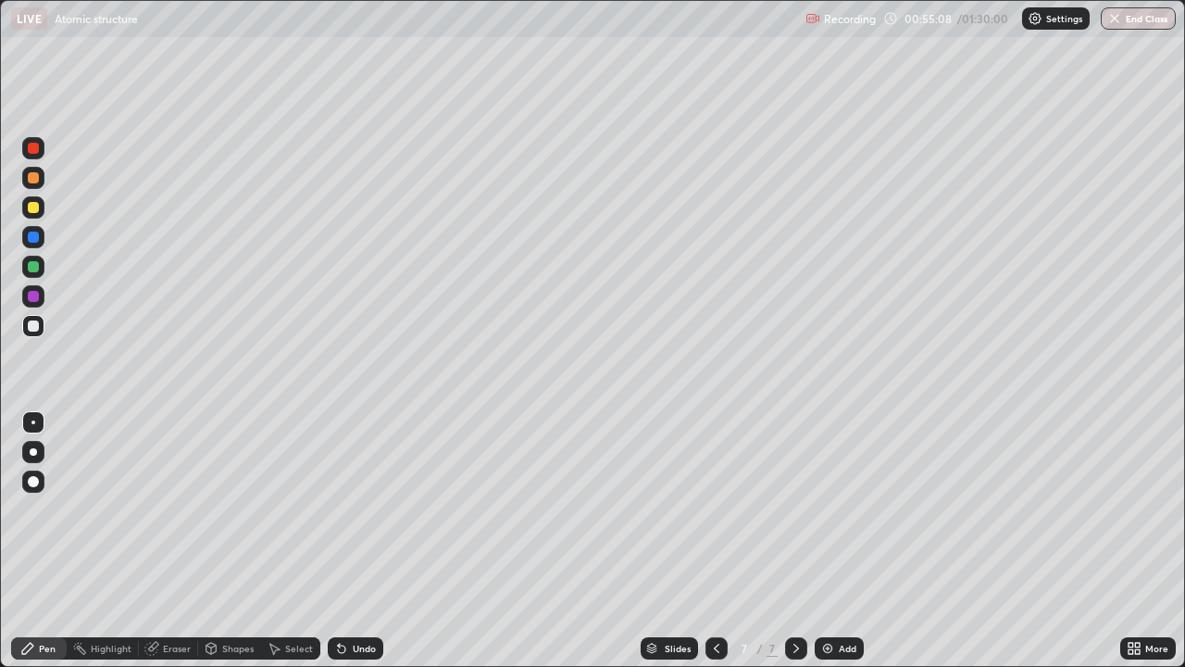
click at [353, 541] on div "Undo" at bounding box center [364, 647] width 23 height 9
click at [355, 541] on div "Undo" at bounding box center [356, 648] width 56 height 22
click at [359, 541] on div "Undo" at bounding box center [364, 647] width 23 height 9
click at [359, 541] on div "Undo" at bounding box center [356, 648] width 56 height 22
click at [353, 541] on div "Undo" at bounding box center [364, 647] width 23 height 9
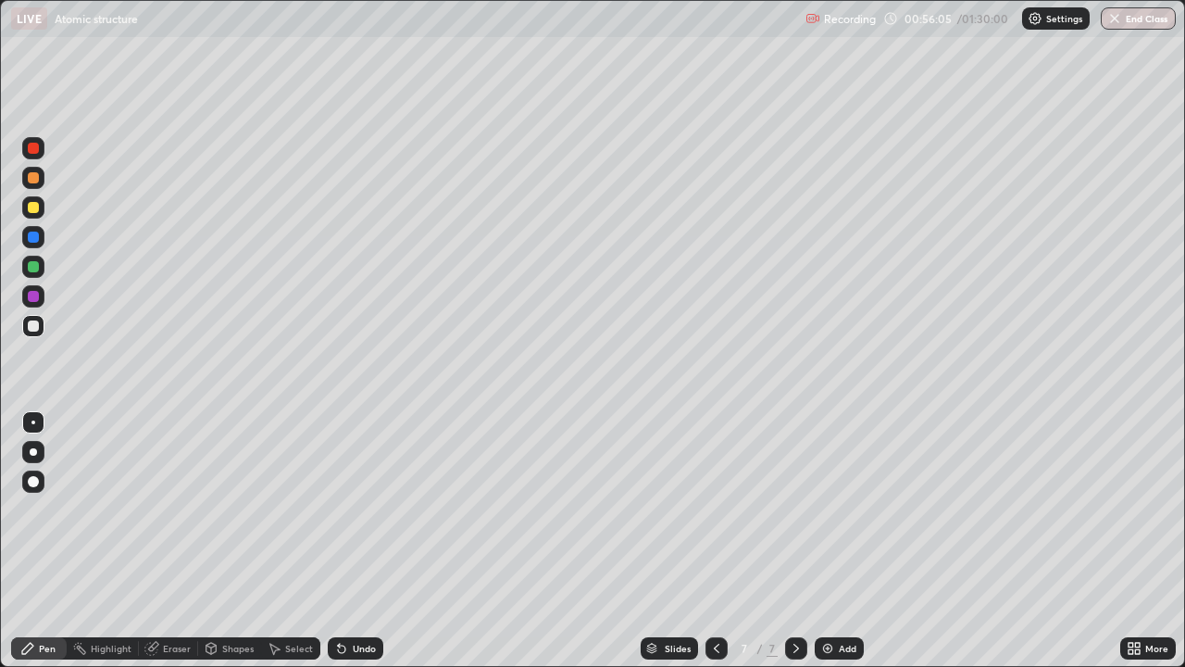
click at [355, 541] on div "Undo" at bounding box center [364, 647] width 23 height 9
click at [343, 541] on icon at bounding box center [341, 648] width 7 height 7
click at [339, 541] on icon at bounding box center [341, 648] width 7 height 7
click at [349, 541] on div "Undo" at bounding box center [356, 648] width 56 height 22
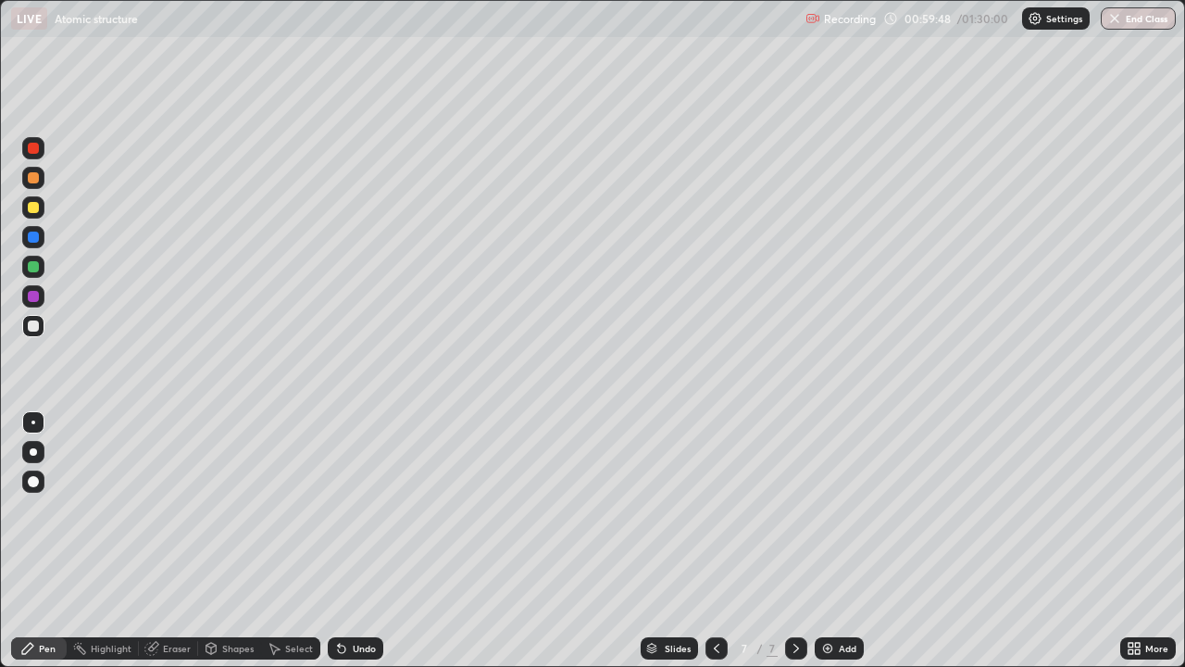
click at [163, 541] on div "Eraser" at bounding box center [177, 647] width 28 height 9
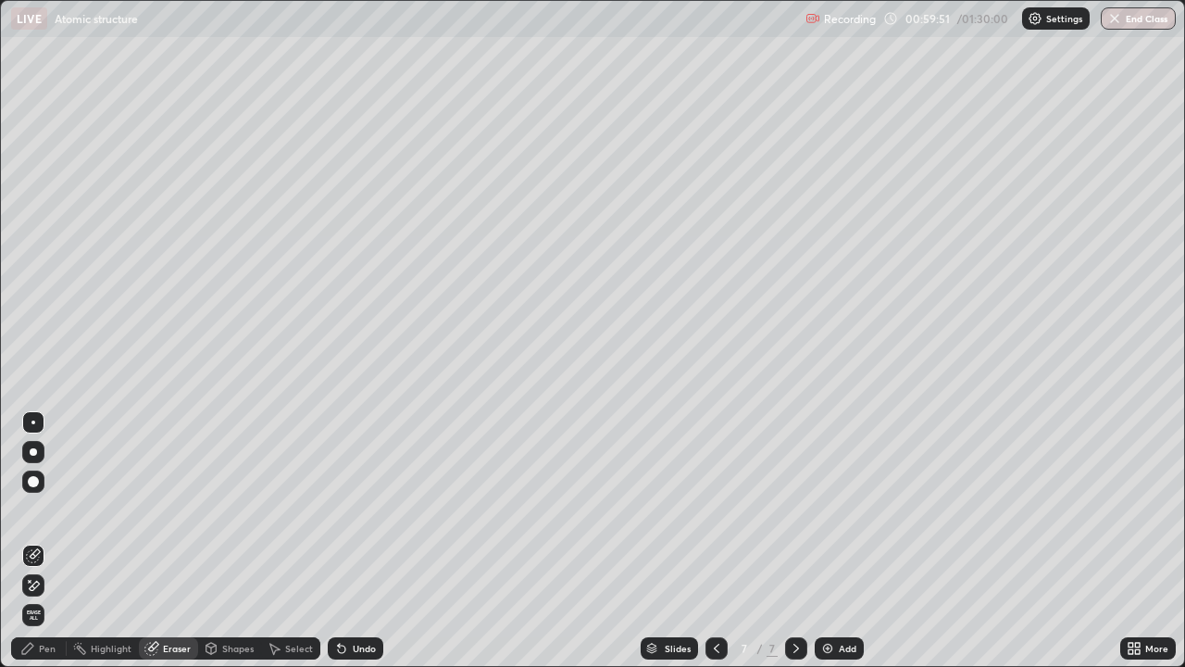
click at [49, 541] on div "Pen" at bounding box center [47, 647] width 17 height 9
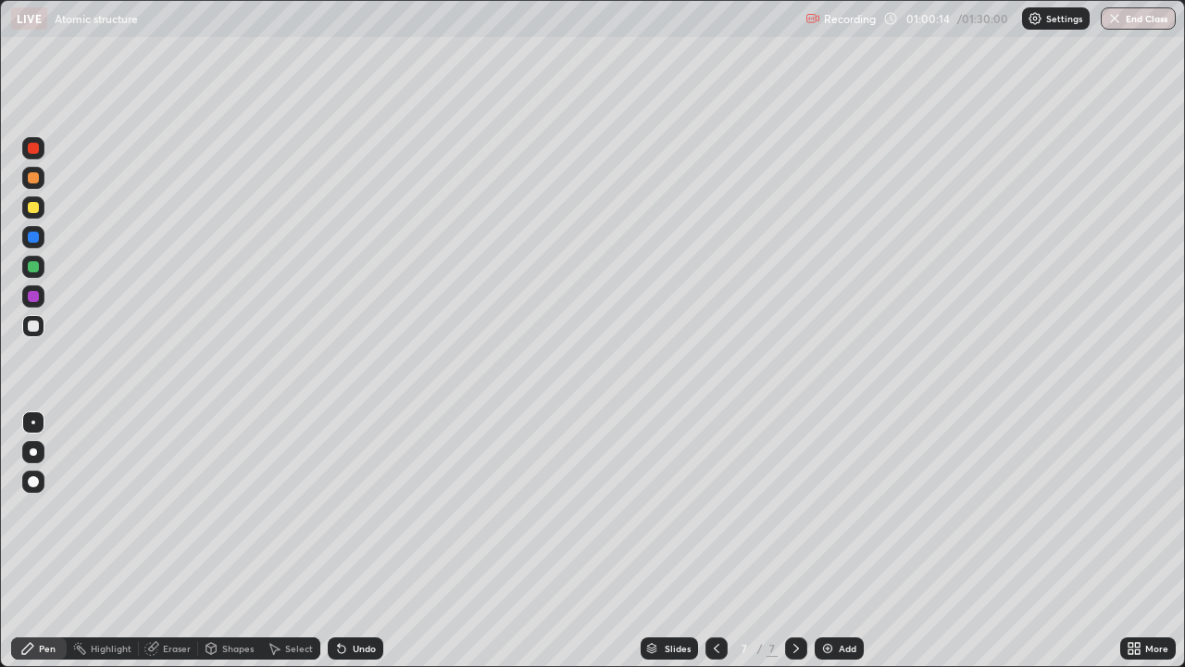
click at [338, 541] on icon at bounding box center [341, 648] width 7 height 7
click at [343, 541] on icon at bounding box center [341, 648] width 15 height 15
click at [353, 541] on div "Undo" at bounding box center [364, 647] width 23 height 9
click at [361, 541] on div "Undo" at bounding box center [364, 647] width 23 height 9
click at [365, 541] on div "Undo" at bounding box center [364, 647] width 23 height 9
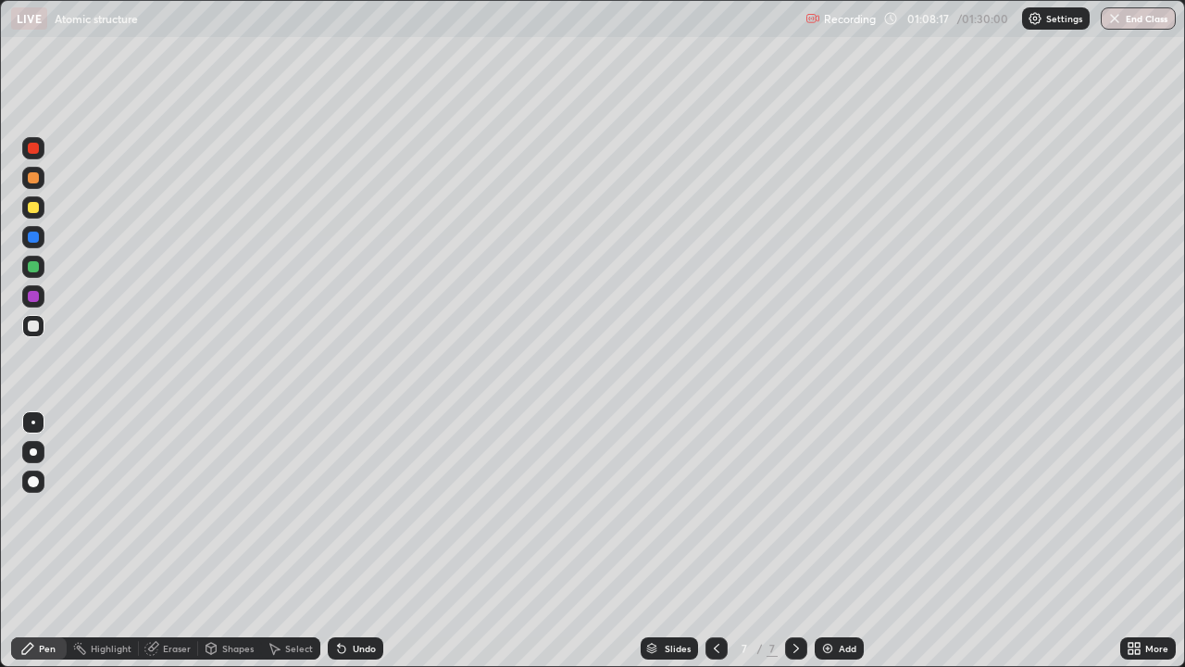
click at [834, 541] on div "Add" at bounding box center [839, 648] width 49 height 22
click at [31, 294] on div at bounding box center [33, 296] width 11 height 11
click at [712, 541] on icon at bounding box center [716, 648] width 15 height 15
click at [794, 541] on icon at bounding box center [796, 648] width 15 height 15
click at [34, 261] on div at bounding box center [33, 266] width 11 height 11
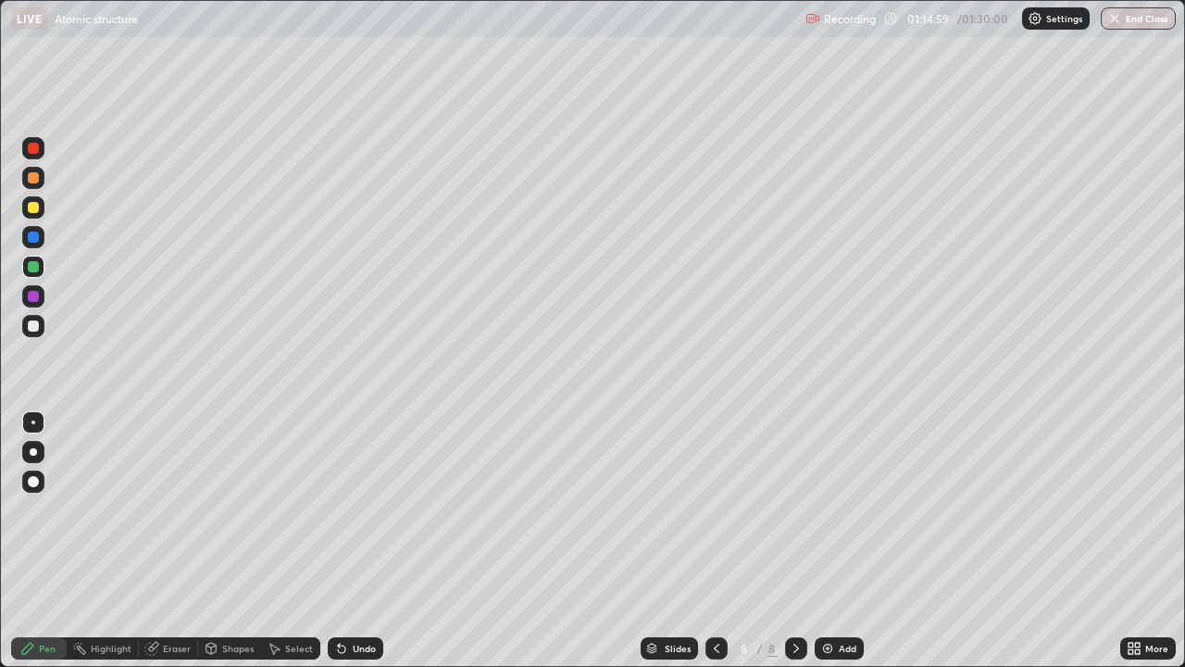
click at [36, 207] on div at bounding box center [33, 207] width 11 height 11
click at [371, 541] on div "Undo" at bounding box center [364, 647] width 23 height 9
click at [357, 541] on div "Undo" at bounding box center [364, 647] width 23 height 9
click at [825, 541] on img at bounding box center [827, 648] width 15 height 15
click at [366, 541] on div "Undo" at bounding box center [364, 647] width 23 height 9
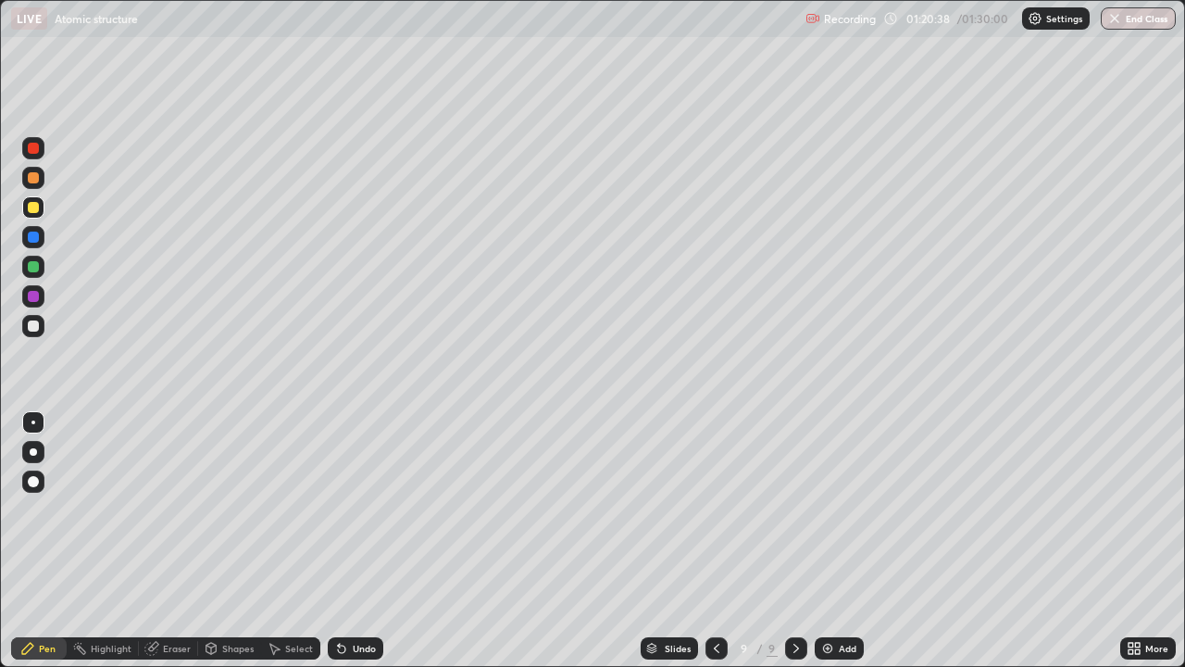
click at [359, 541] on div "Undo" at bounding box center [364, 647] width 23 height 9
click at [363, 541] on div "Undo" at bounding box center [364, 647] width 23 height 9
click at [353, 541] on div "Undo" at bounding box center [356, 648] width 56 height 22
click at [349, 541] on div "Undo" at bounding box center [356, 648] width 56 height 22
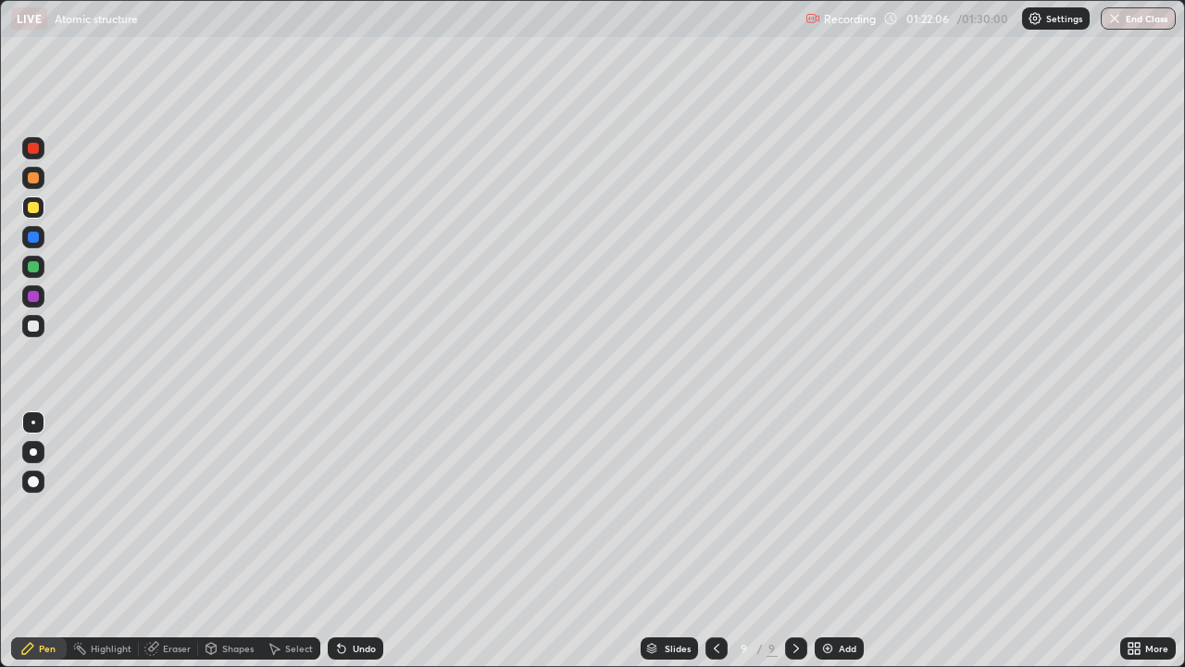
click at [166, 541] on div "Eraser" at bounding box center [168, 648] width 59 height 22
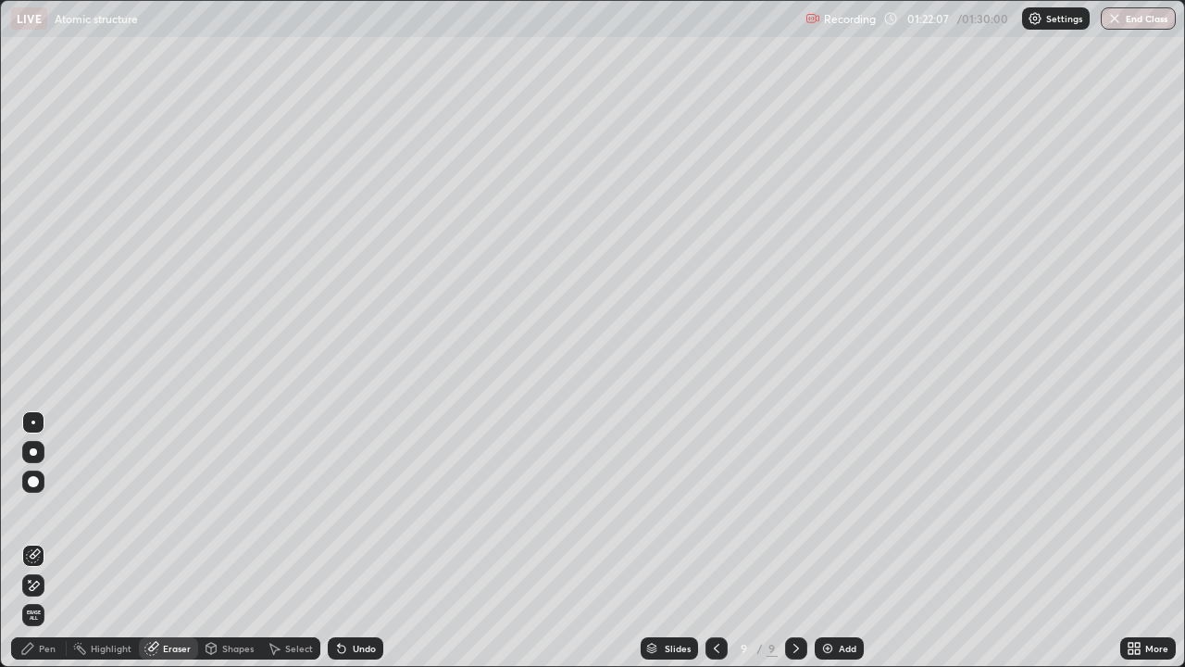
click at [47, 541] on div "Pen" at bounding box center [47, 647] width 17 height 9
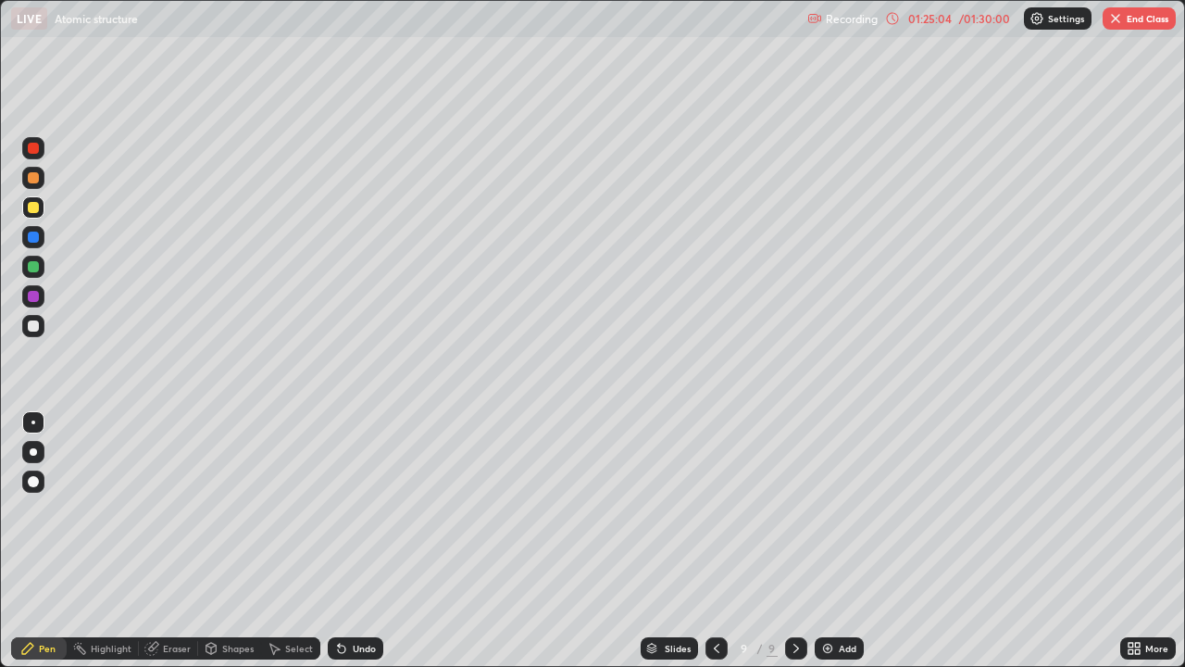
click at [349, 541] on div "Undo" at bounding box center [356, 648] width 56 height 22
click at [1125, 20] on button "End Class" at bounding box center [1139, 18] width 73 height 22
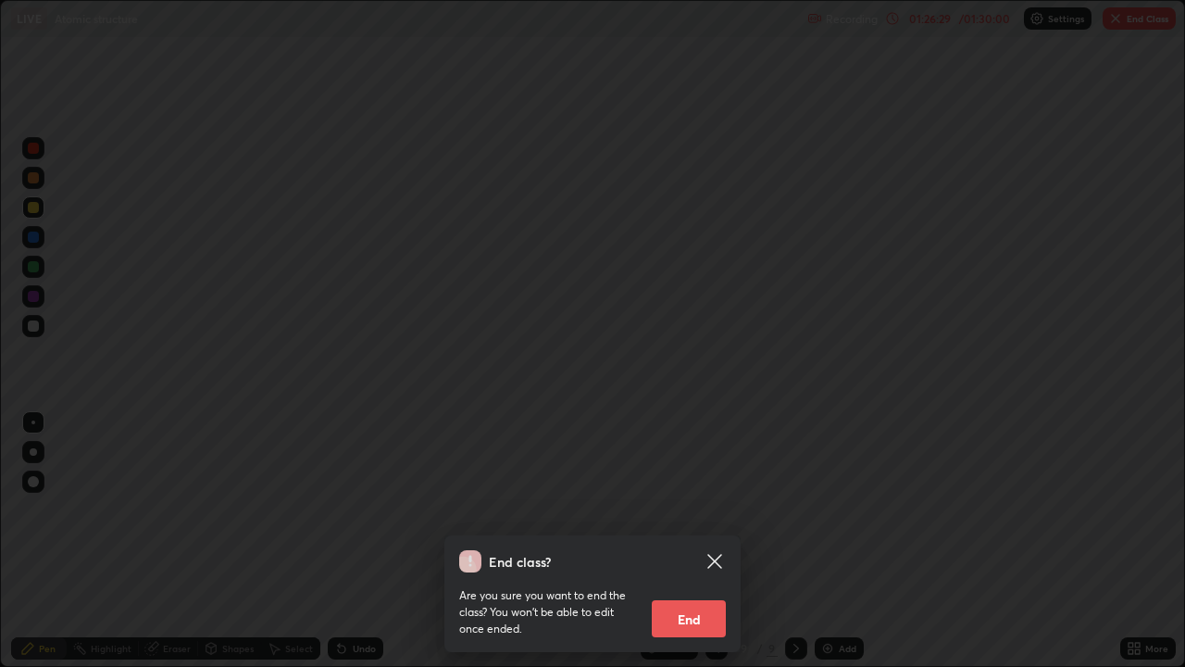
click at [717, 541] on button "End" at bounding box center [689, 618] width 74 height 37
